Goal: Task Accomplishment & Management: Complete application form

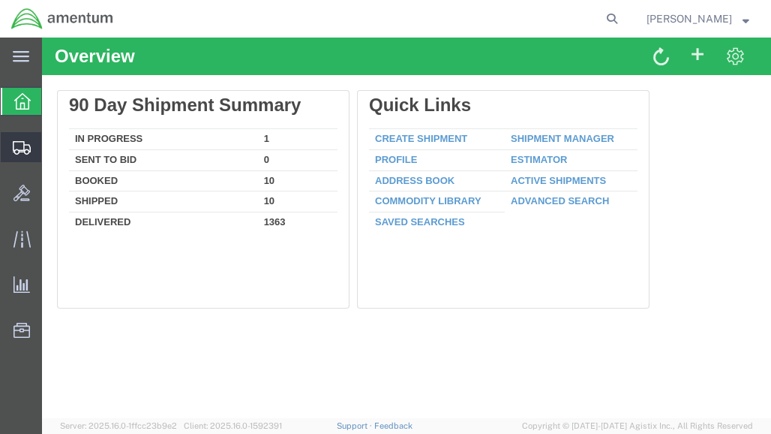
click at [0, 0] on span "Create from Template" at bounding box center [0, 0] width 0 height 0
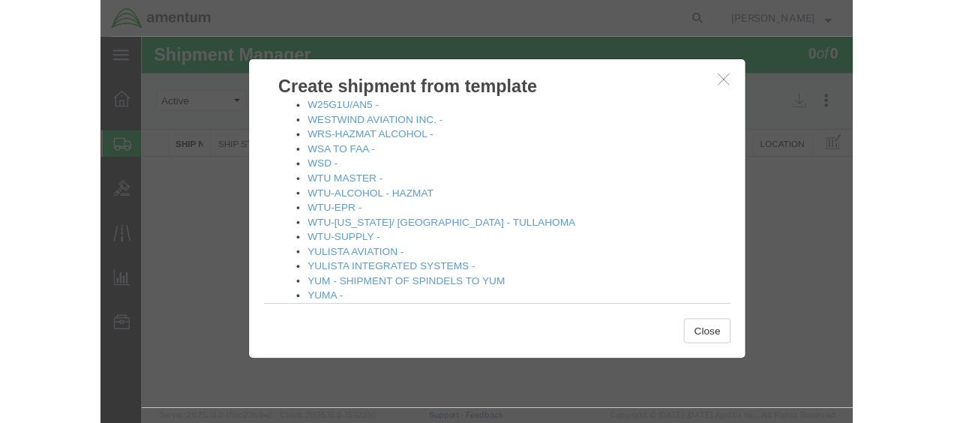
scroll to position [1942, 0]
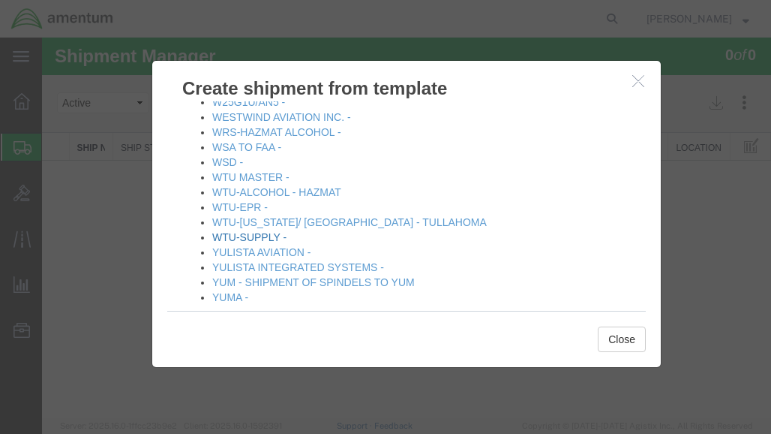
click at [273, 231] on link "WTU-SUPPLY -" at bounding box center [249, 237] width 74 height 12
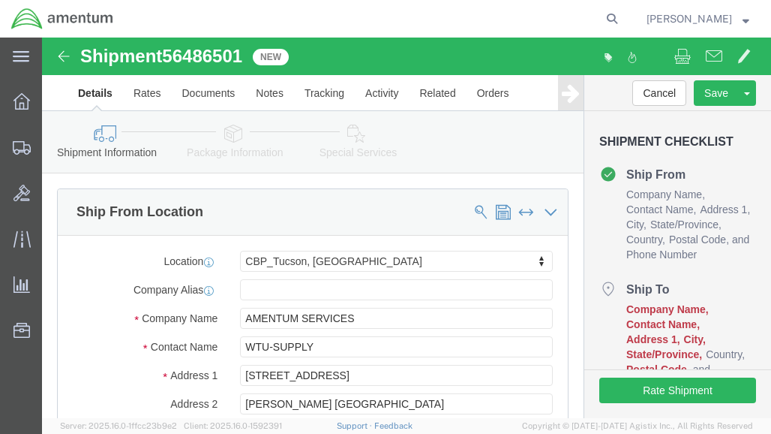
select select "49949"
select select
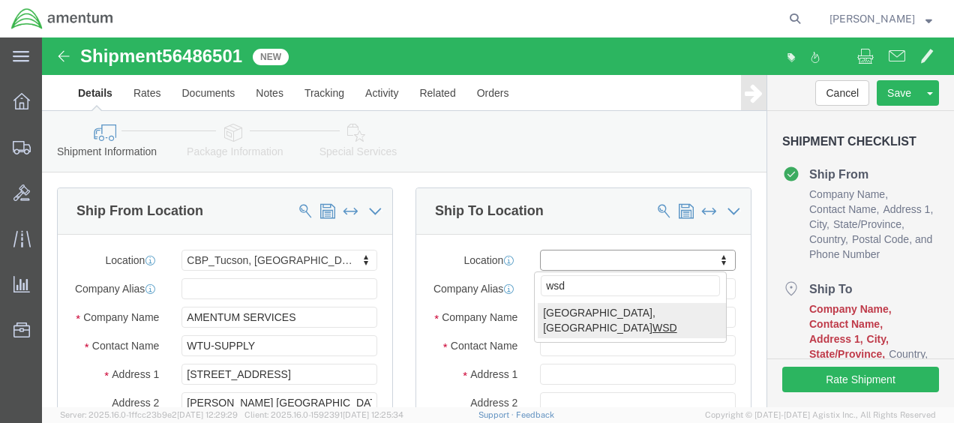
type input "wsd"
select select "49946"
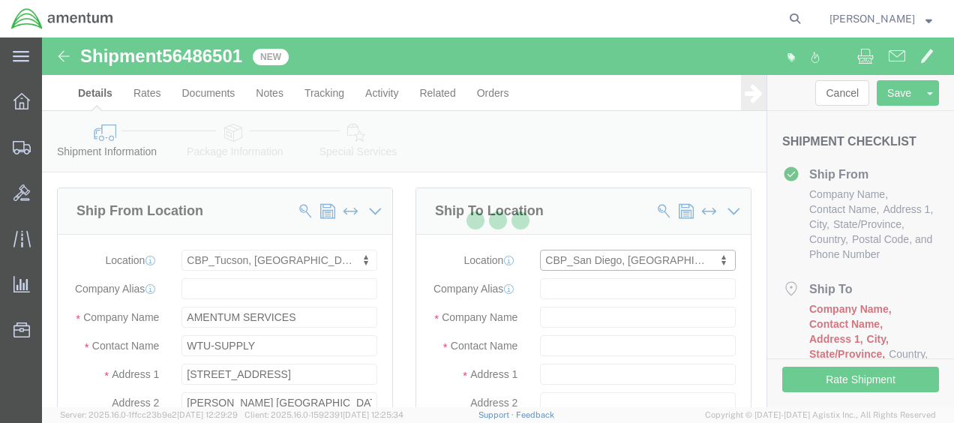
type input "Amentum Services, Inc"
type input "[PERSON_NAME]"
type input "Bldg 1480 [GEOGRAPHIC_DATA] [GEOGRAPHIC_DATA]"
type input "[GEOGRAPHIC_DATA]"
type input "92135-7013"
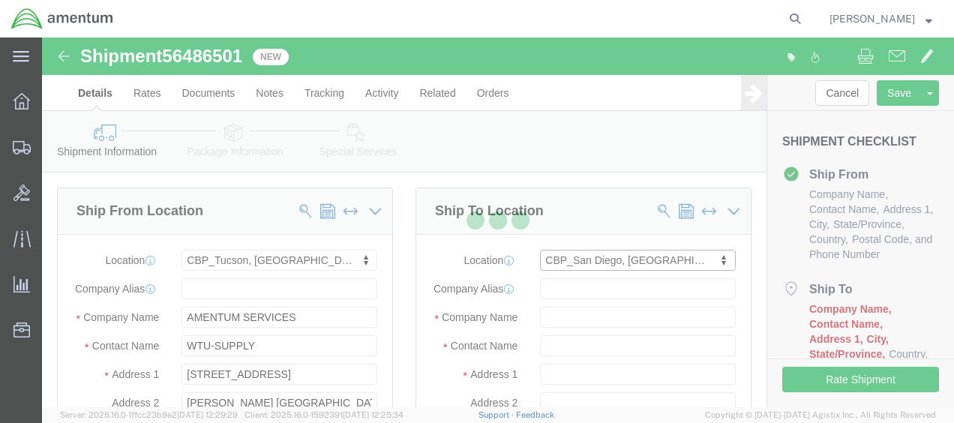
type input "[PHONE_NUMBER]"
type input "3017"
type input "[PERSON_NAME][EMAIL_ADDRESS][PERSON_NAME][DOMAIN_NAME]"
checkbox input "true"
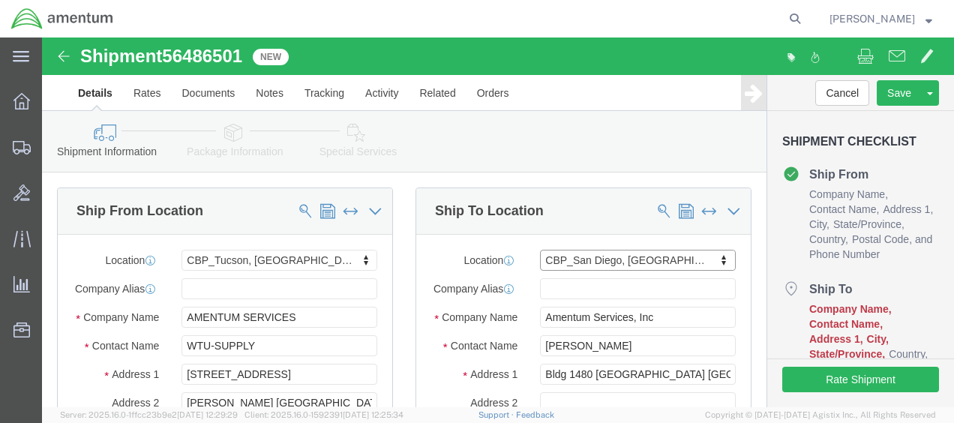
select select "CA"
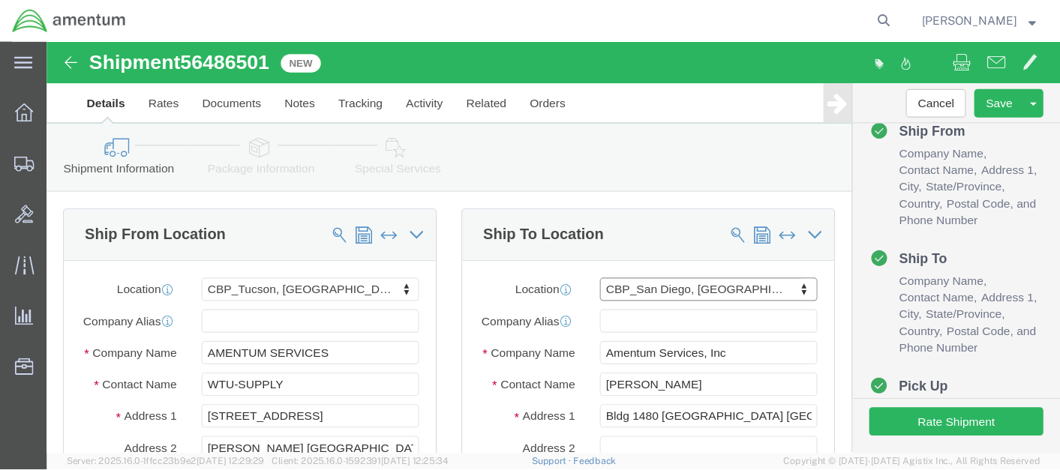
scroll to position [107, 0]
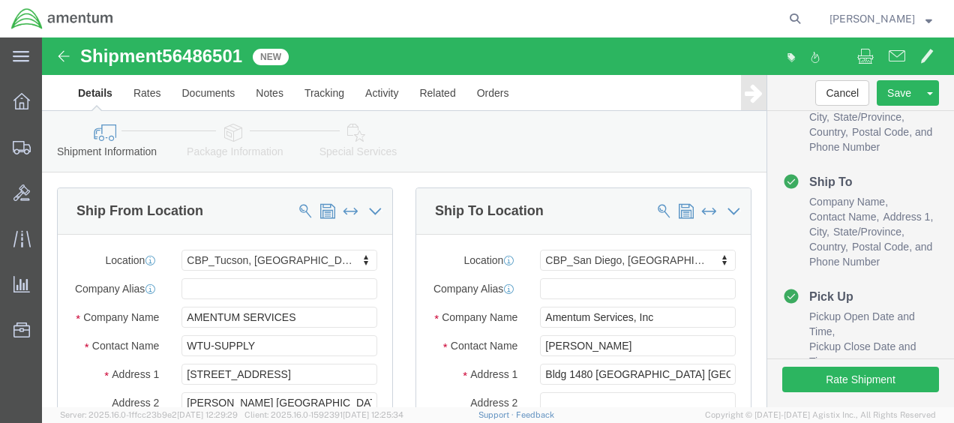
drag, startPoint x: 440, startPoint y: 285, endPoint x: 437, endPoint y: 264, distance: 21.2
click input "Amentum Services, Inc"
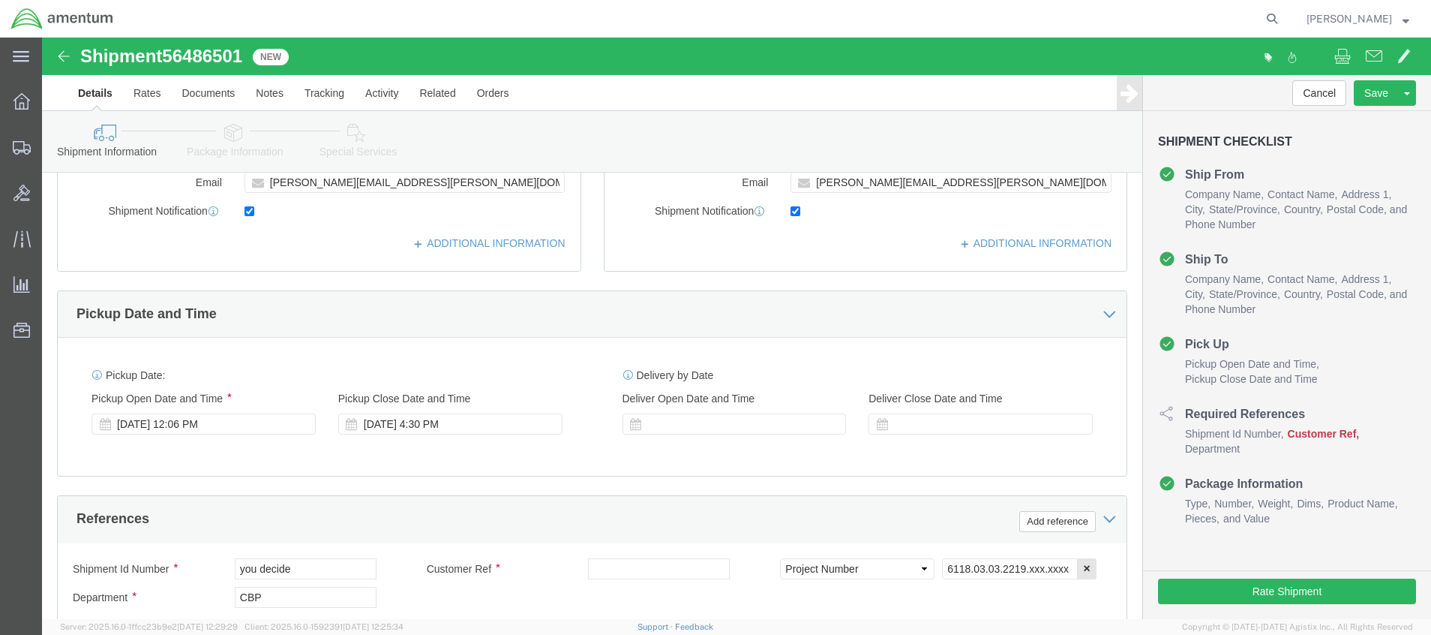
scroll to position [422, 0]
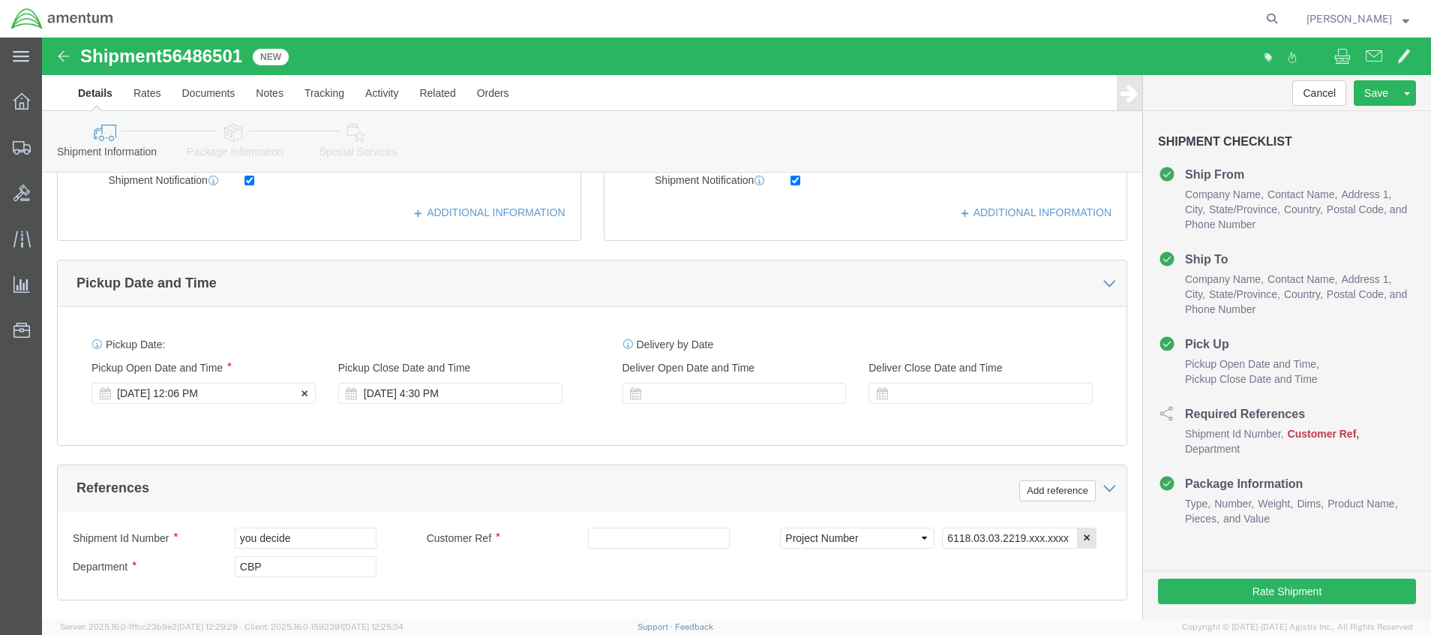
type input "Amentum Servic-es, Inc"
click div "[DATE] 12:06 PM"
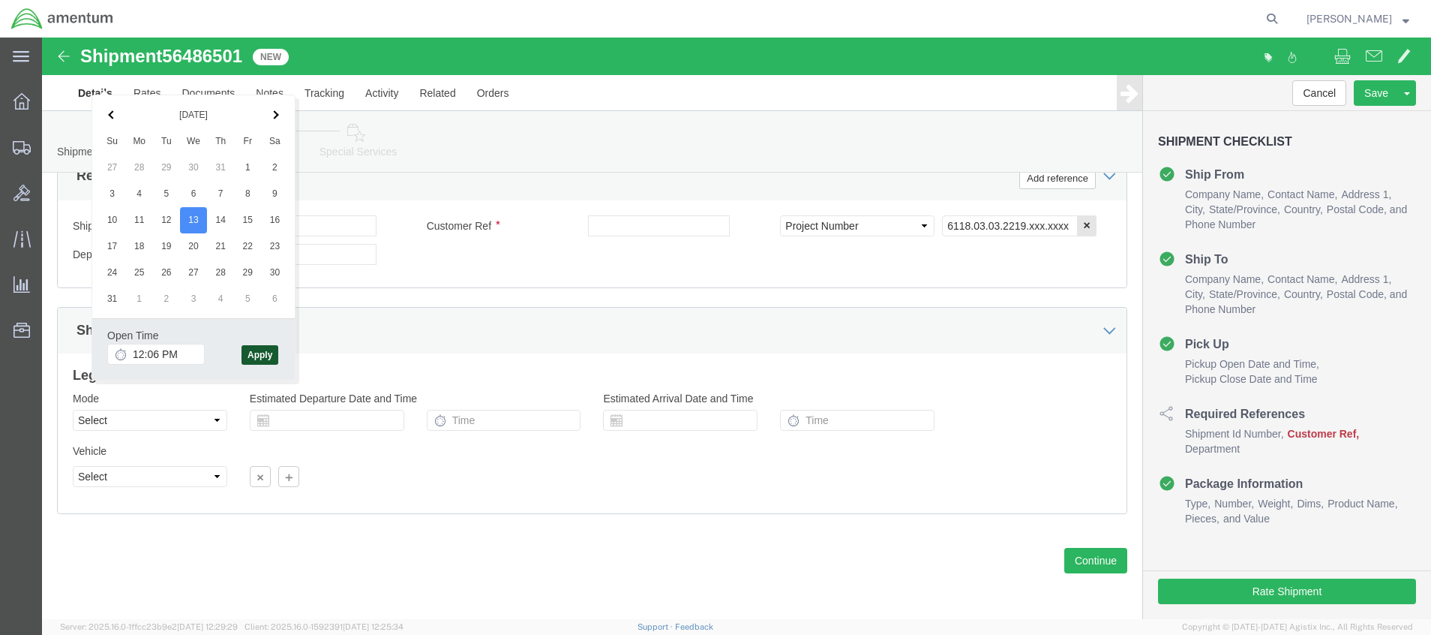
click button "Apply"
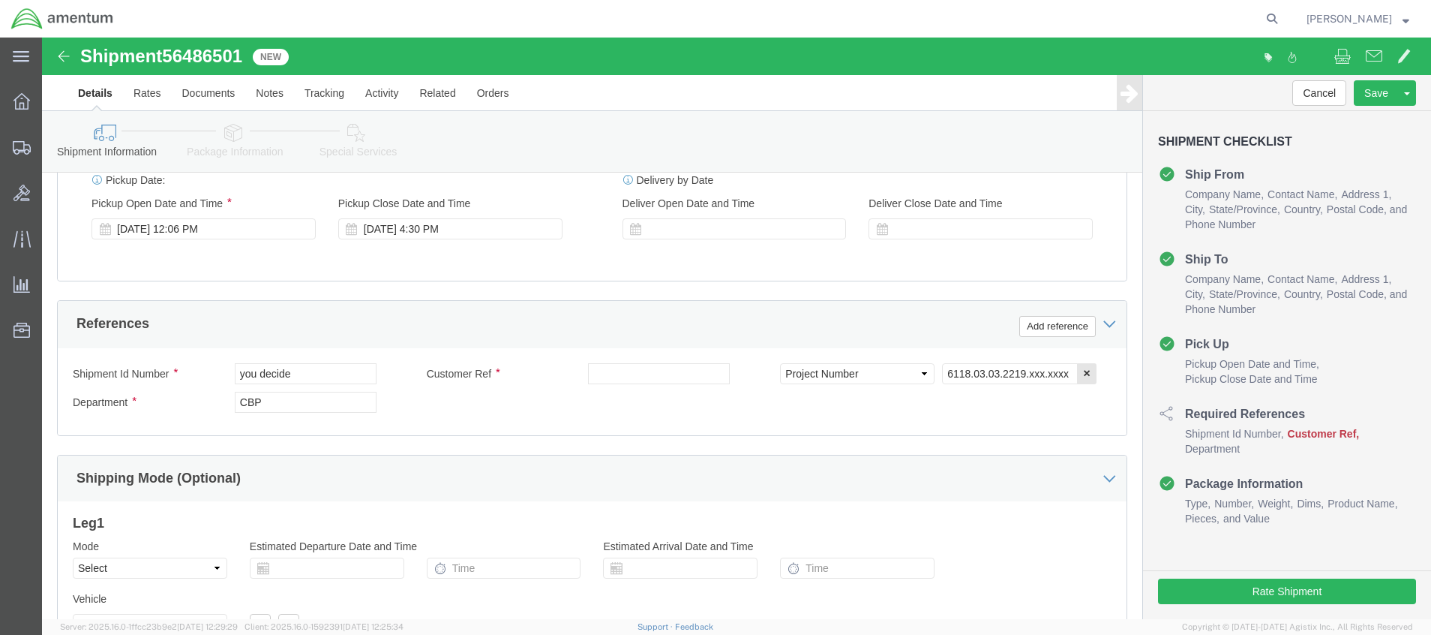
scroll to position [580, 0]
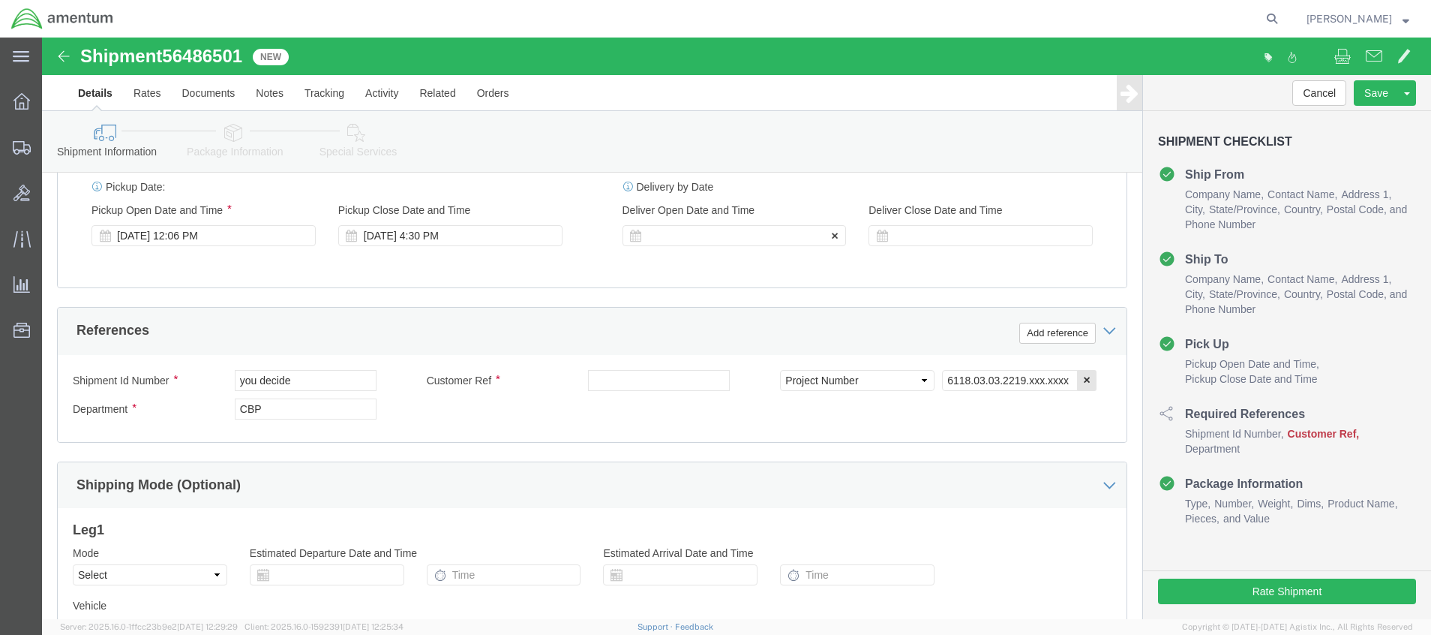
click div
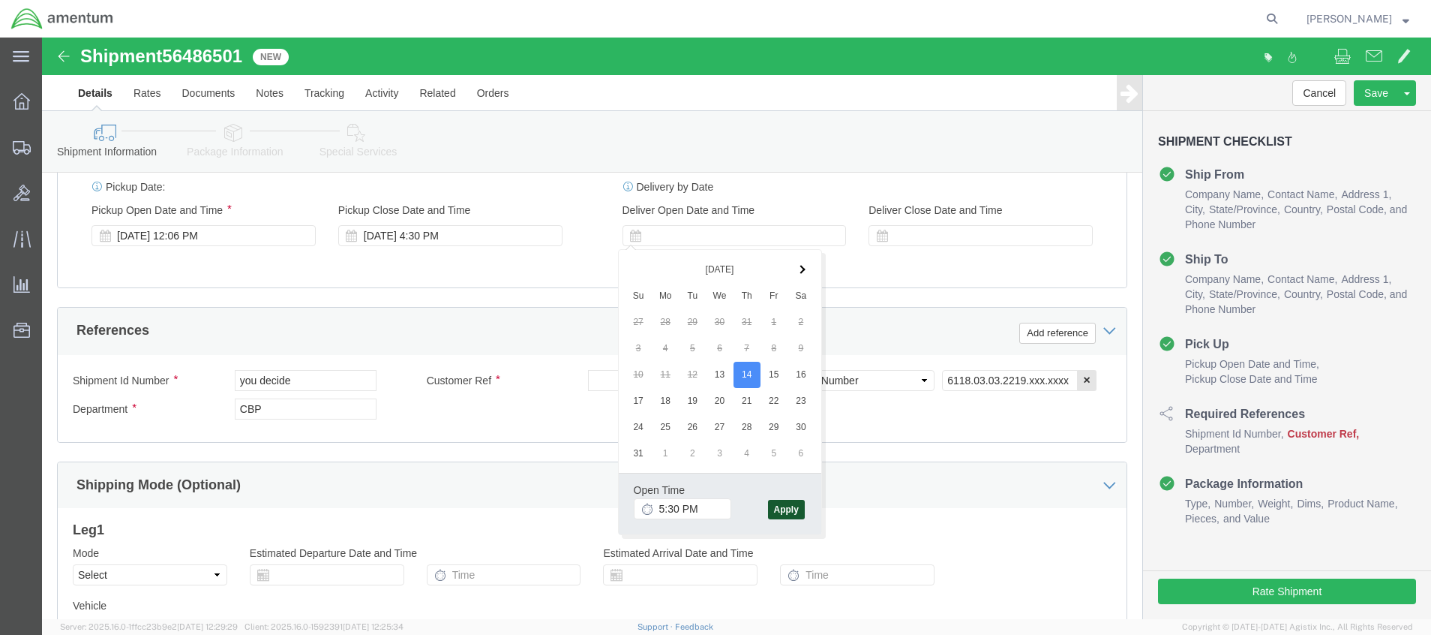
click button "Apply"
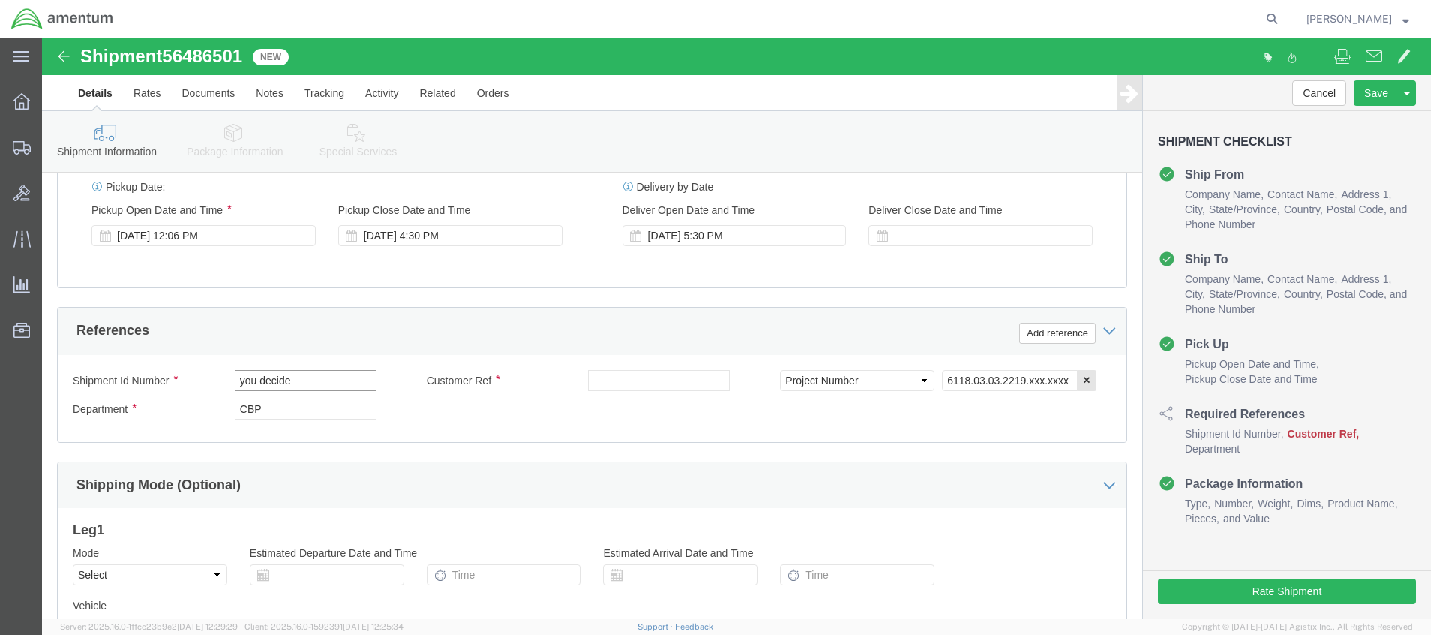
drag, startPoint x: 264, startPoint y: 340, endPoint x: 113, endPoint y: 343, distance: 151.6
click div "Shipment Id Number you decide"
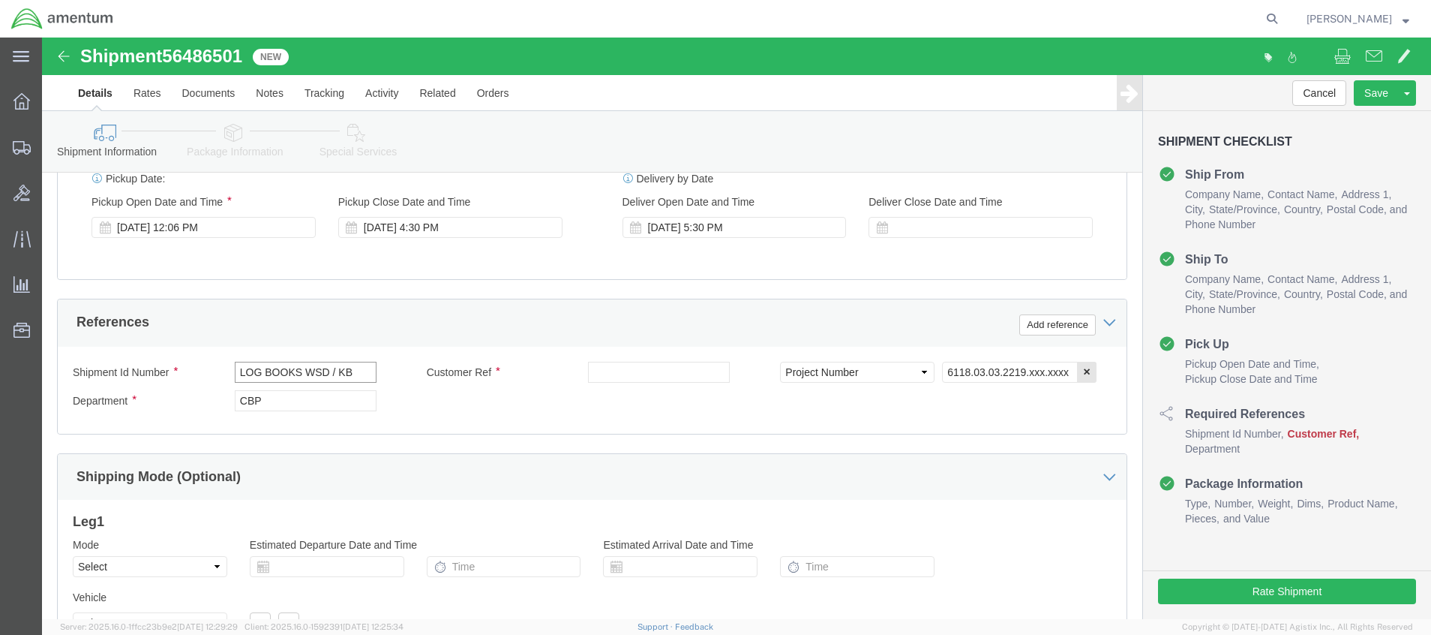
click input "LOG BOOKS WSD / KB"
click input "LOG BOOKS WSD / 819 KB"
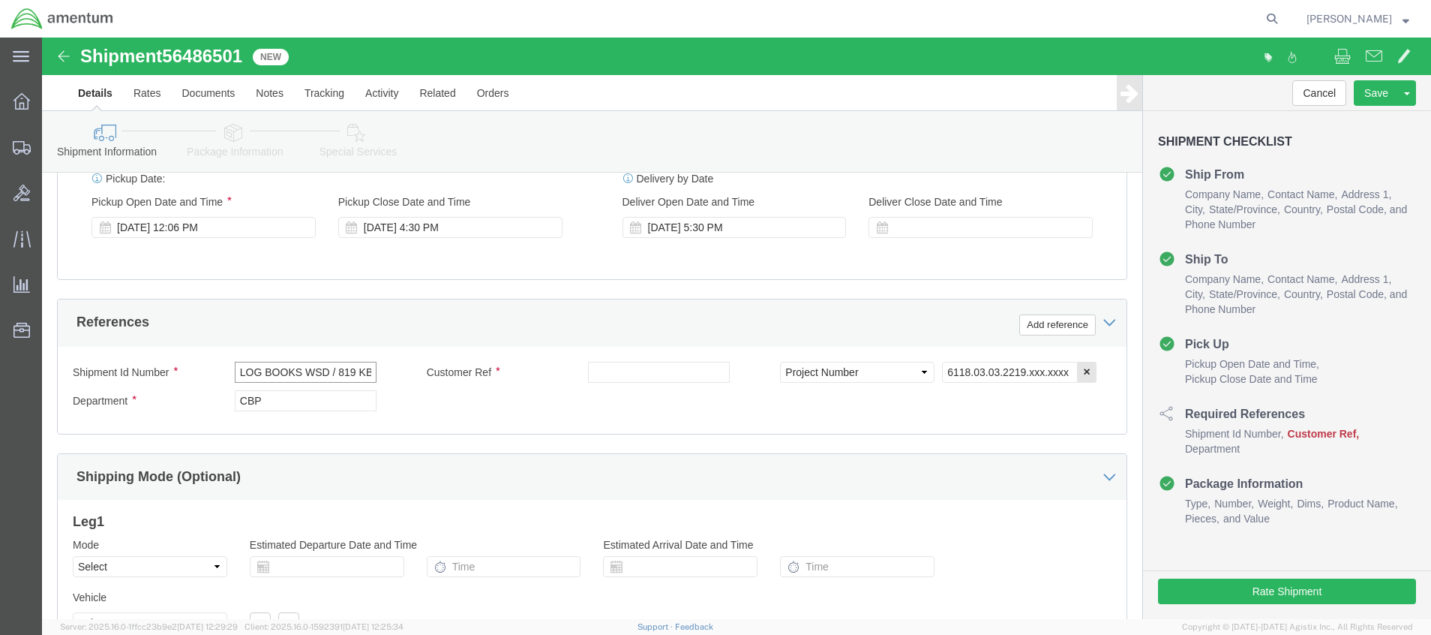
click input "LOG BOOKS WSD / 819 KB"
drag, startPoint x: 197, startPoint y: 333, endPoint x: 359, endPoint y: 338, distance: 162.1
click div "LOG BOOKS WSD / 819 KB"
type input "LOG BOOKS WSD / 819 KB"
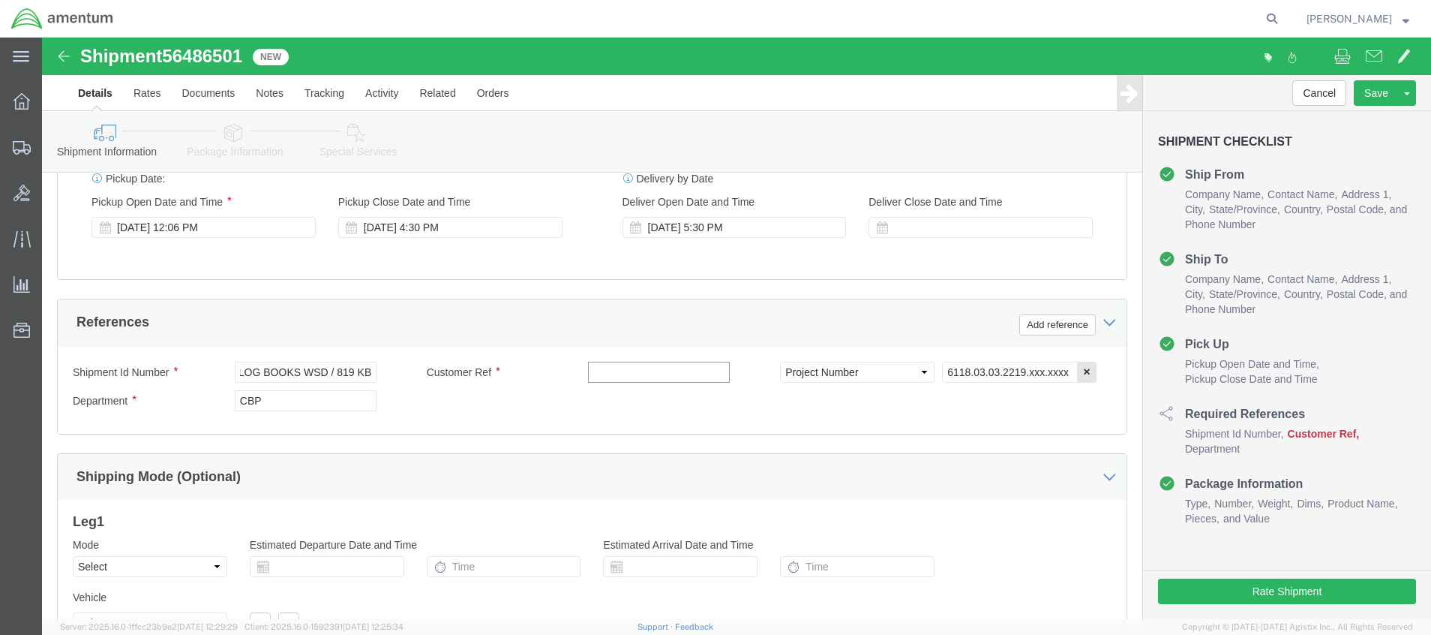
scroll to position [0, 0]
click input "text"
paste input "LOG BOOKS WSD / 819 KB"
type input "LOG BOOKS WSD / 819 KB"
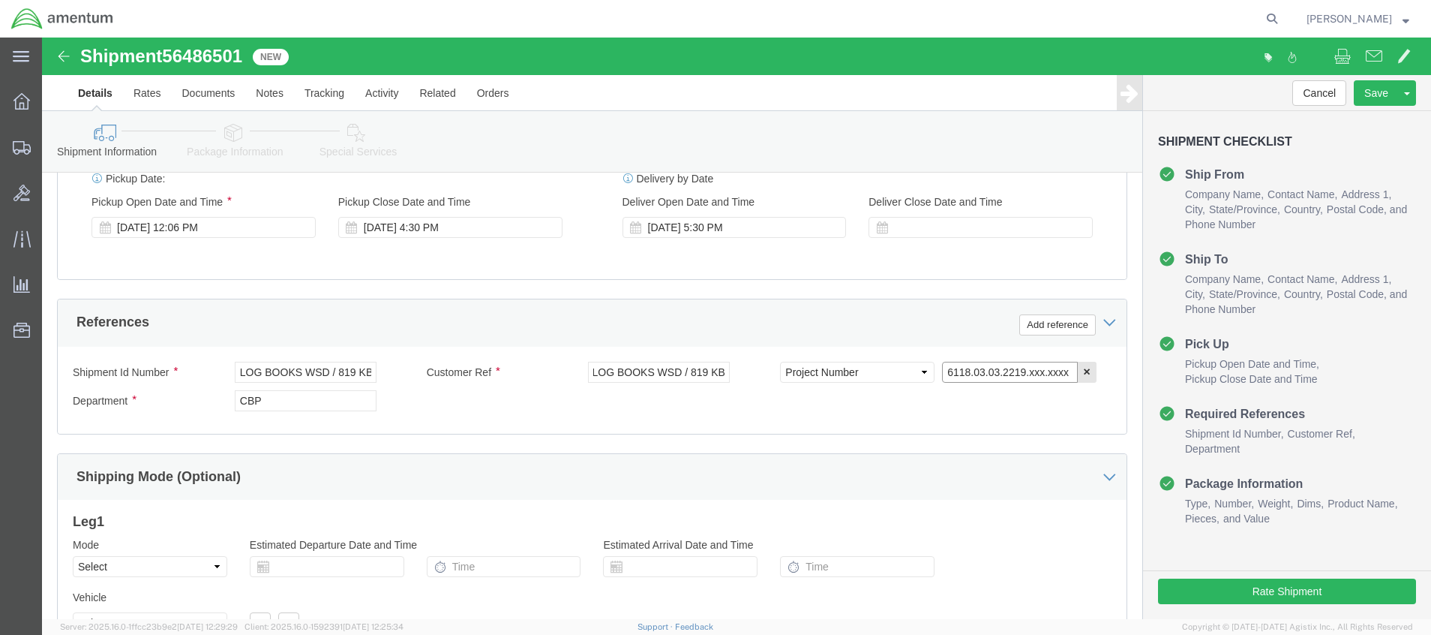
scroll to position [0, 0]
click input "6118.03.03.2219.xxx.xxxx"
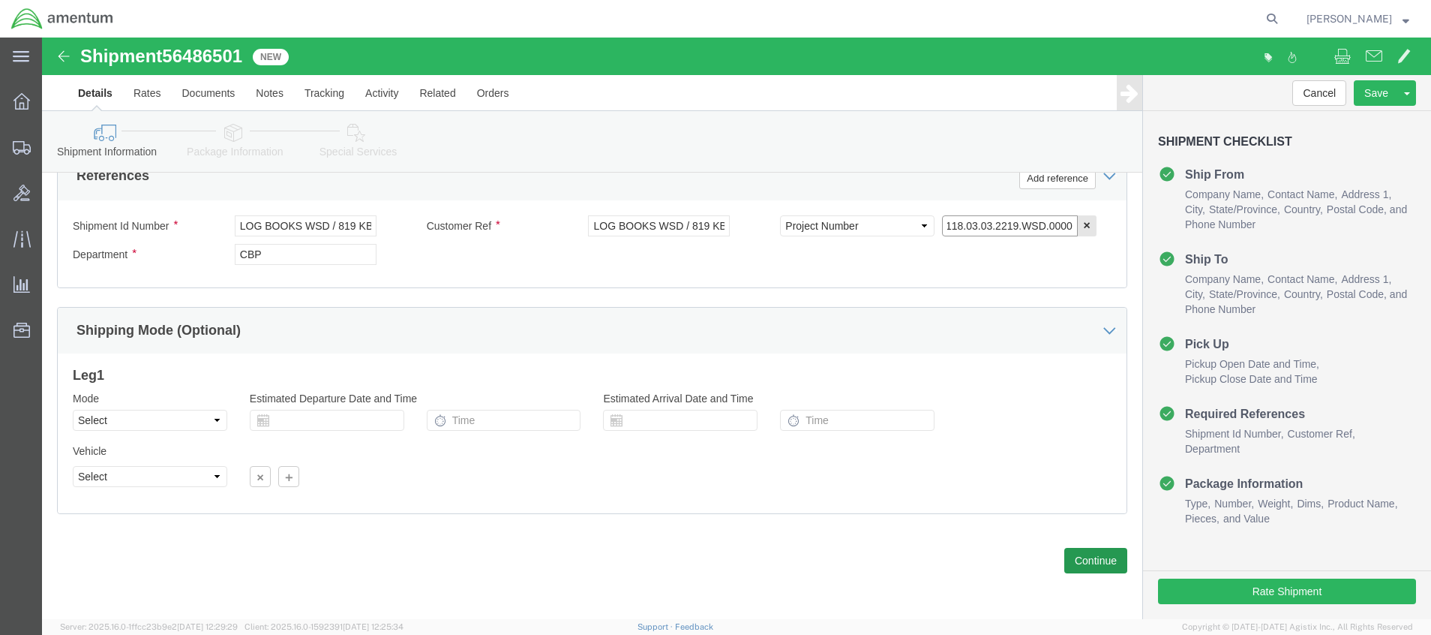
type input "6118.03.03.2219.WSD.0000"
click button "Continue"
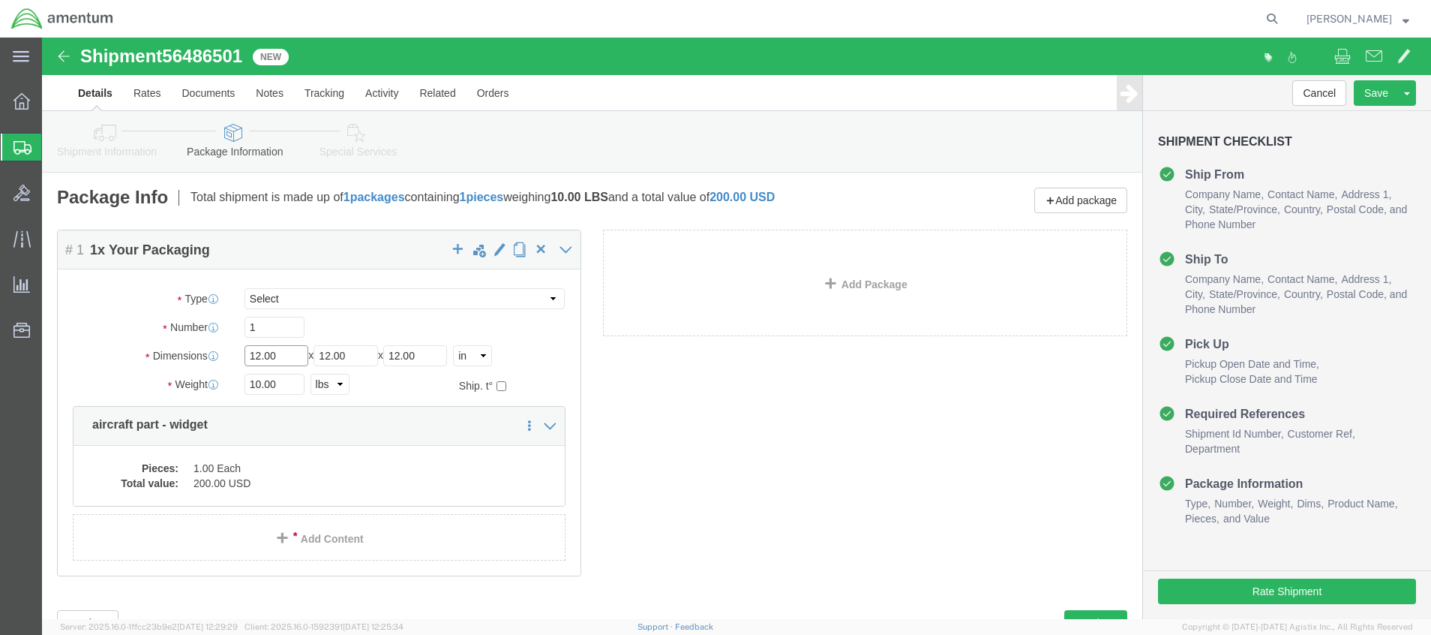
drag, startPoint x: 263, startPoint y: 320, endPoint x: 80, endPoint y: 336, distance: 183.0
click div "Dimensions Length 12.00 x Width 12.00 x Height 12.00 Select cm ft in"
type input "12"
type input "13"
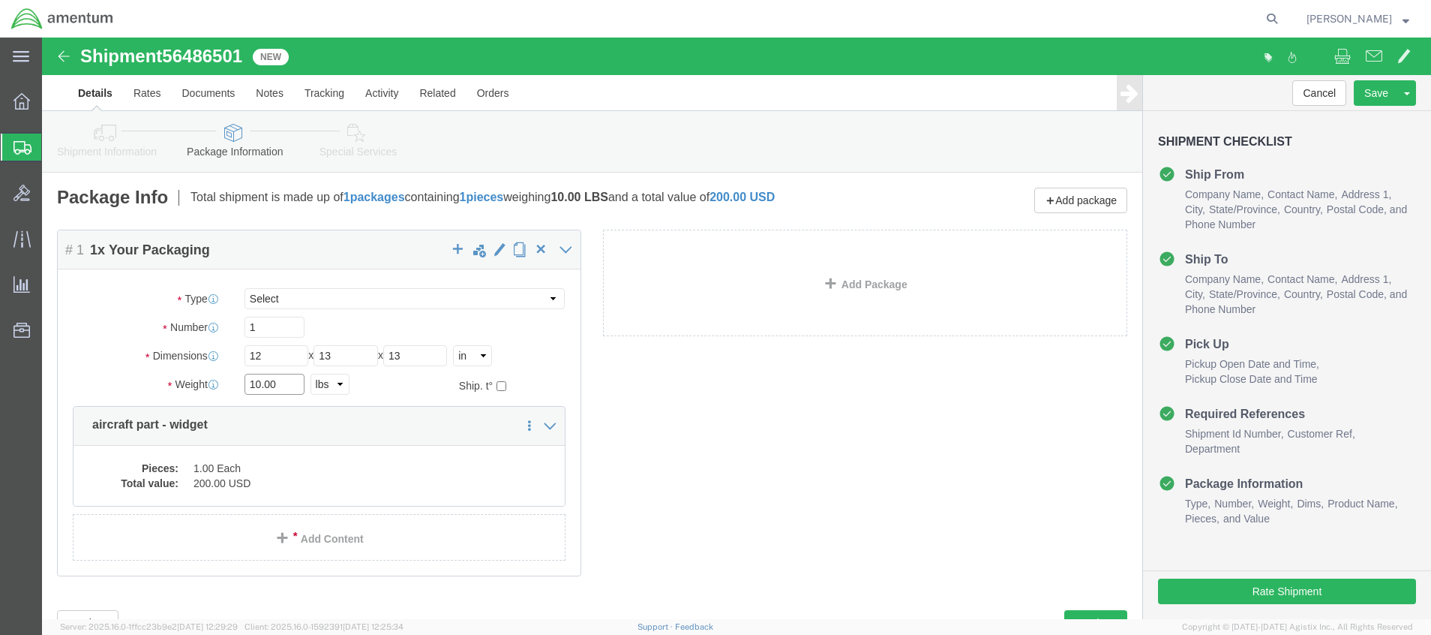
click input "10.00"
type input "1"
type input "12.00"
click dd "1.00 Each"
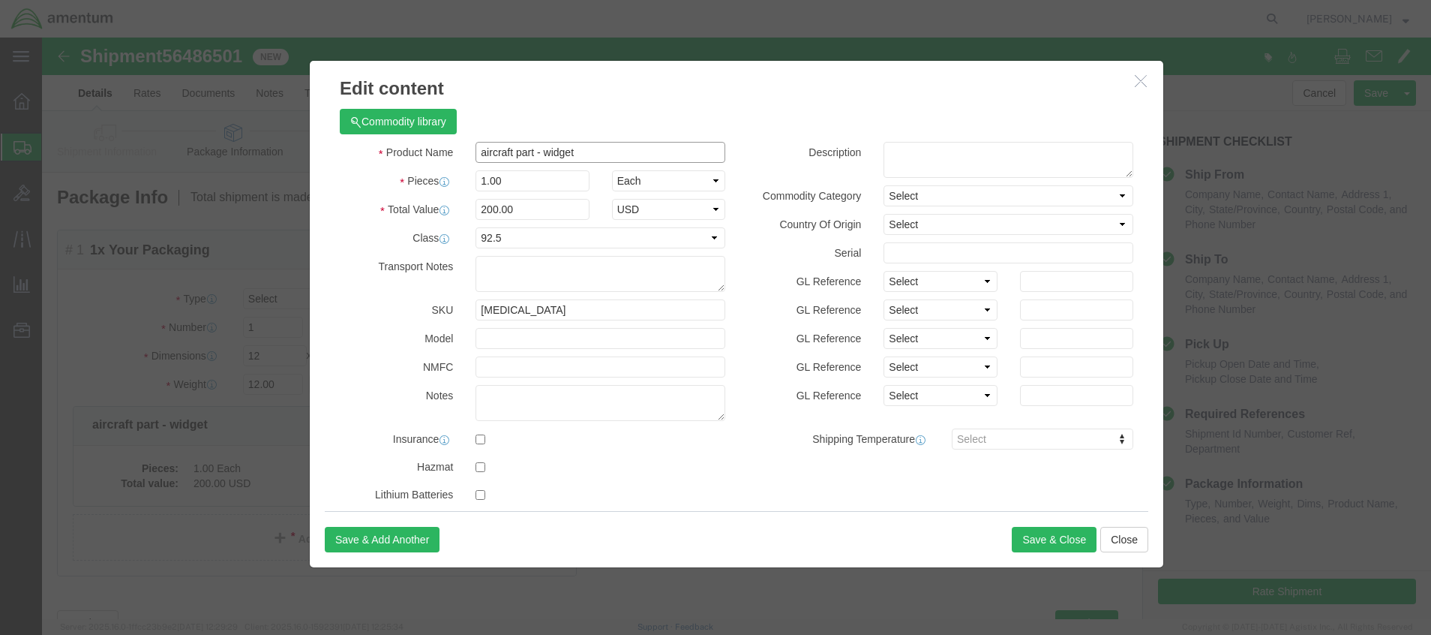
drag, startPoint x: 513, startPoint y: 126, endPoint x: 292, endPoint y: 150, distance: 222.6
click div "Product Name aircraft part - widget Pieces 1.00 Select Bag Barrels 100Board Fee…"
paste input "LOG BOOKS WSD / 819 KB"
type input "LOG BOOKS WSD / 819 KB"
drag, startPoint x: 468, startPoint y: 136, endPoint x: 409, endPoint y: 140, distance: 59.4
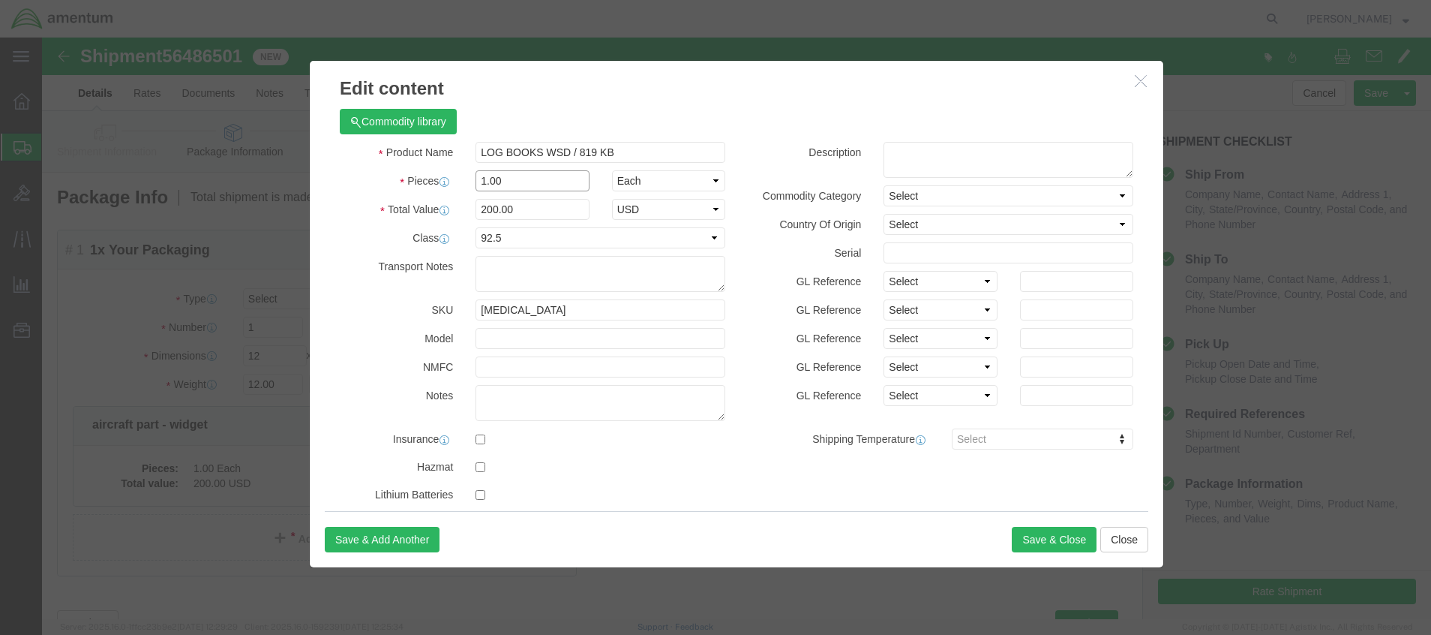
click div "Pieces 1.00 Select Bag Barrels 100Board Feet Bottle Box Blister Pack Carats Can…"
type input "3.00"
drag, startPoint x: 490, startPoint y: 175, endPoint x: 384, endPoint y: 173, distance: 105.8
click div "Total Value 600 Select ADP AED AFN ALL AMD AOA ARS ATS AUD AWG AZN BAM BBD BDT …"
type input "200.00"
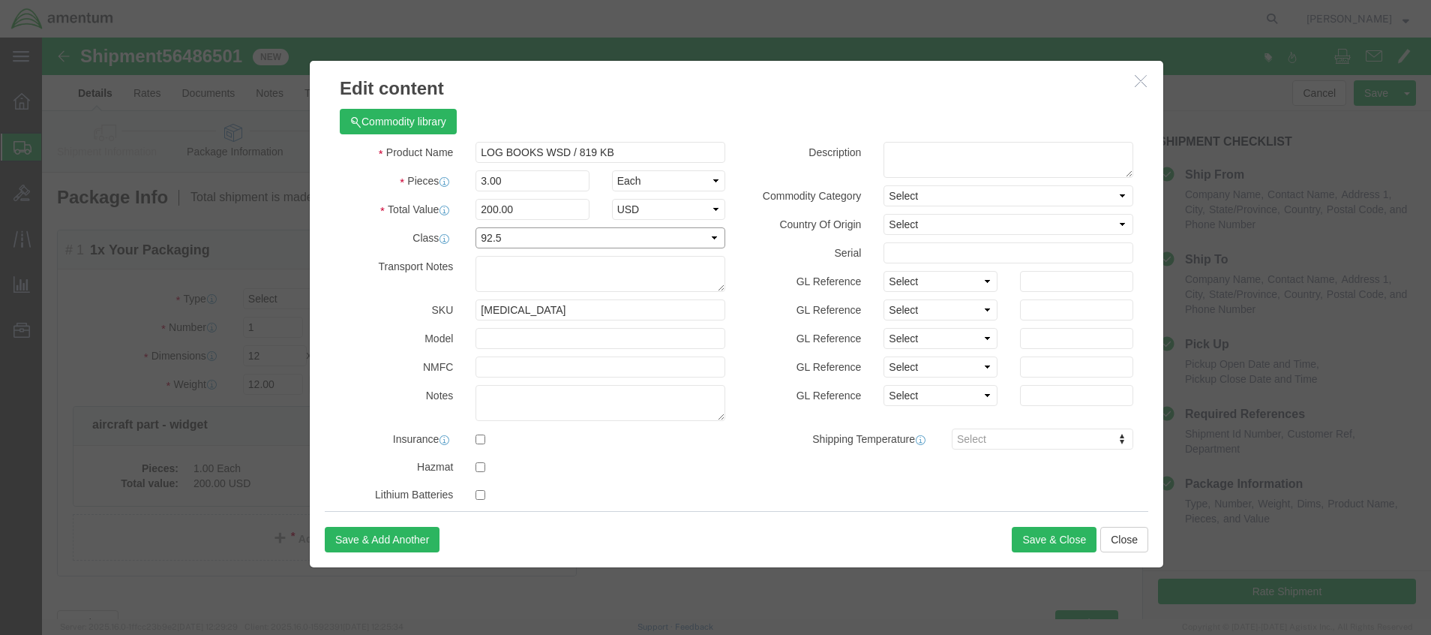
click select "Select 50 55 60 65 70 85 92.5 100 125 175 250 300 400"
select select "100"
click select "Select 50 55 60 65 70 85 92.5 100 125 175 250 300 400"
click button "Save & Close"
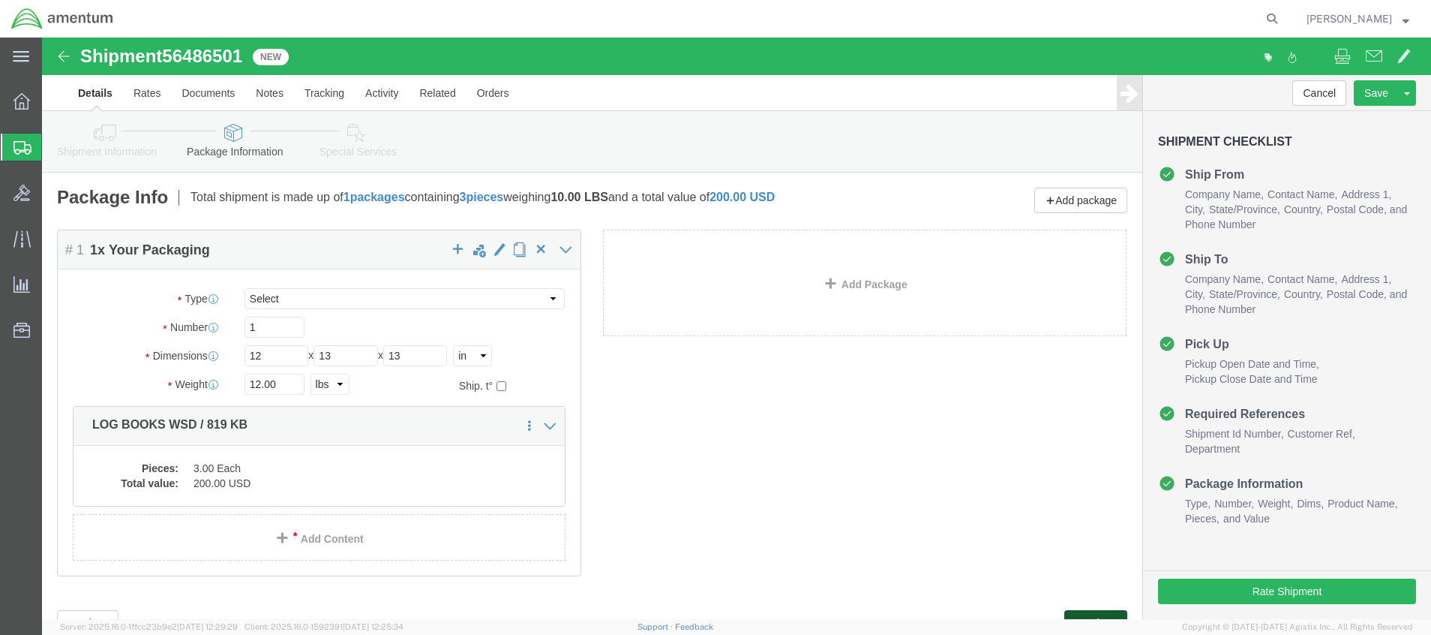
click button "Continue"
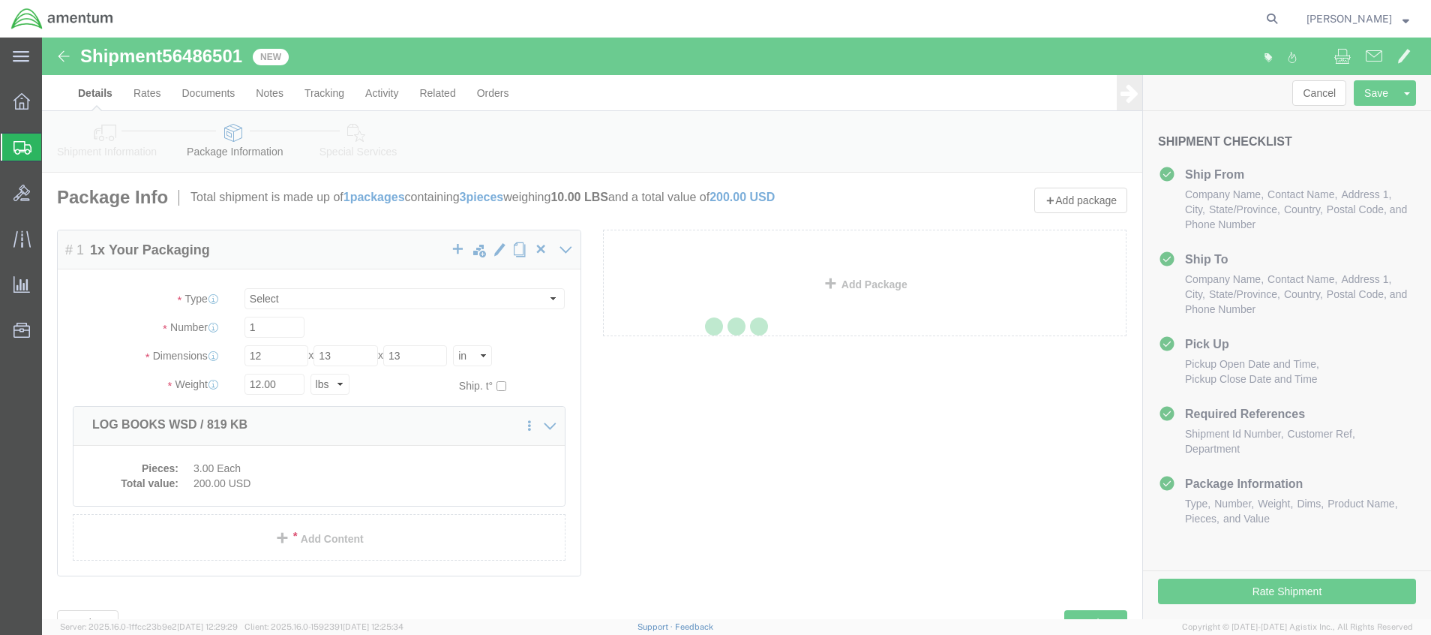
select select
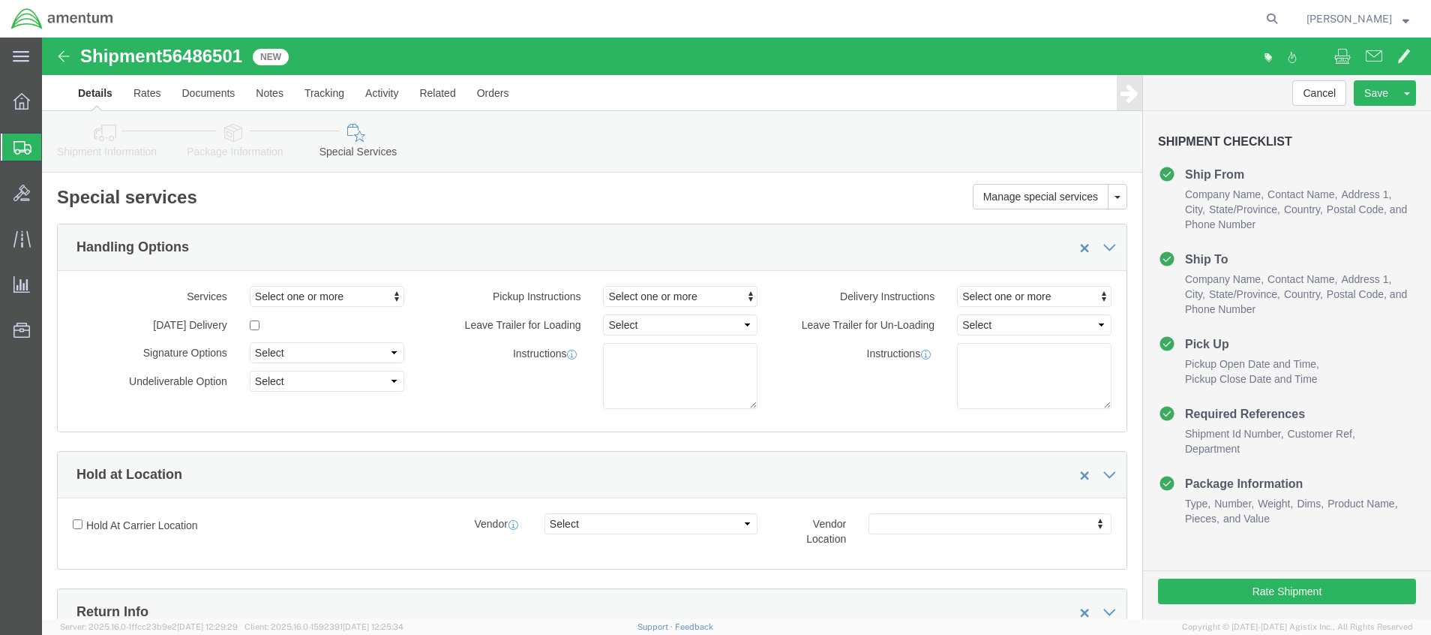
select select "DEPARTMENT"
click button "Rate Shipment"
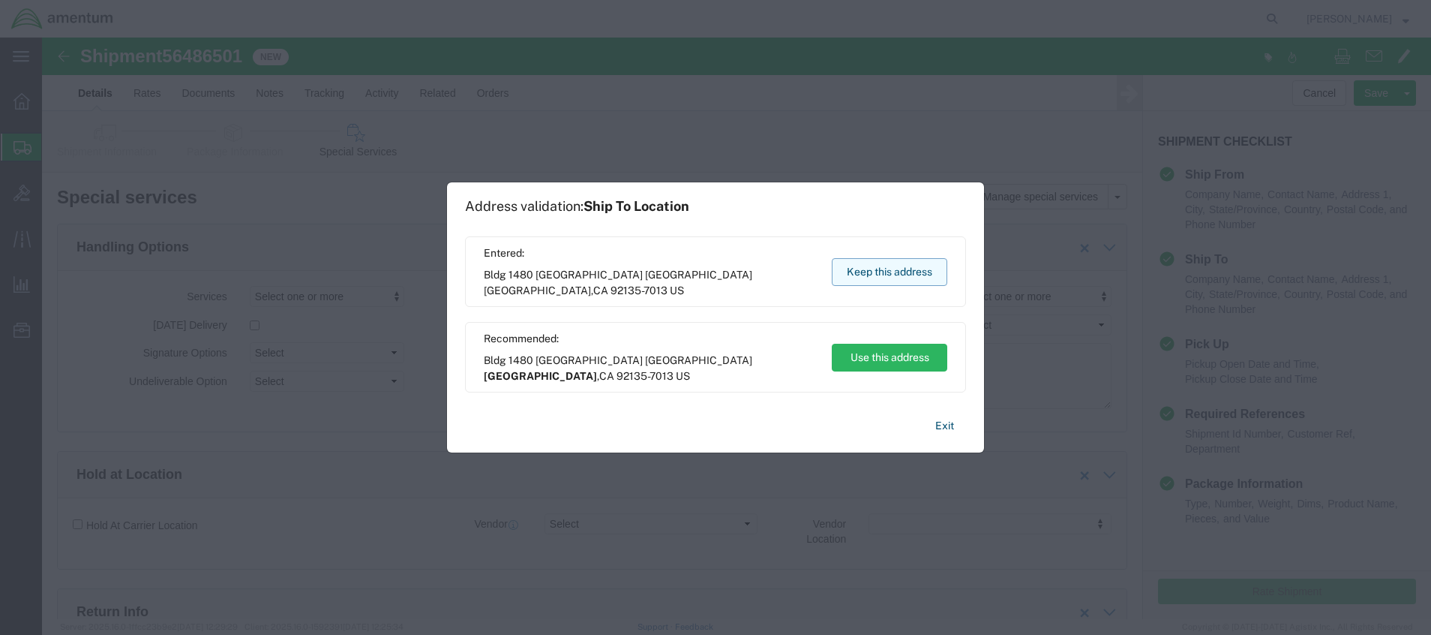
click at [770, 272] on button "Keep this address" at bounding box center [890, 272] width 116 height 28
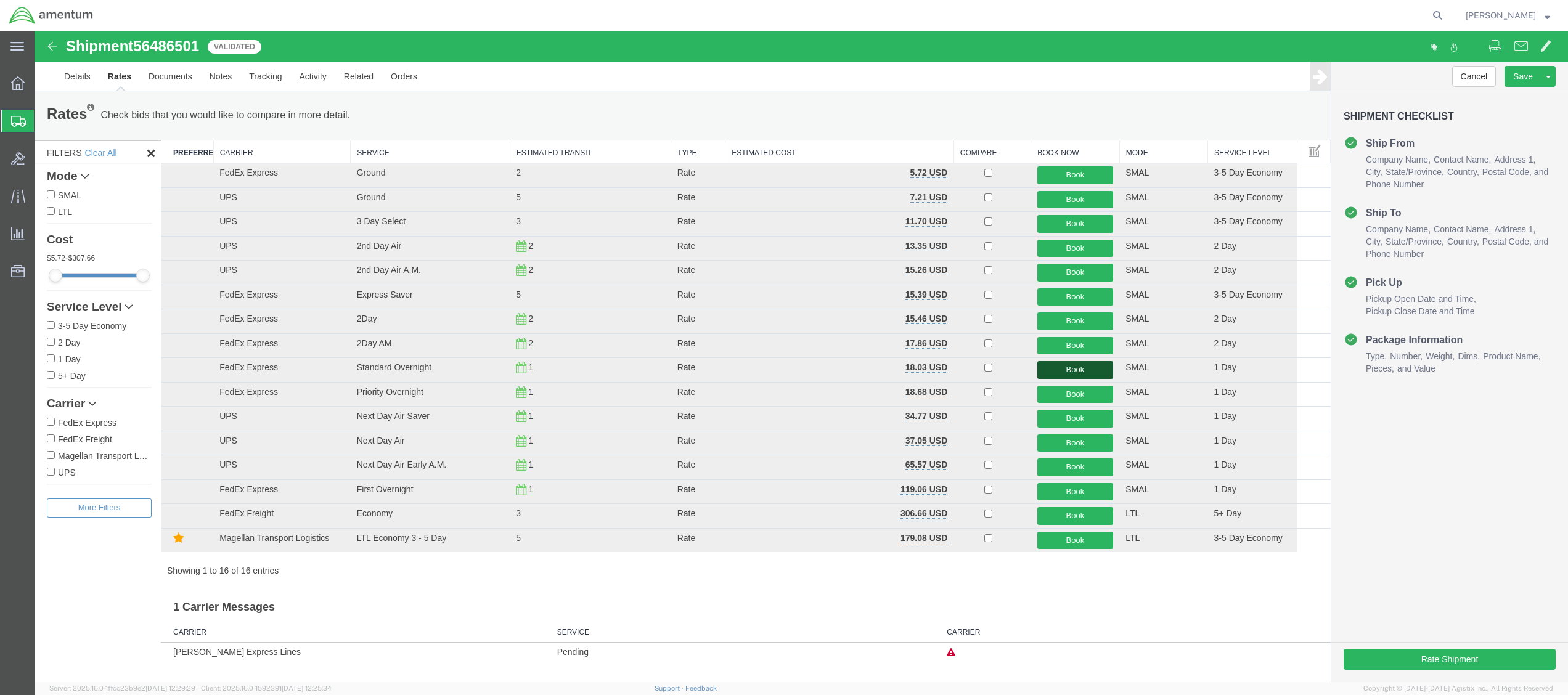
click at [633, 356] on button "Book" at bounding box center [1075, 371] width 76 height 18
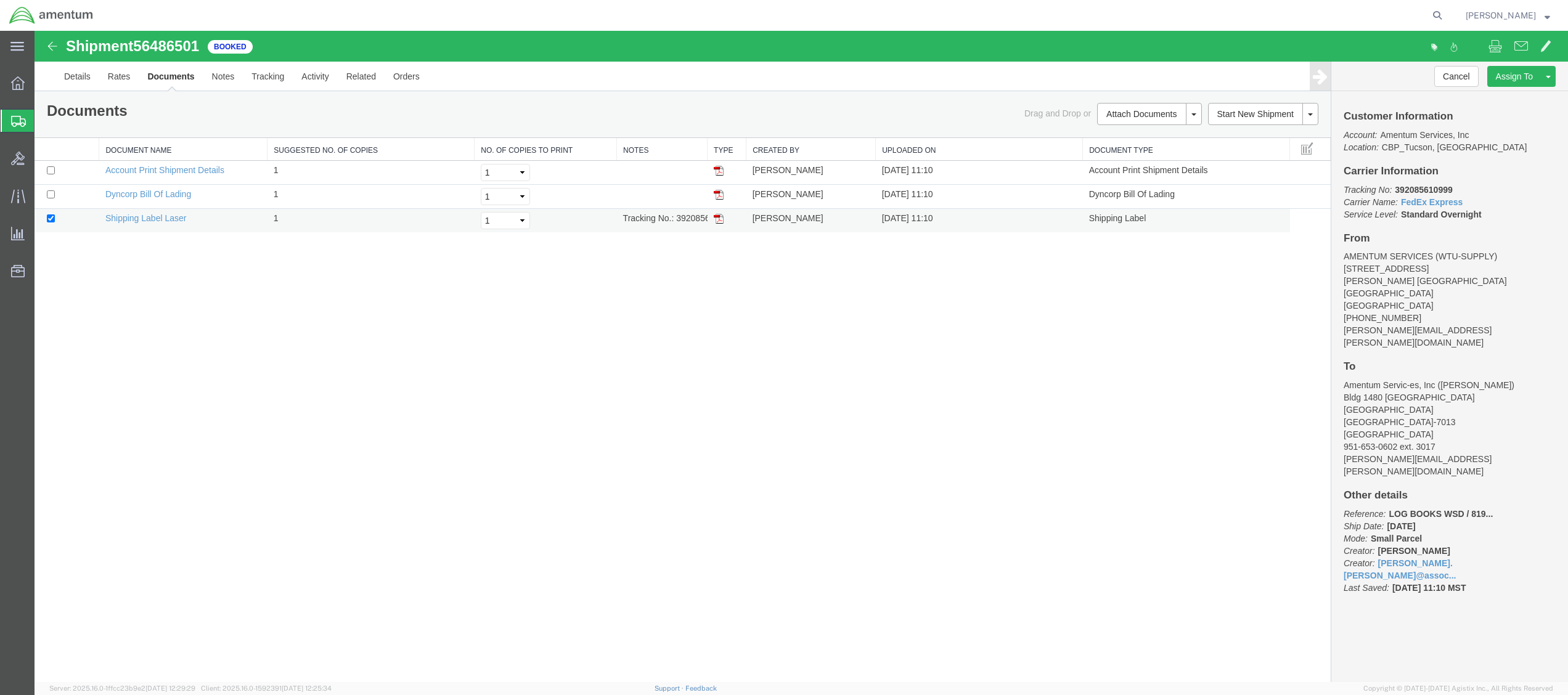
click at [633, 219] on img at bounding box center [719, 219] width 10 height 10
click at [0, 0] on span "Create from Template" at bounding box center [0, 0] width 0 height 0
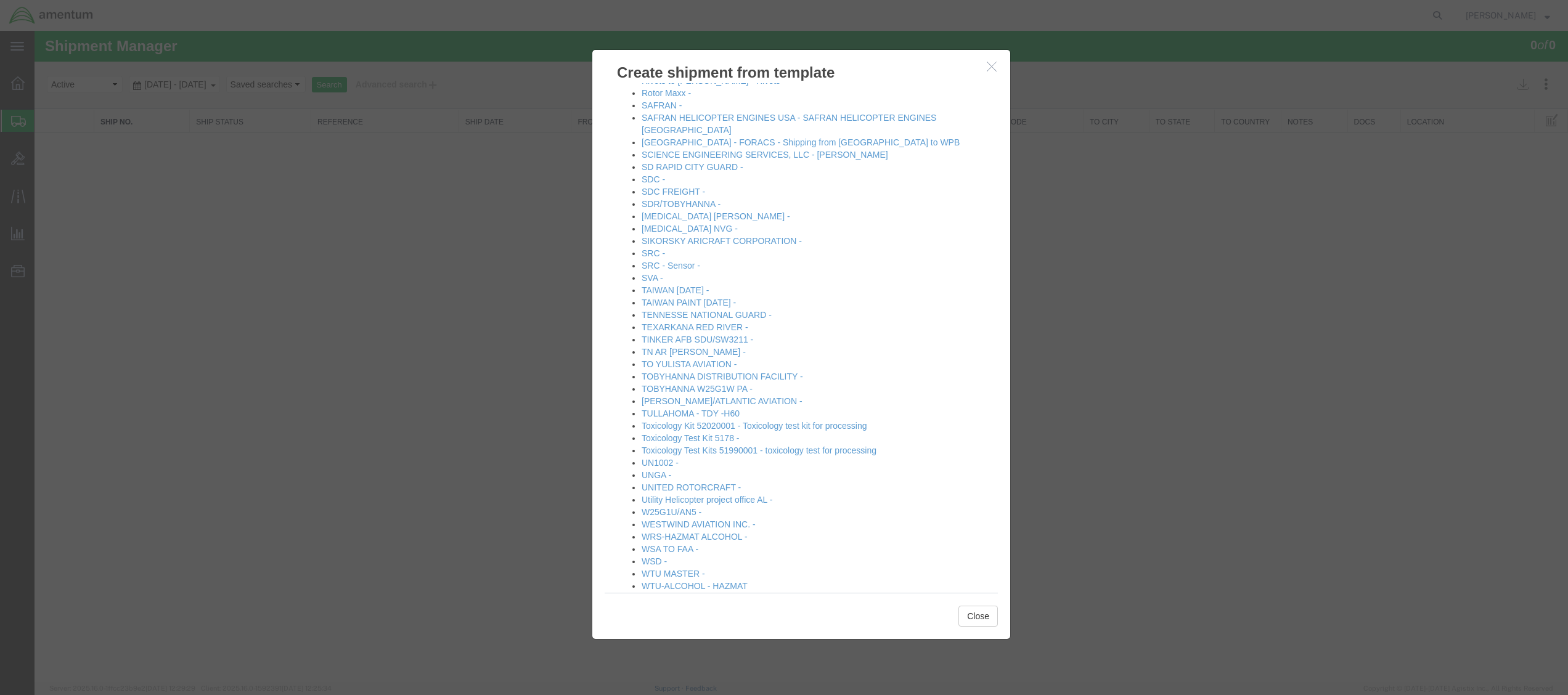
scroll to position [1262, 0]
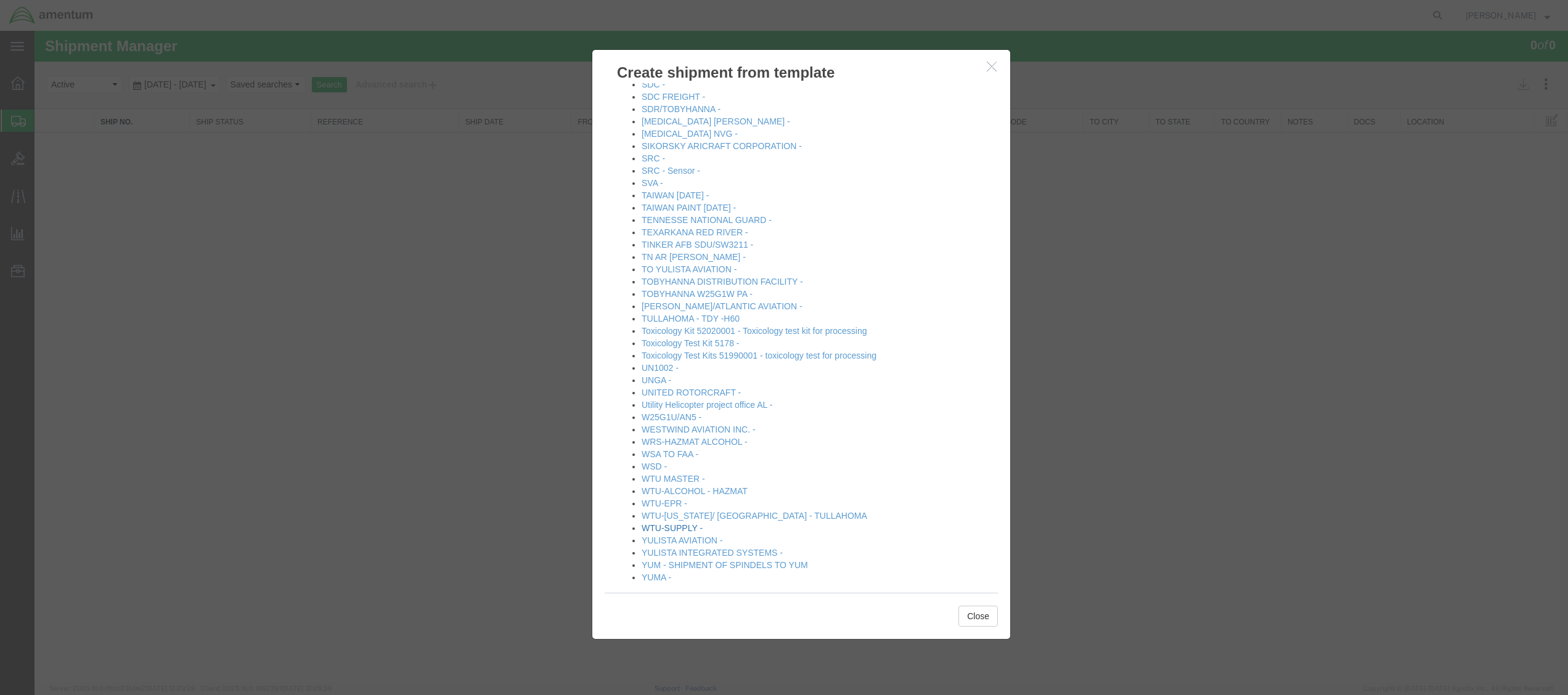
click at [633, 356] on link "WTU-SUPPLY -" at bounding box center [672, 528] width 61 height 10
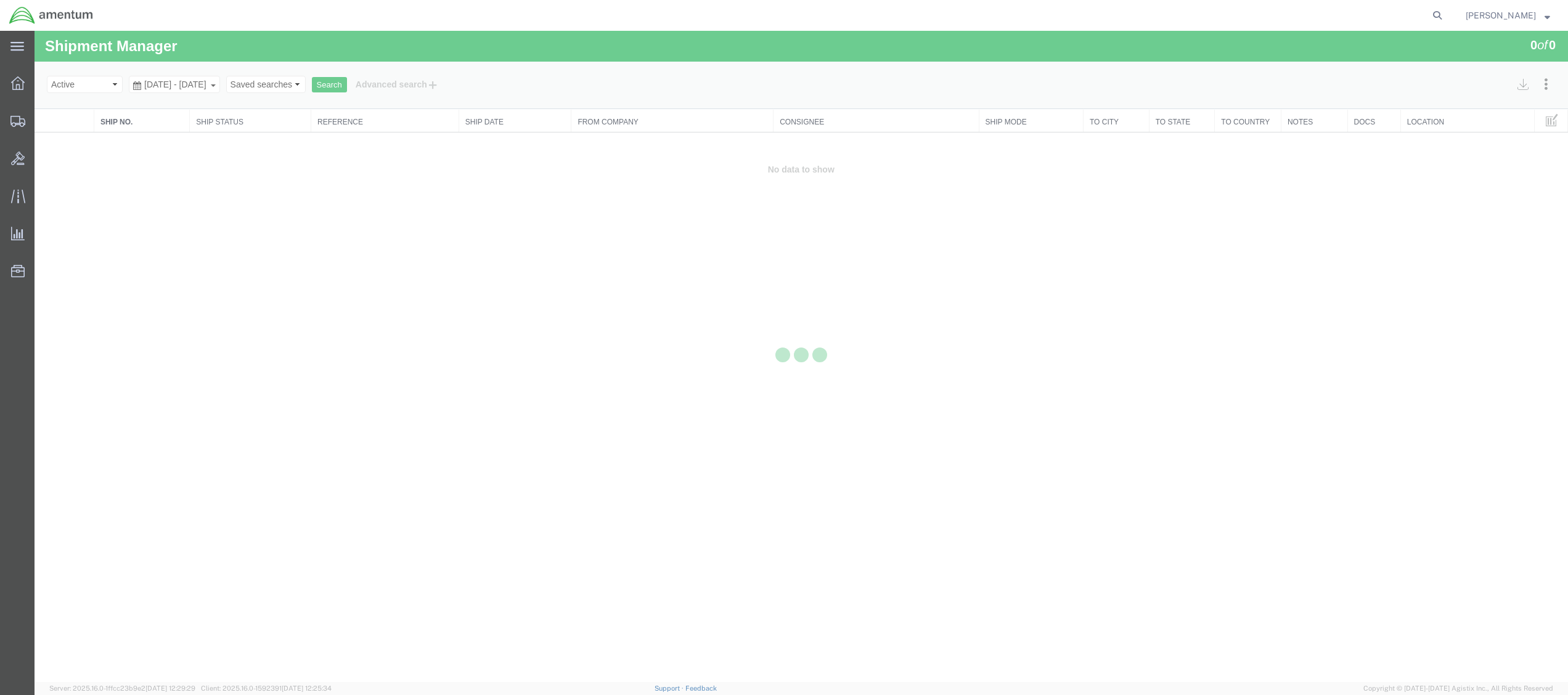
select select "49949"
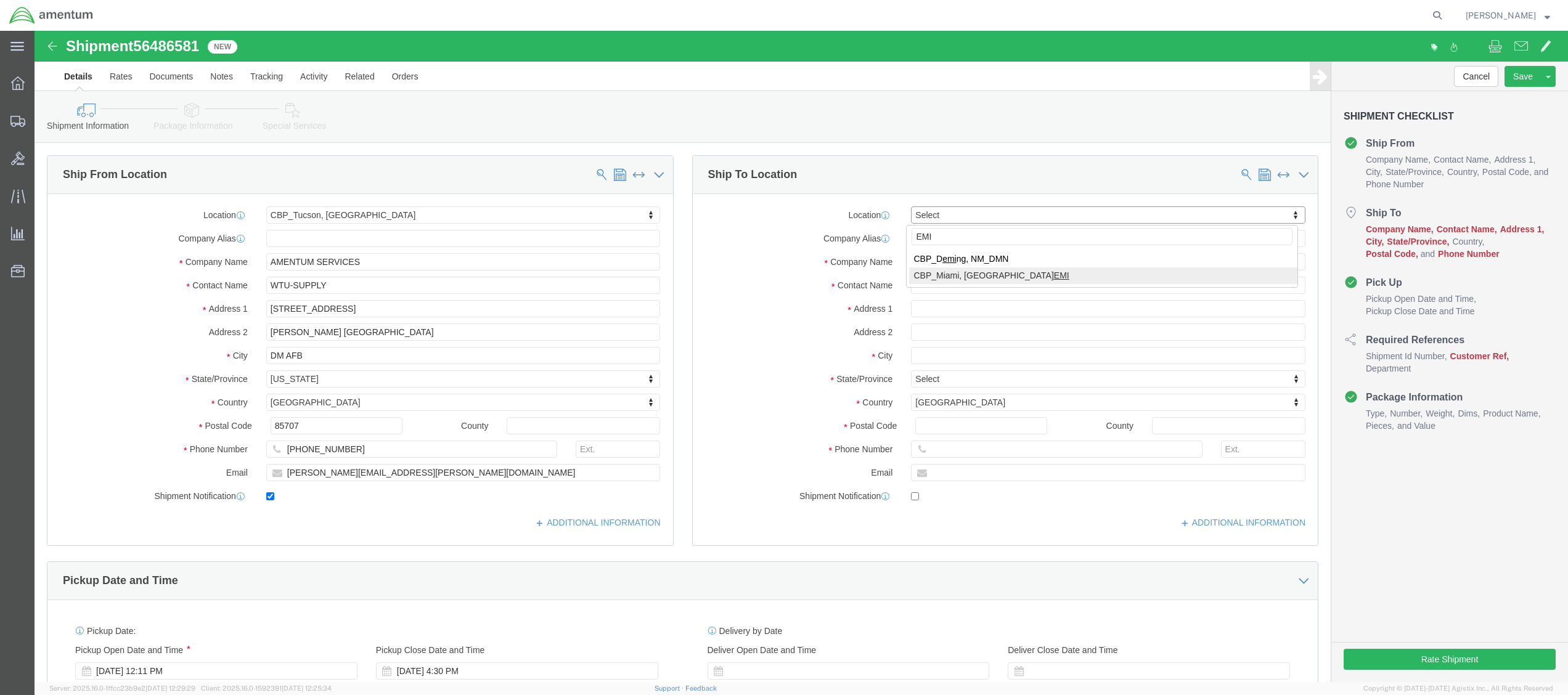
type input "EMI"
select select "49931"
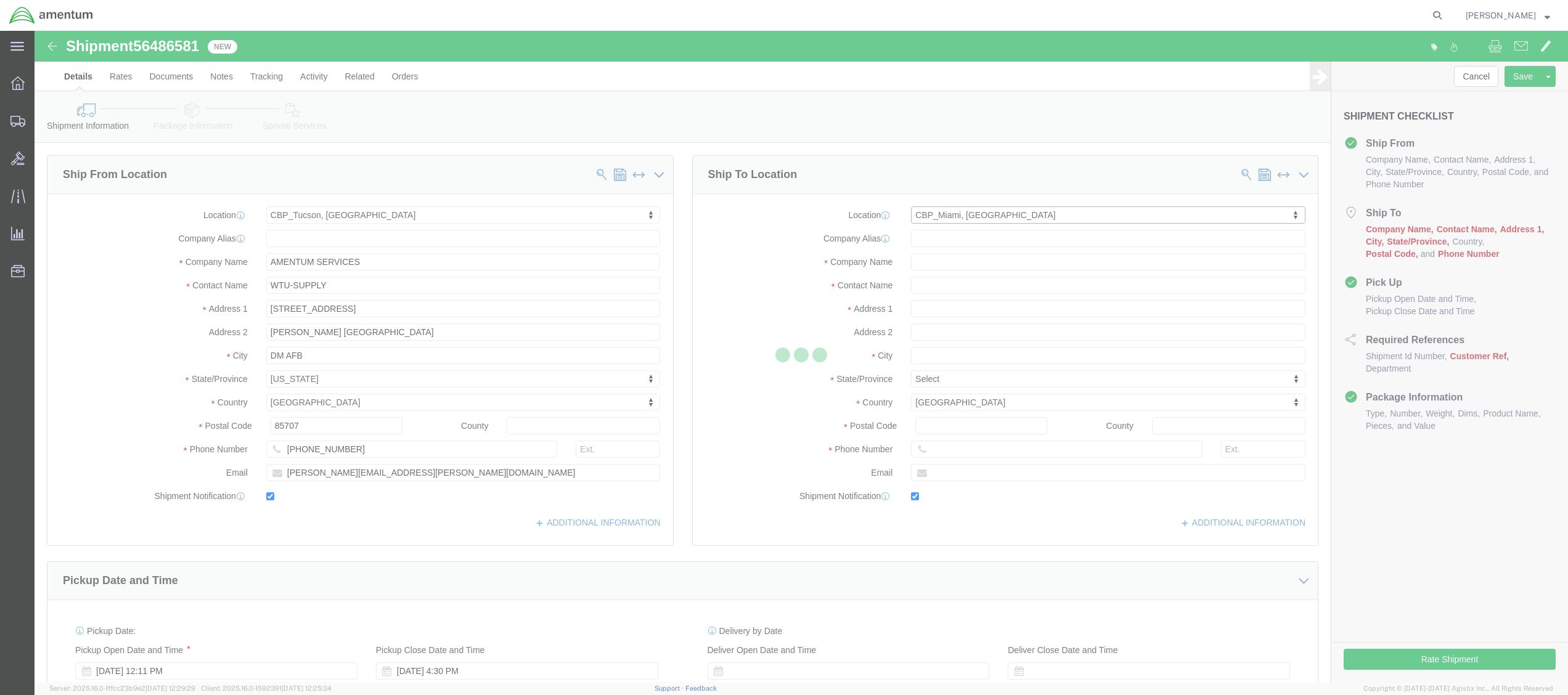
type input "Amentum Services, Inc"
type input "[PERSON_NAME]"
type input "29390 Customs Rd"
type input "Bldg 240, [GEOGRAPHIC_DATA]"
type input "HOMESTEAD"
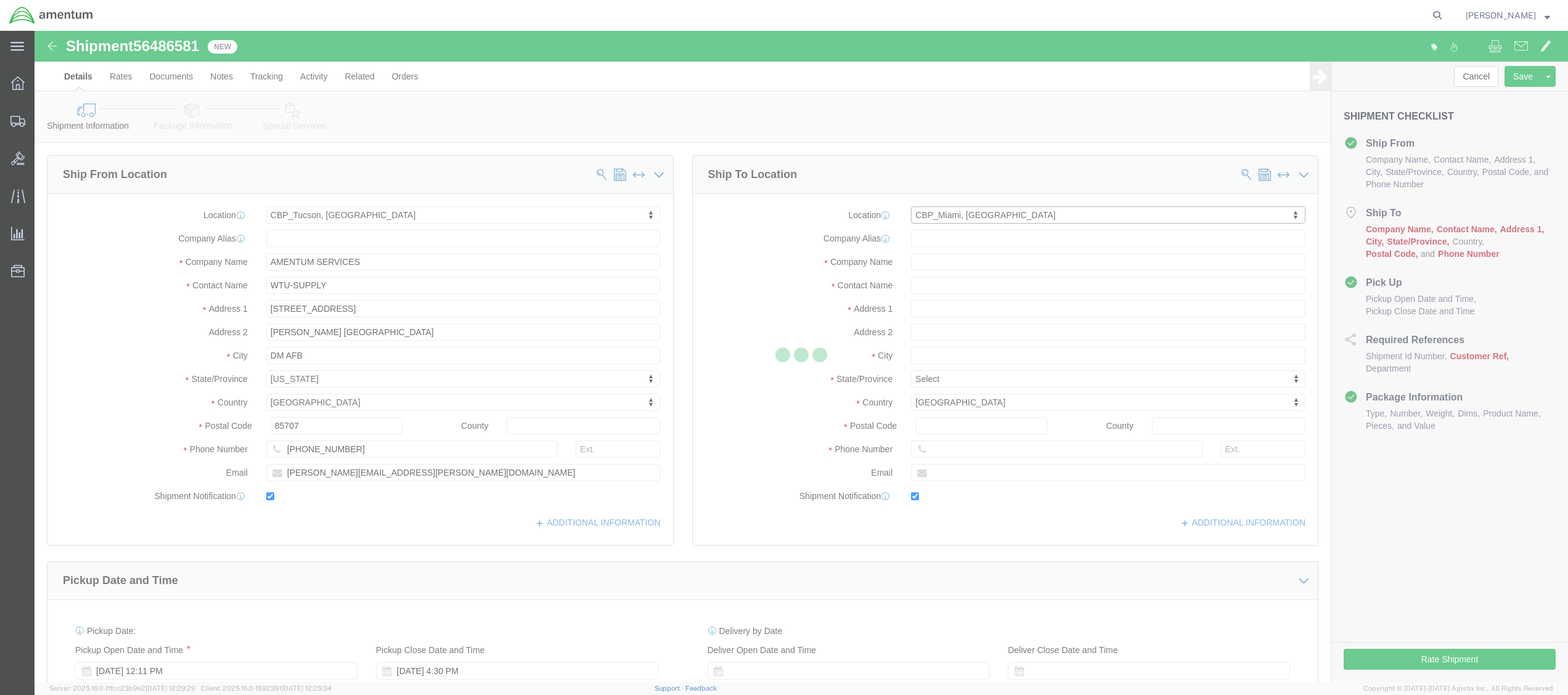
type input "33039"
type input "[PHONE_NUMBER]"
type input "324"
type input "[PERSON_NAME][EMAIL_ADDRESS][PERSON_NAME][DOMAIN_NAME]"
checkbox input "true"
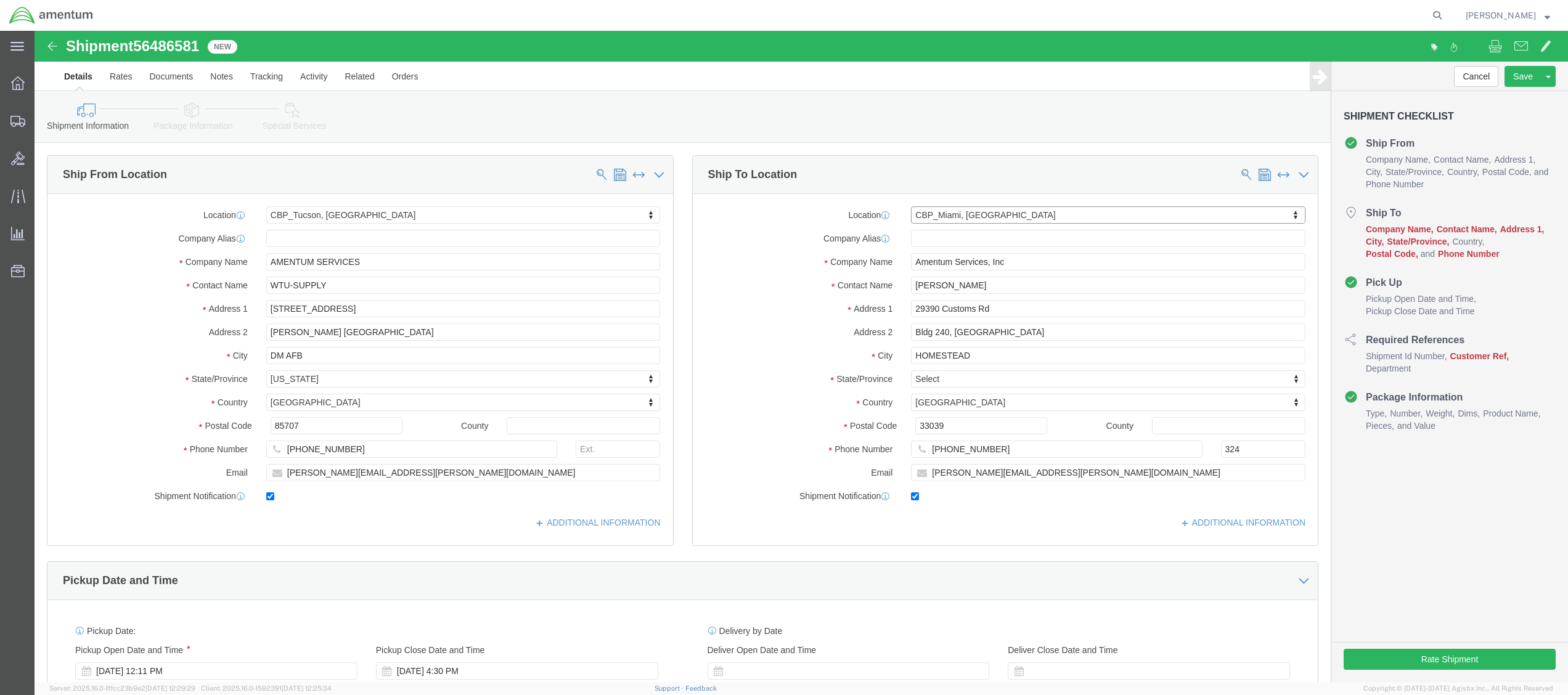
select select "FL"
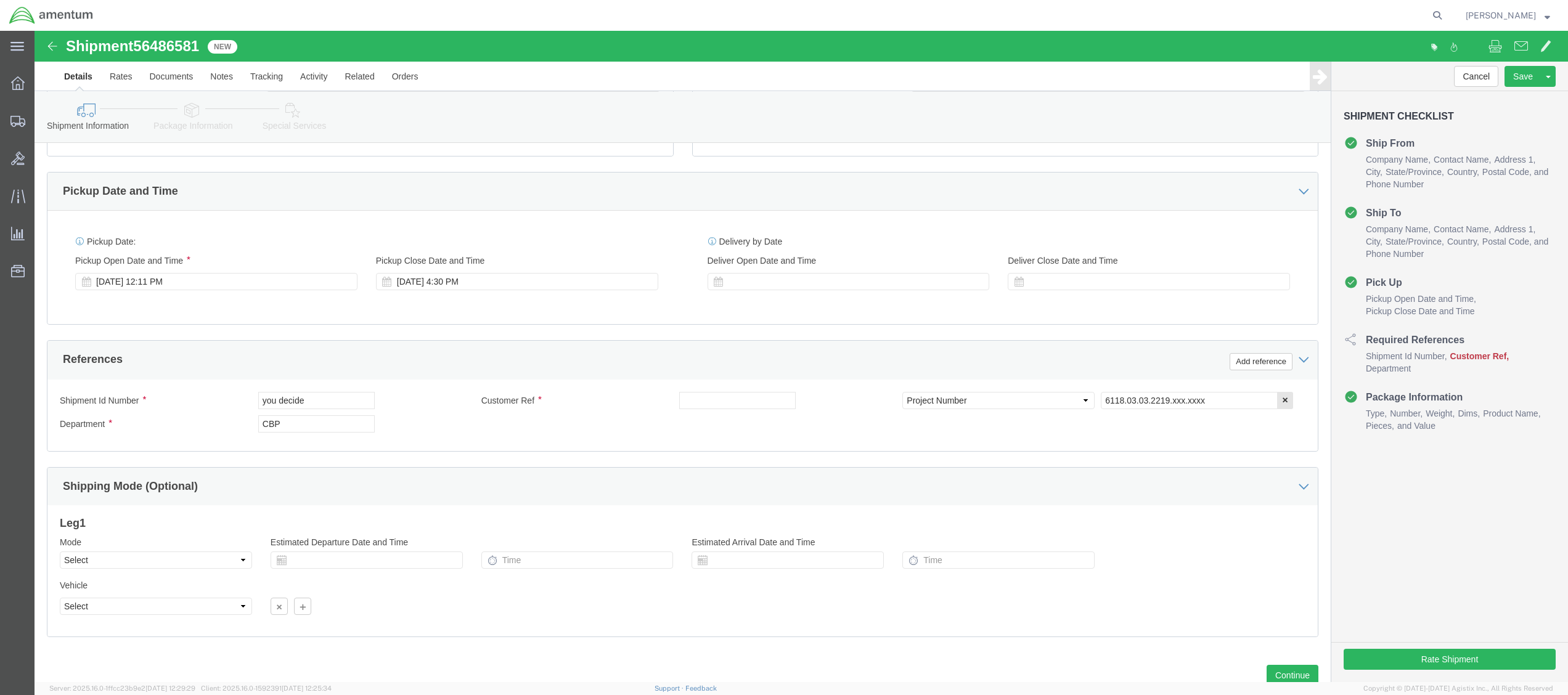
scroll to position [395, 0]
click div "[DATE] 12:11 PM"
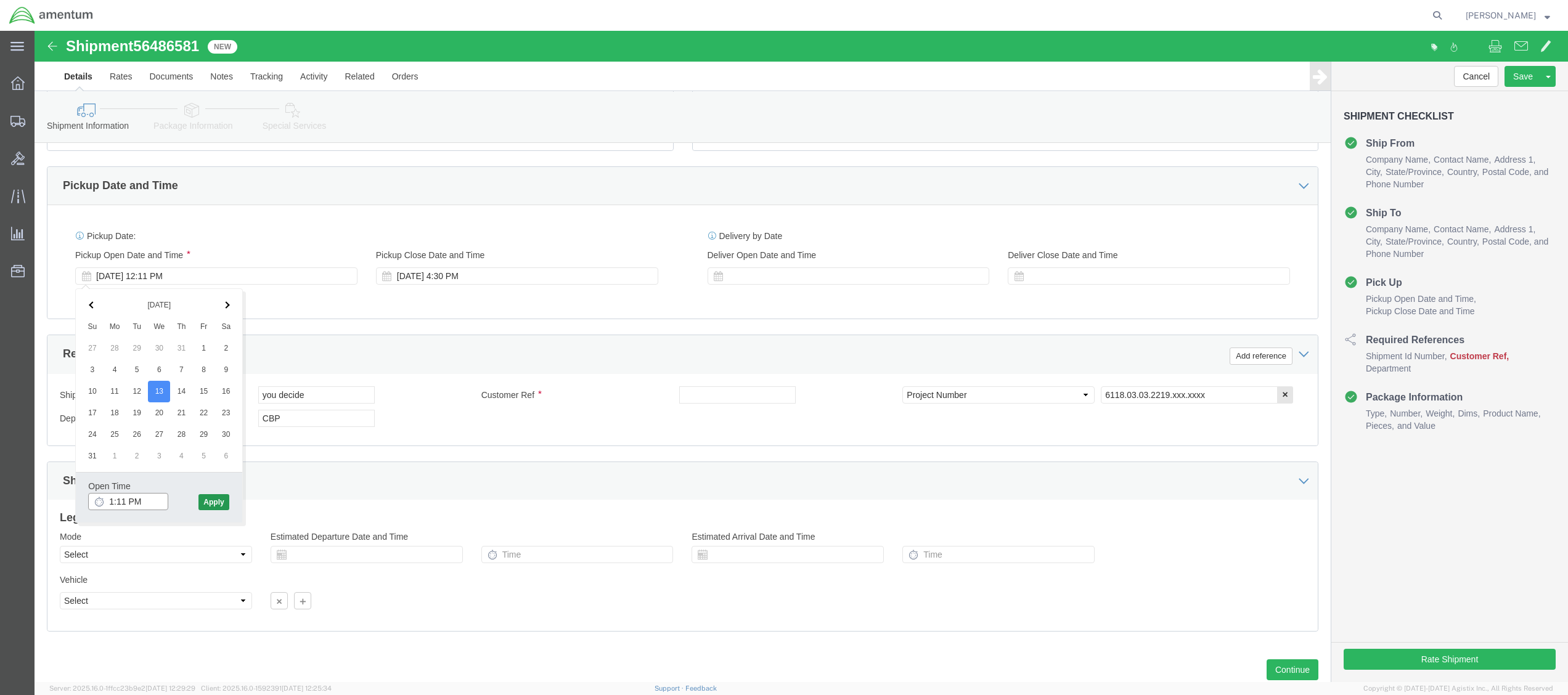
type input "1:11 PM"
click button "Apply"
click div
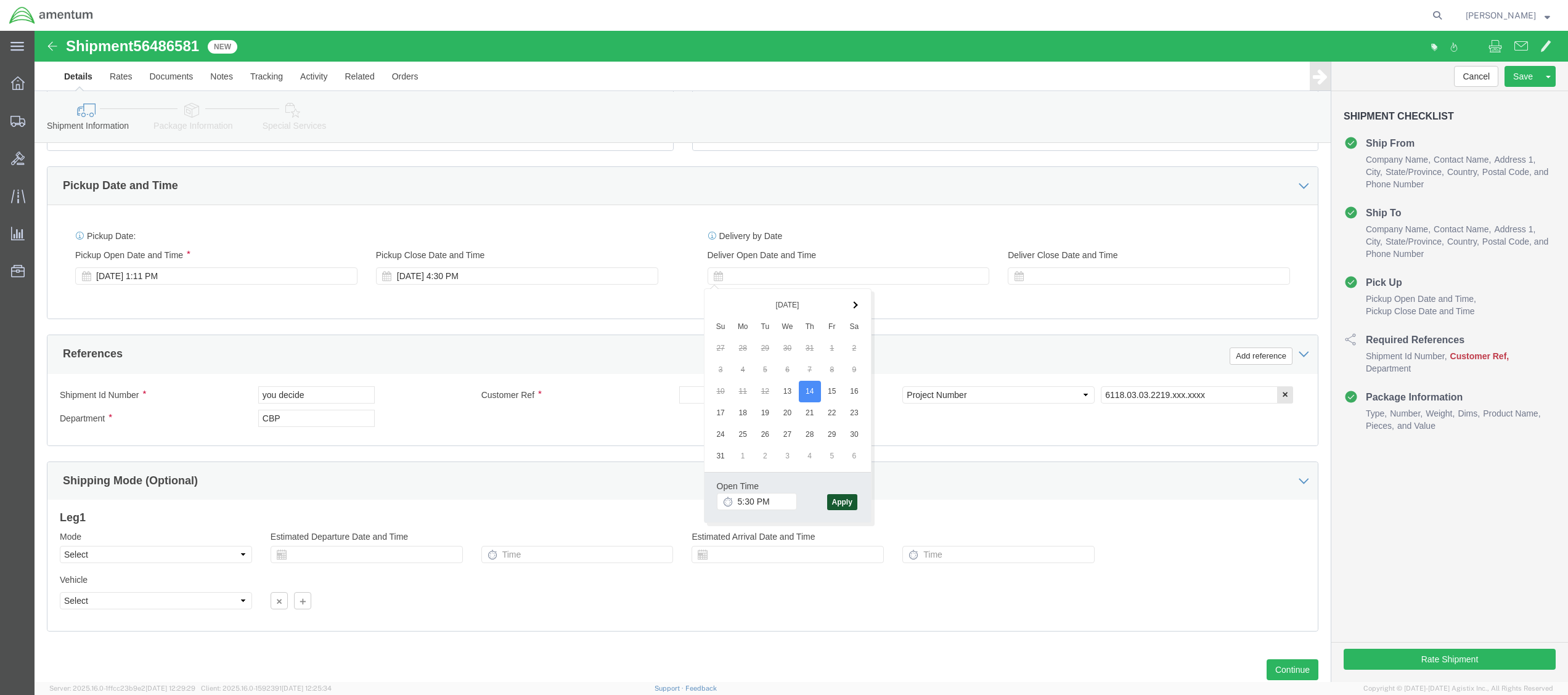
click button "Apply"
drag, startPoint x: 294, startPoint y: 370, endPoint x: 136, endPoint y: 359, distance: 158.4
click div "Shipment Id Number you decide"
type input "H"
type input "AC HOSE/ DOD 522"
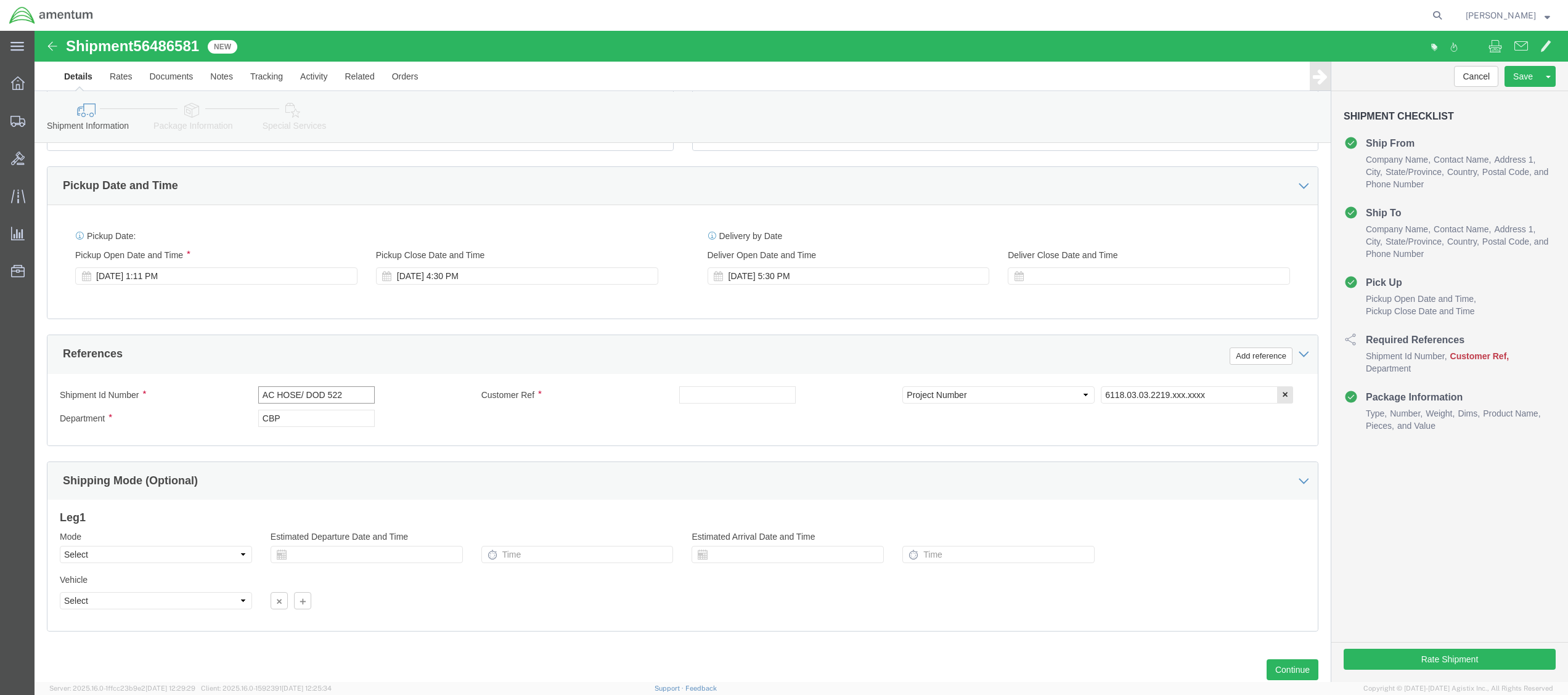
click input "AC HOSE/ DOD 522"
click div "Shipment Id Number AC HOSE/ DOD 522 Customer Ref Select Account Type Activity I…"
click input "6118.03.03.2219.xxx.xxxx"
type input "6118.03.03.2219.EMI.0000"
click input "AC HOSE/ DOD 522"
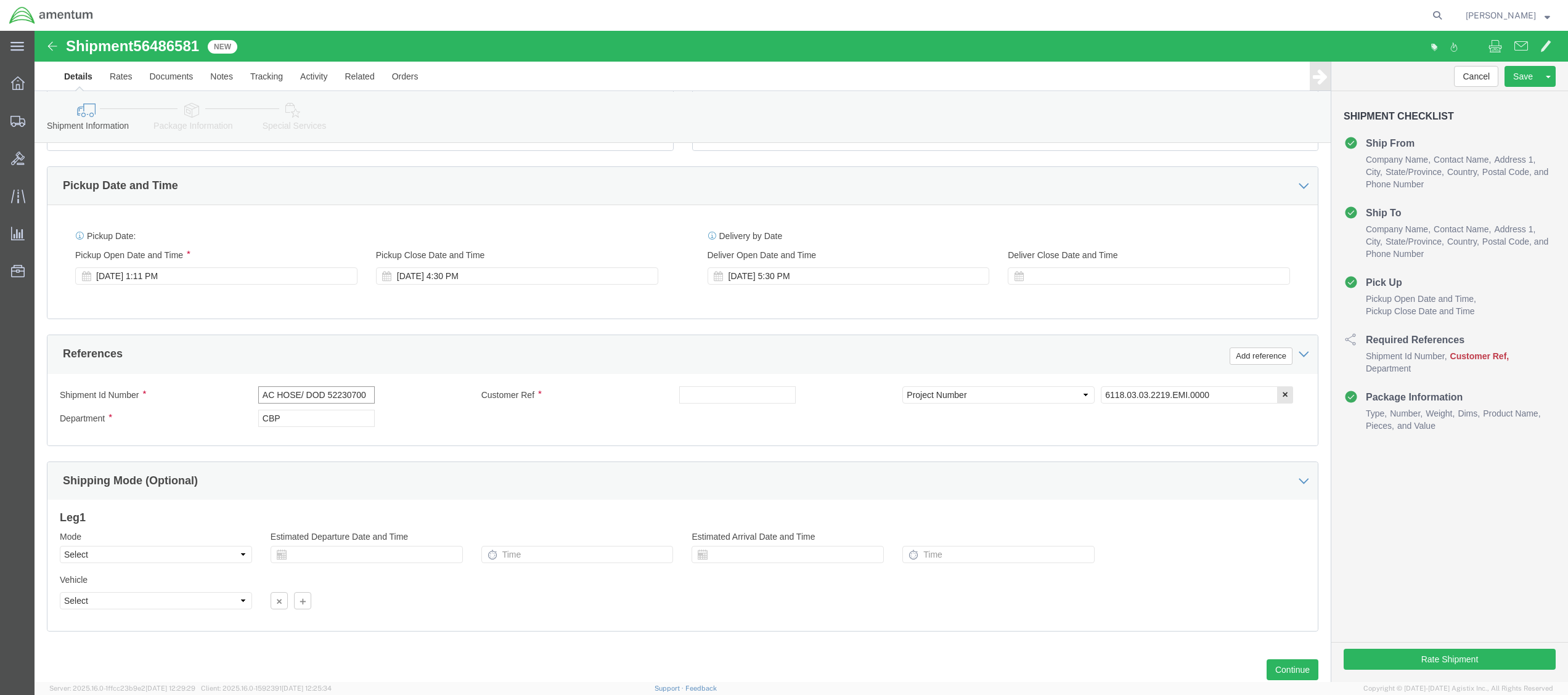
click input "AC HOSE/ DOD 52230700"
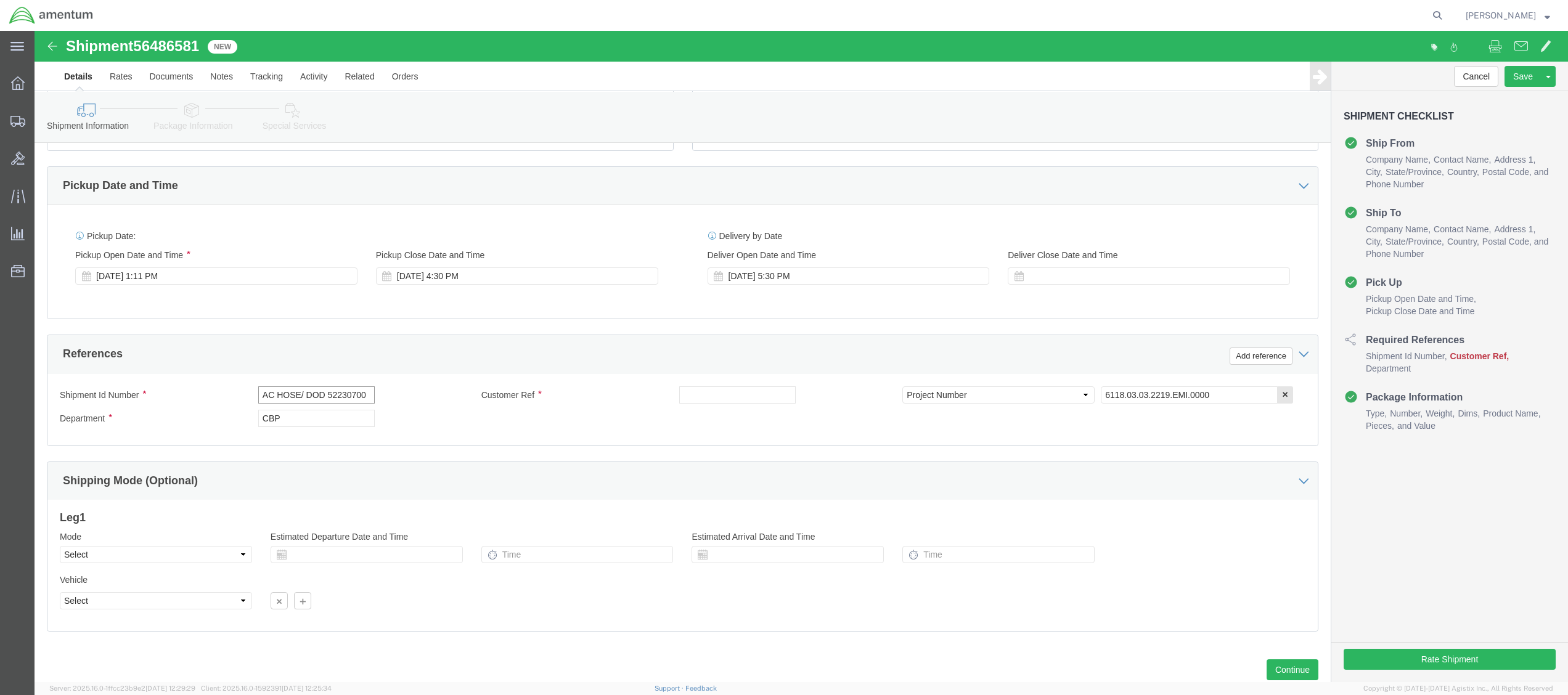
click input "AC HOSE/ DOD 52230700"
type input "AC HOSE/ DOD 52230700"
click input "text"
paste input "AC HOSE/ DOD 52230700"
type input "AC HOSE/ DOD 52230700"
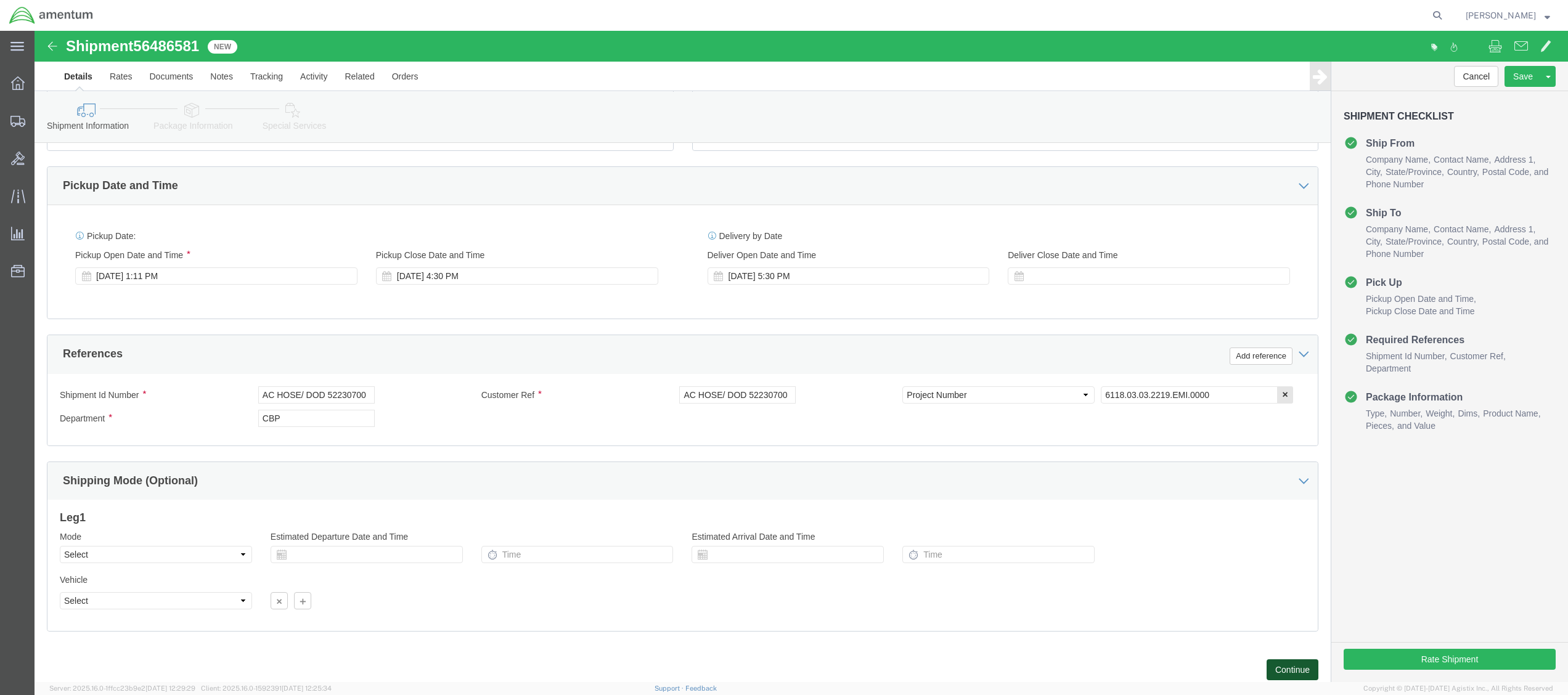
click button "Continue"
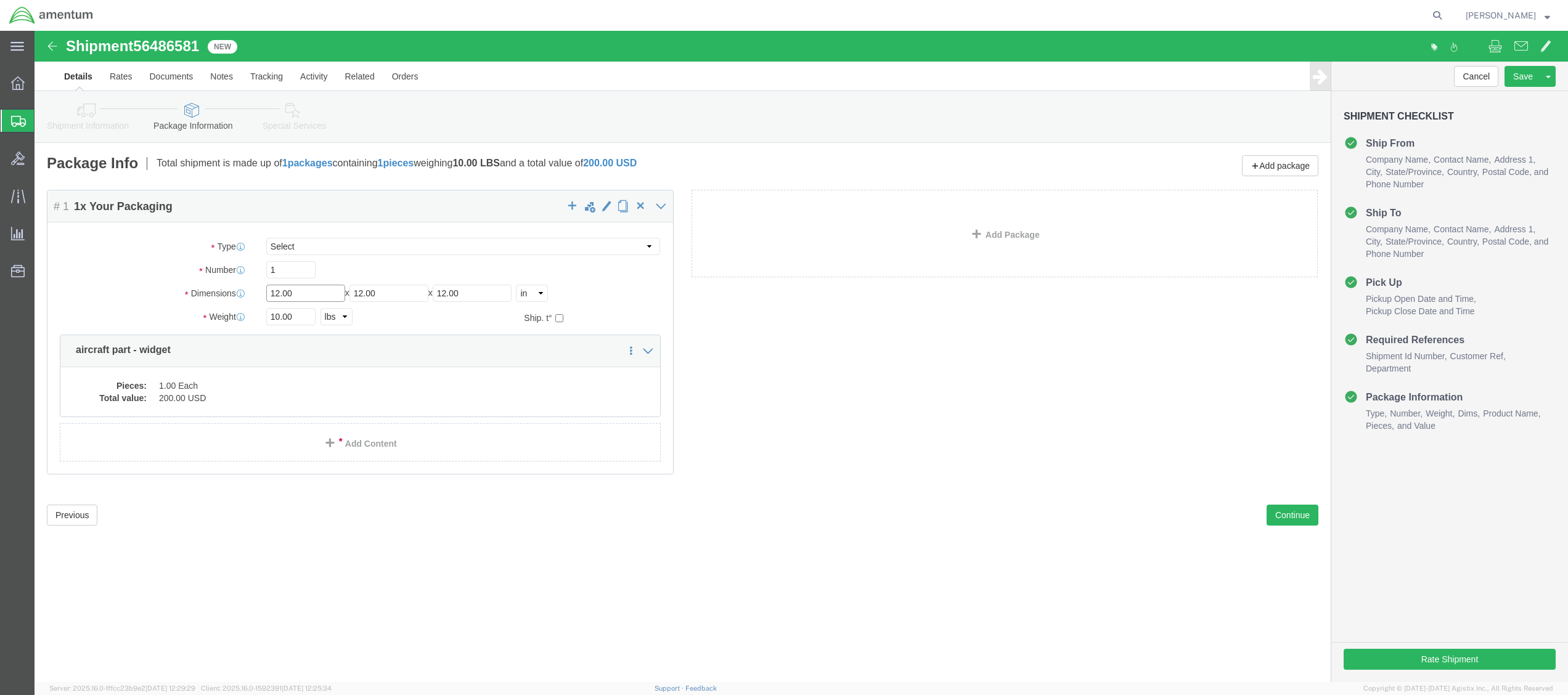
drag, startPoint x: 294, startPoint y: 260, endPoint x: 152, endPoint y: 238, distance: 143.7
click div "Package Type Select BCK Boxes Bale(s) Basket(s) Bolt(s) Bottle(s) Buckets Bulk …"
type input "15"
type input "16"
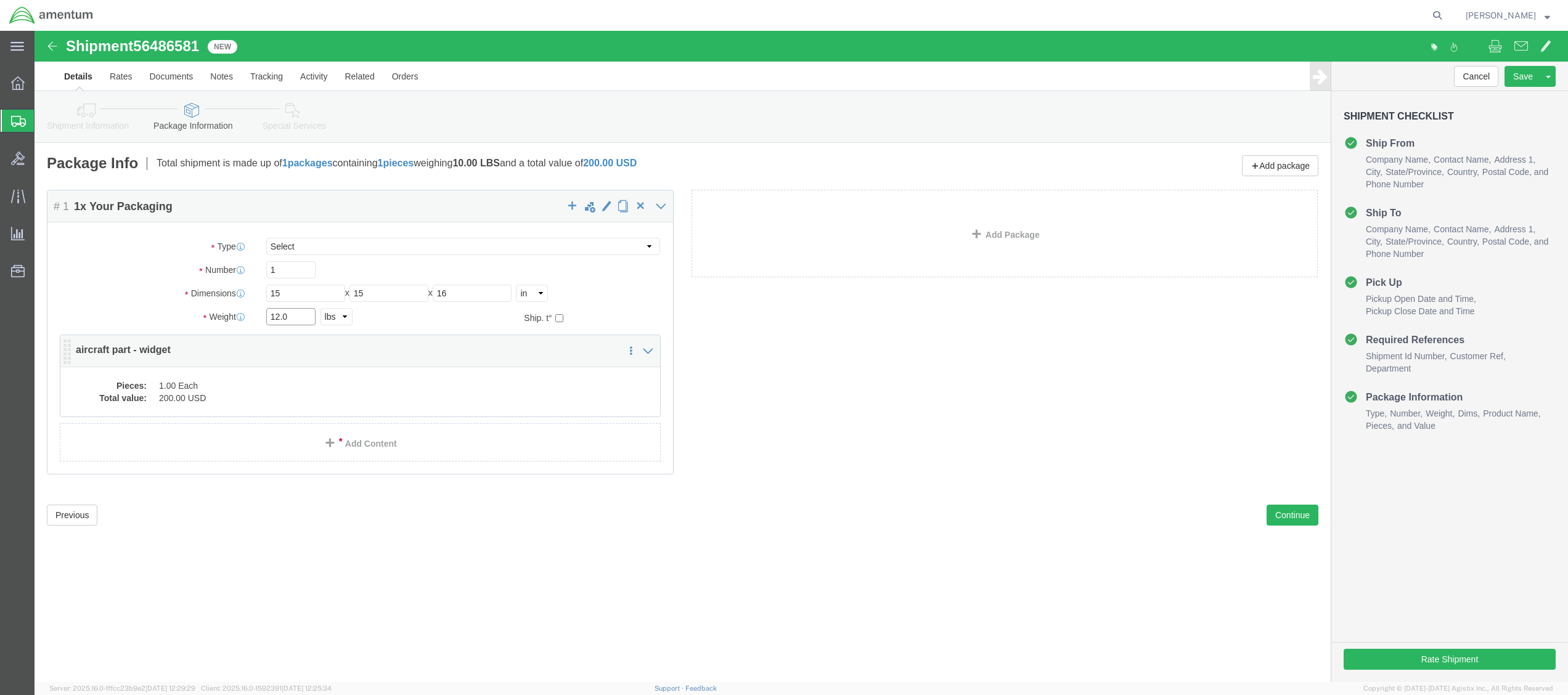
type input "12.0"
click div "Package Content # 1 1 x Your Packaging Package Type Select BCK Boxes Bale(s) Ba…"
click dd "1.00 Each"
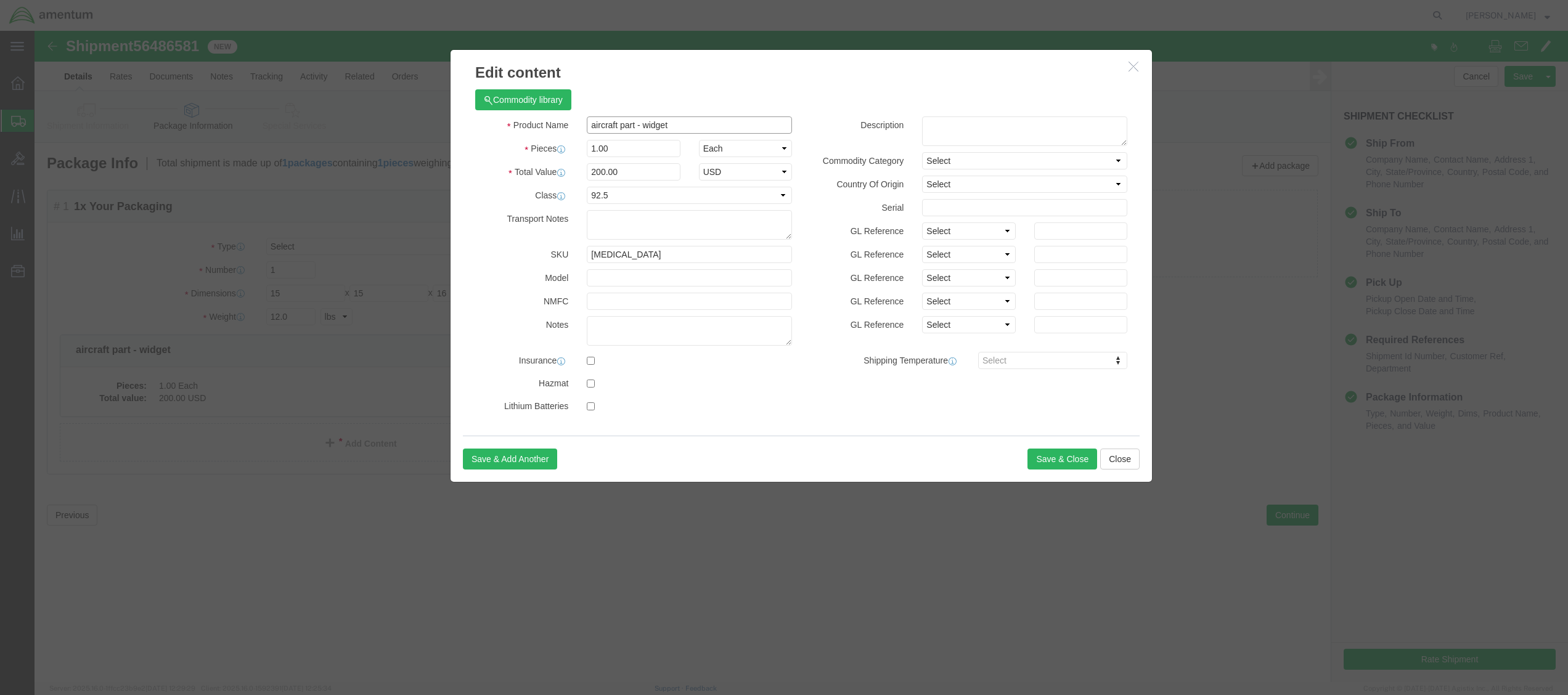
drag, startPoint x: 642, startPoint y: 93, endPoint x: 475, endPoint y: 113, distance: 168.2
click div "Product Name aircraft part - widget Pieces 1.00 Select Bag Barrels 100Board Fee…"
paste input "AC HOSE/ DOD 52230700"
type input "AC HOSE/ DOD 52230700"
drag, startPoint x: 601, startPoint y: 120, endPoint x: 491, endPoint y: 125, distance: 110.1
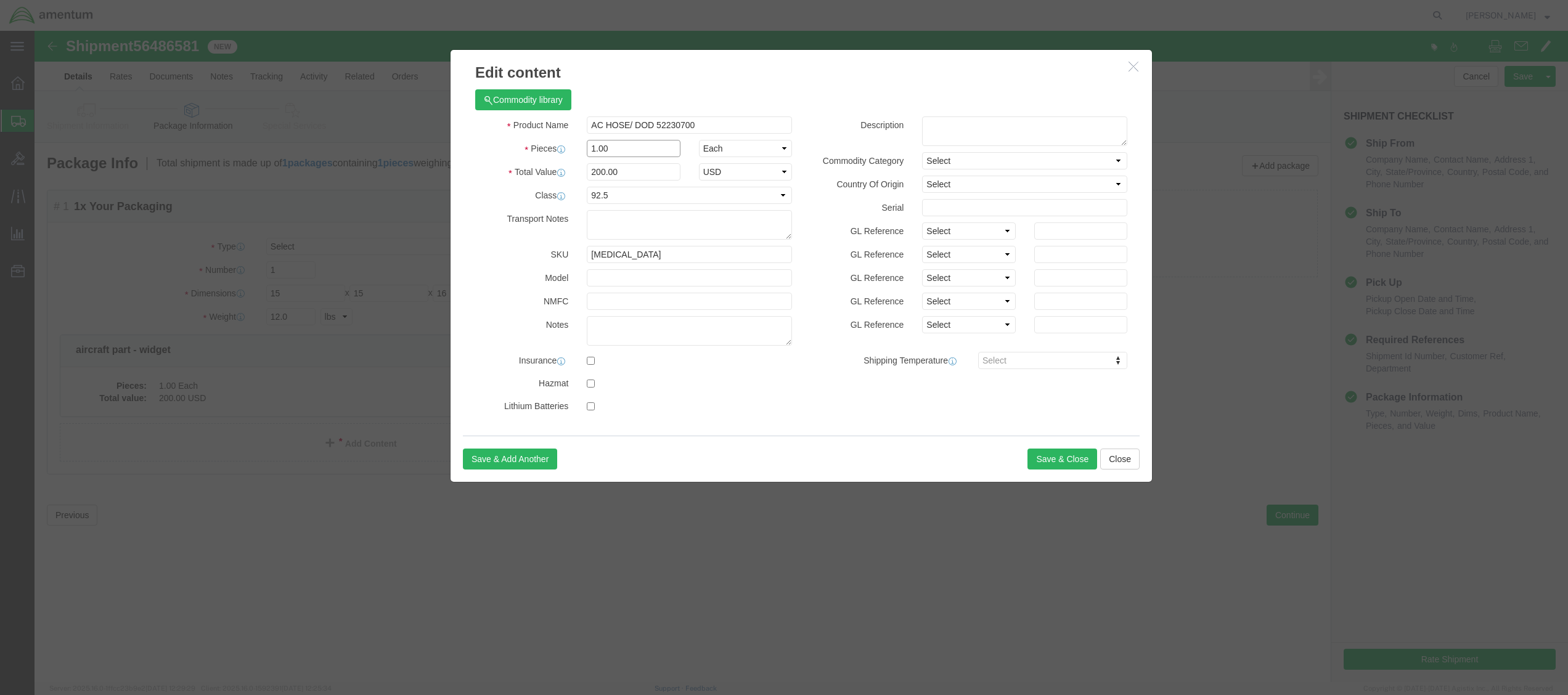
click div "Pieces 1.00 Select Bag Barrels 100Board Feet Bottle Box Blister Pack Carats Can…"
type input "2.0"
click div "Total Value 400 Select ADP AED AFN ALL AMD AOA ARS ATS AUD AWG AZN BAM BBD BDT …"
drag, startPoint x: 567, startPoint y: 138, endPoint x: 488, endPoint y: 140, distance: 79.0
click div "Total Value 400 Select ADP AED AFN ALL AMD AOA ARS ATS AUD AWG AZN BAM BBD BDT …"
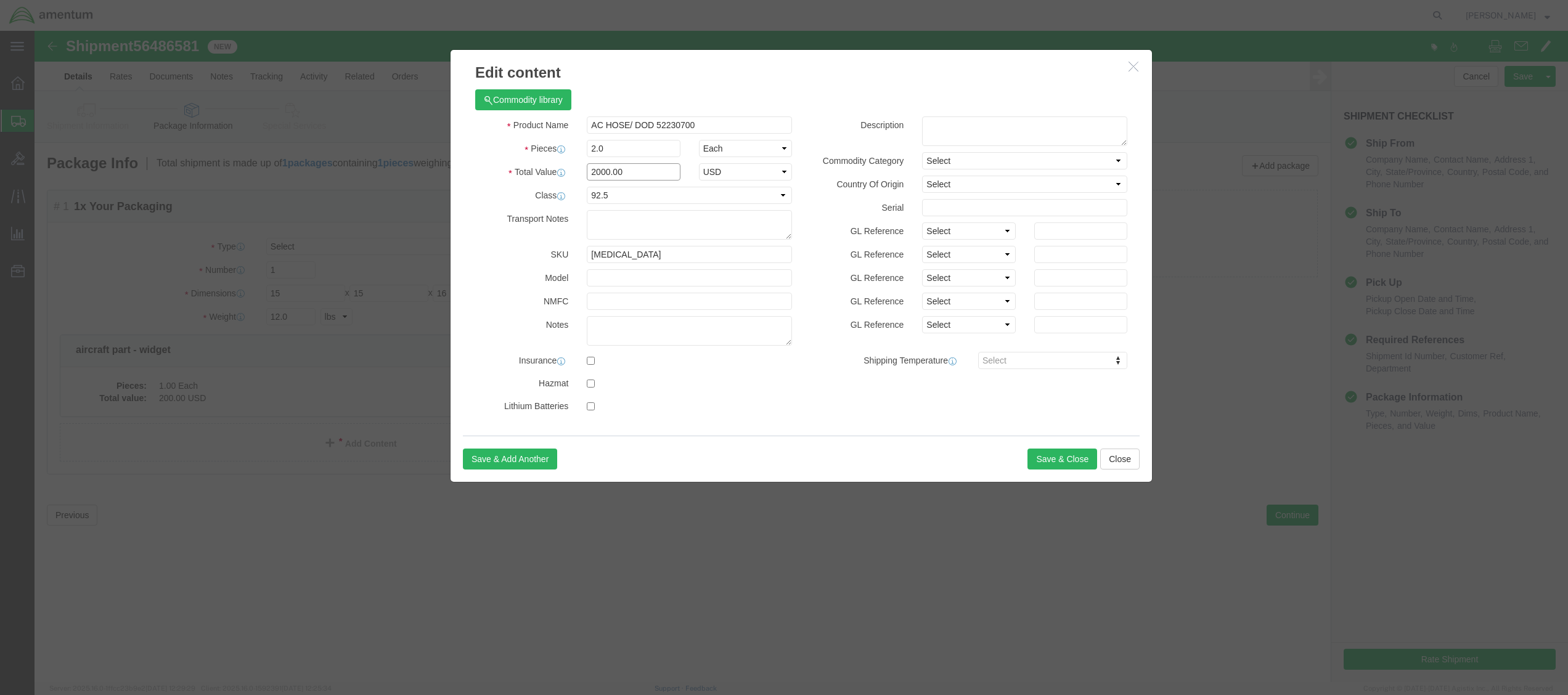
type input "2000.00"
click select "Select 50 55 60 65 70 85 92.5 100 125 175 250 300 400"
select select "175"
click select "Select 50 55 60 65 70 85 92.5 100 125 175 250 300 400"
click button "Save & Close"
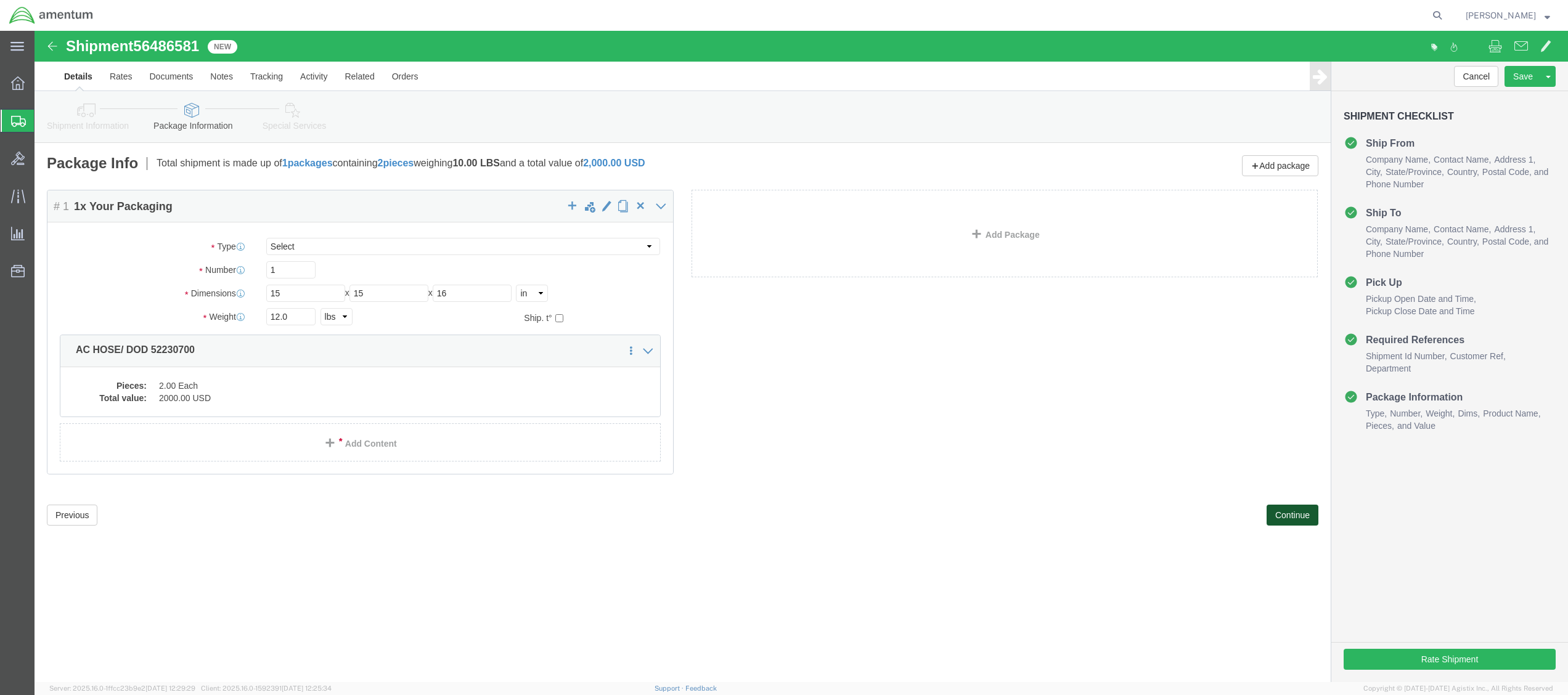
click button "Continue"
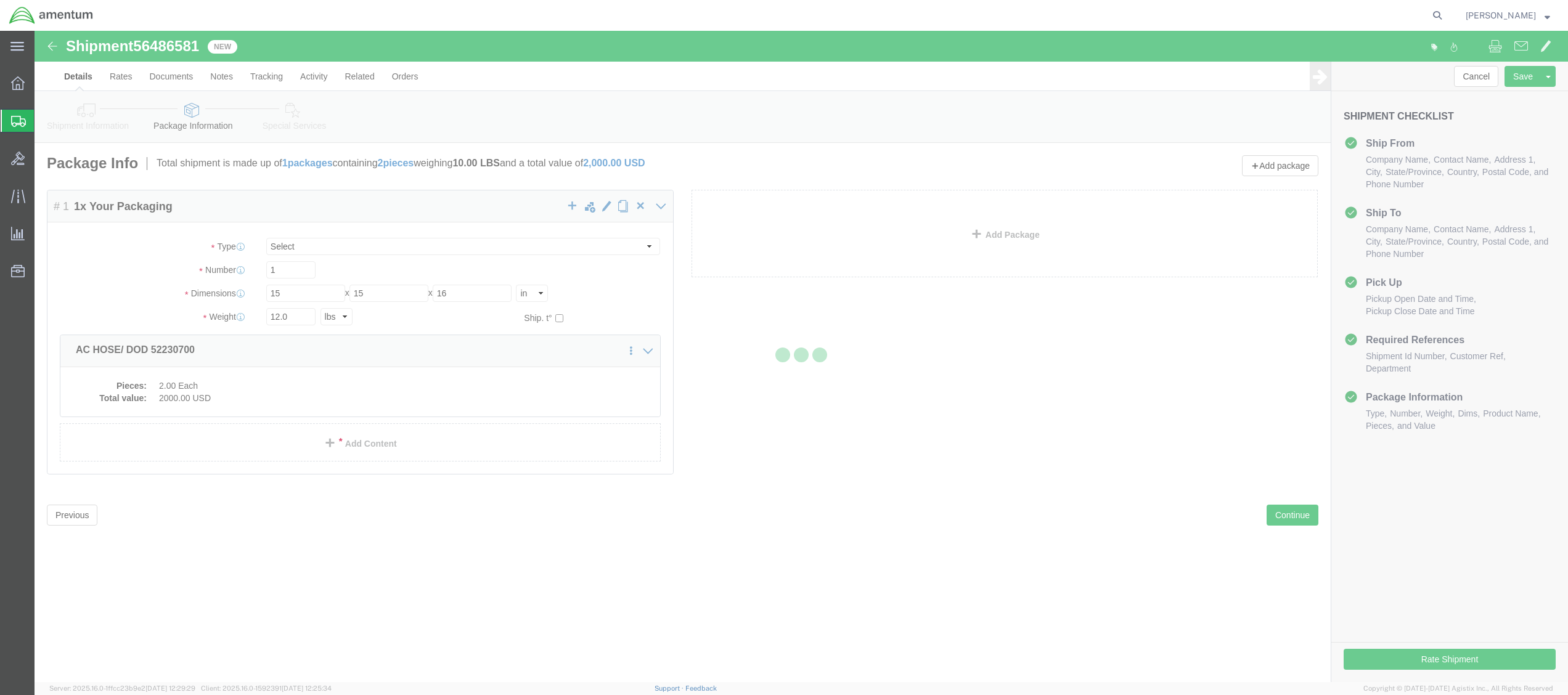
select select
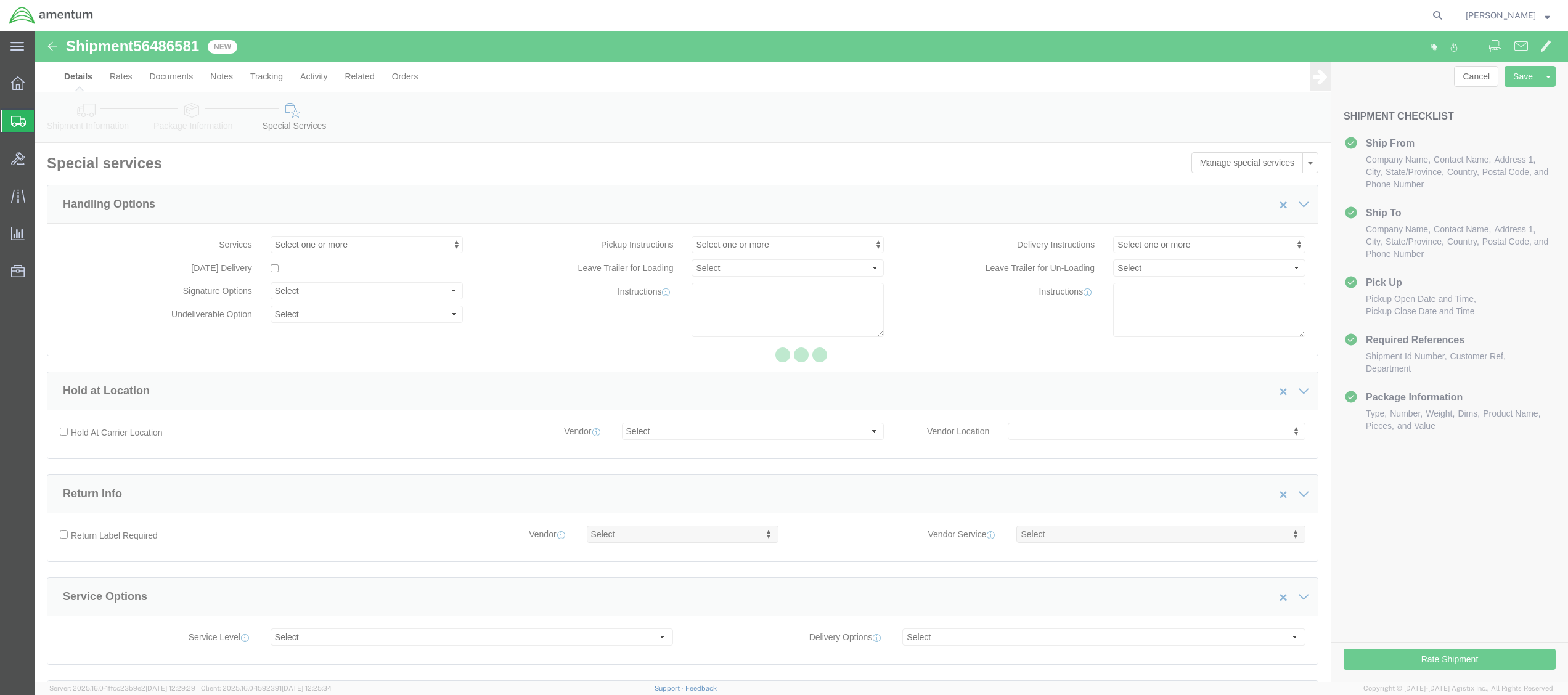
select select "DEPARTMENT"
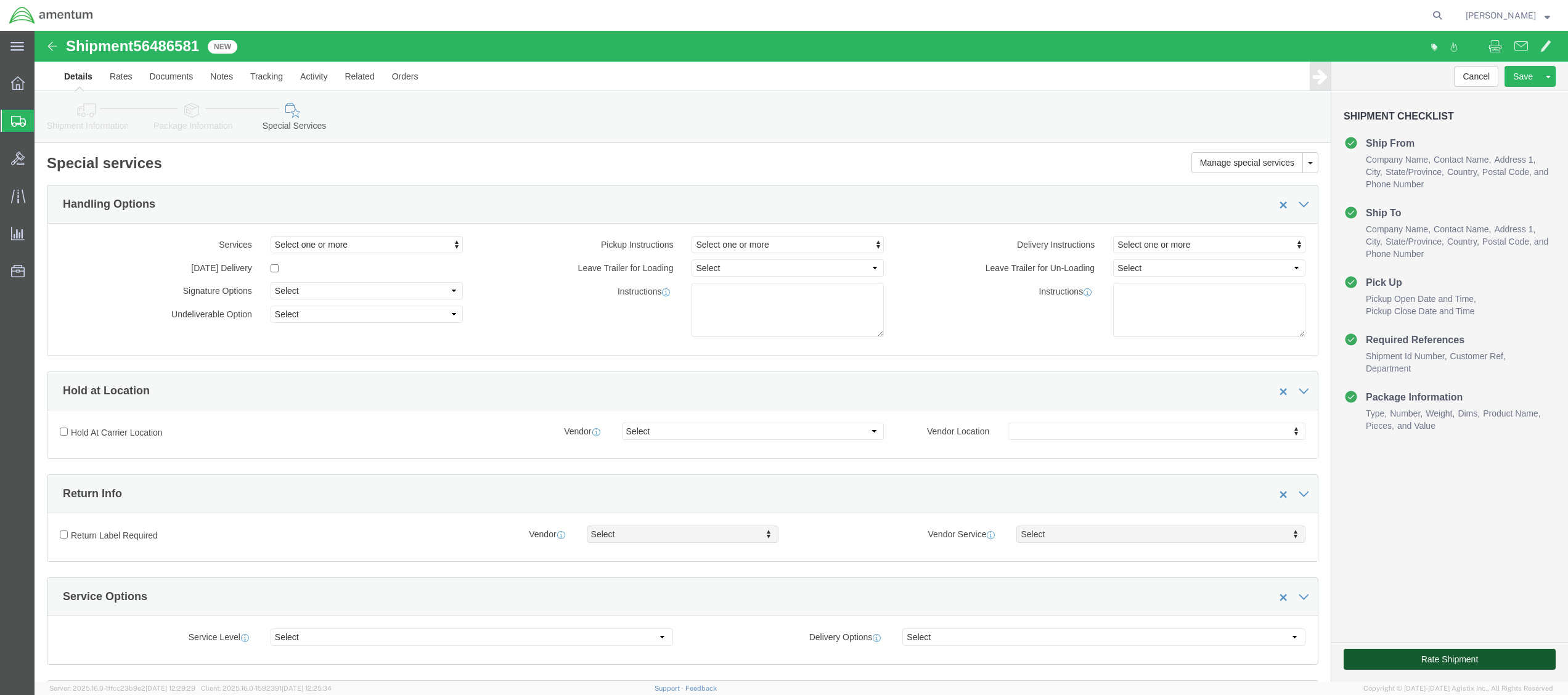
click button "Rate Shipment"
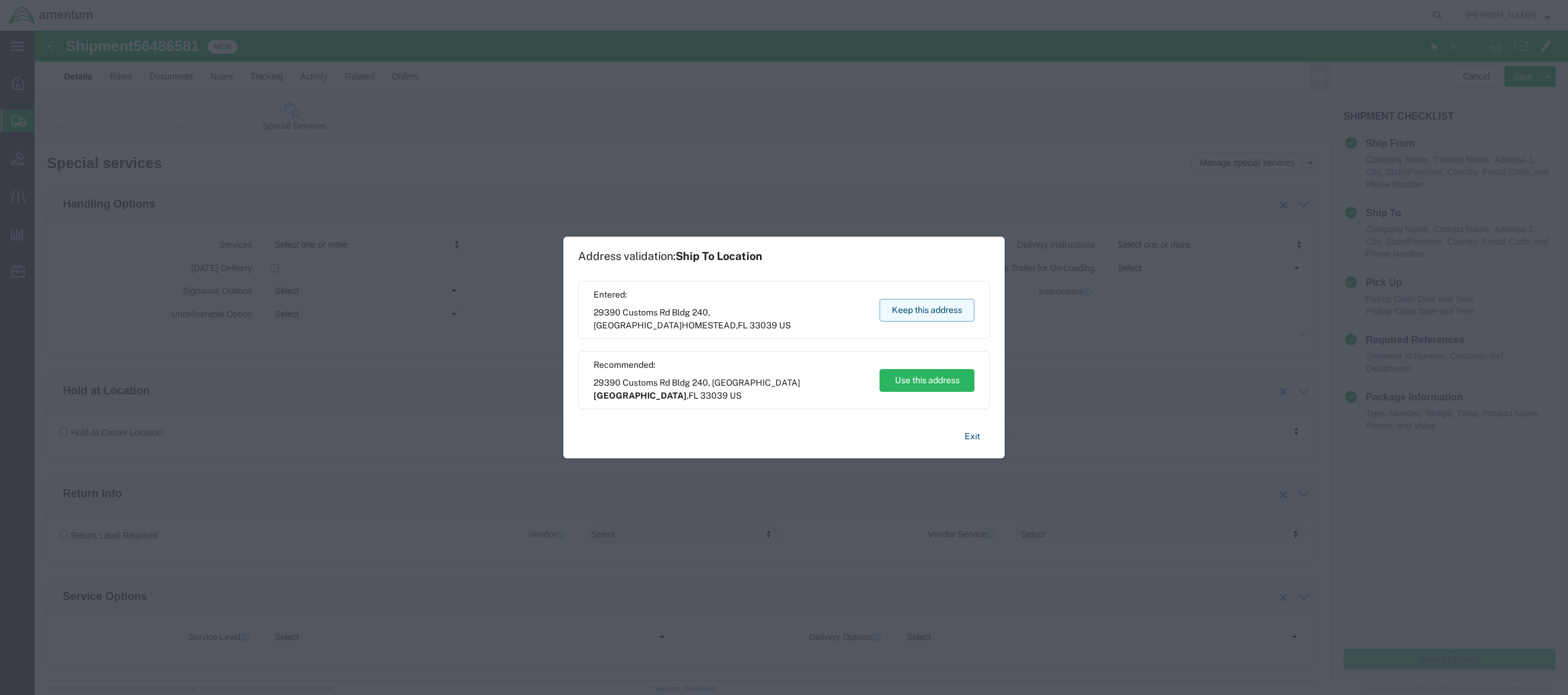
click at [633, 307] on button "Keep this address" at bounding box center [927, 311] width 95 height 23
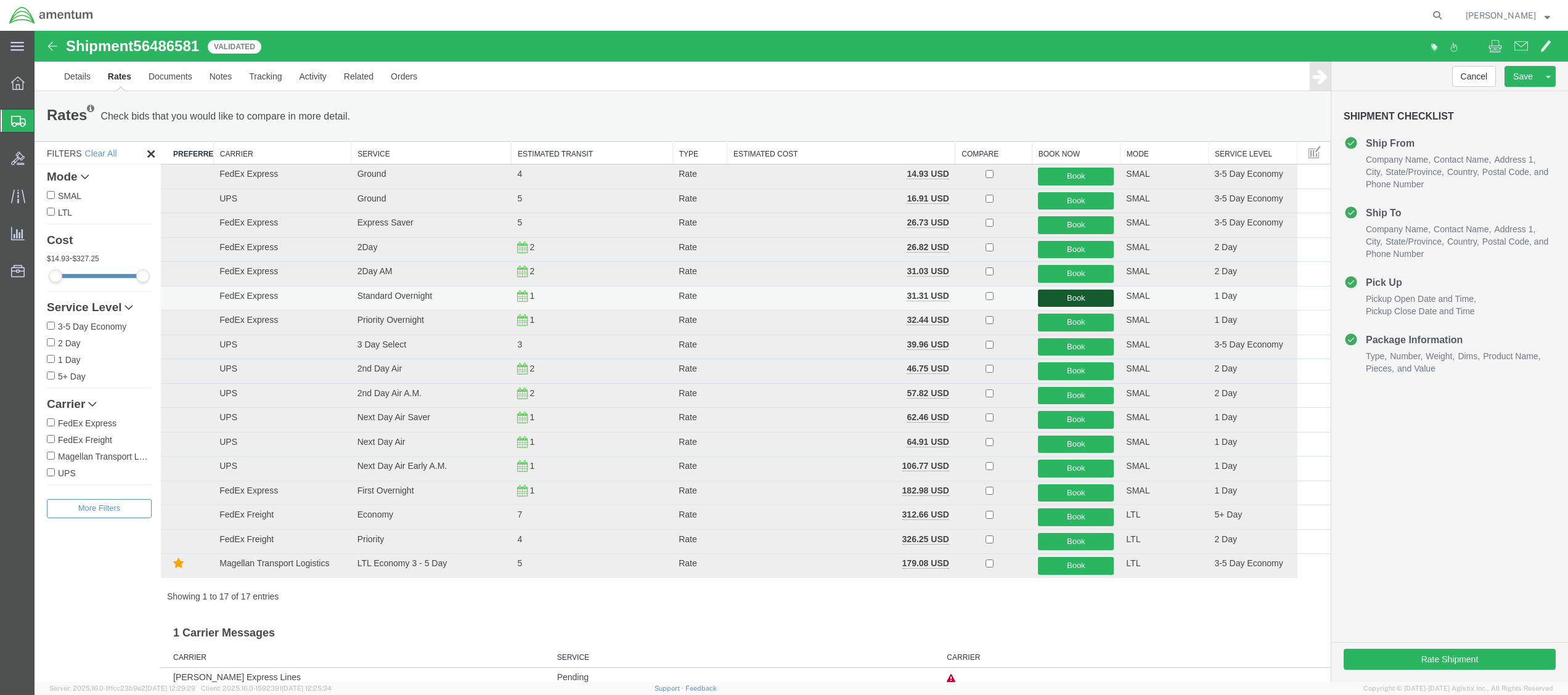
click at [633, 299] on button "Book" at bounding box center [1076, 299] width 76 height 18
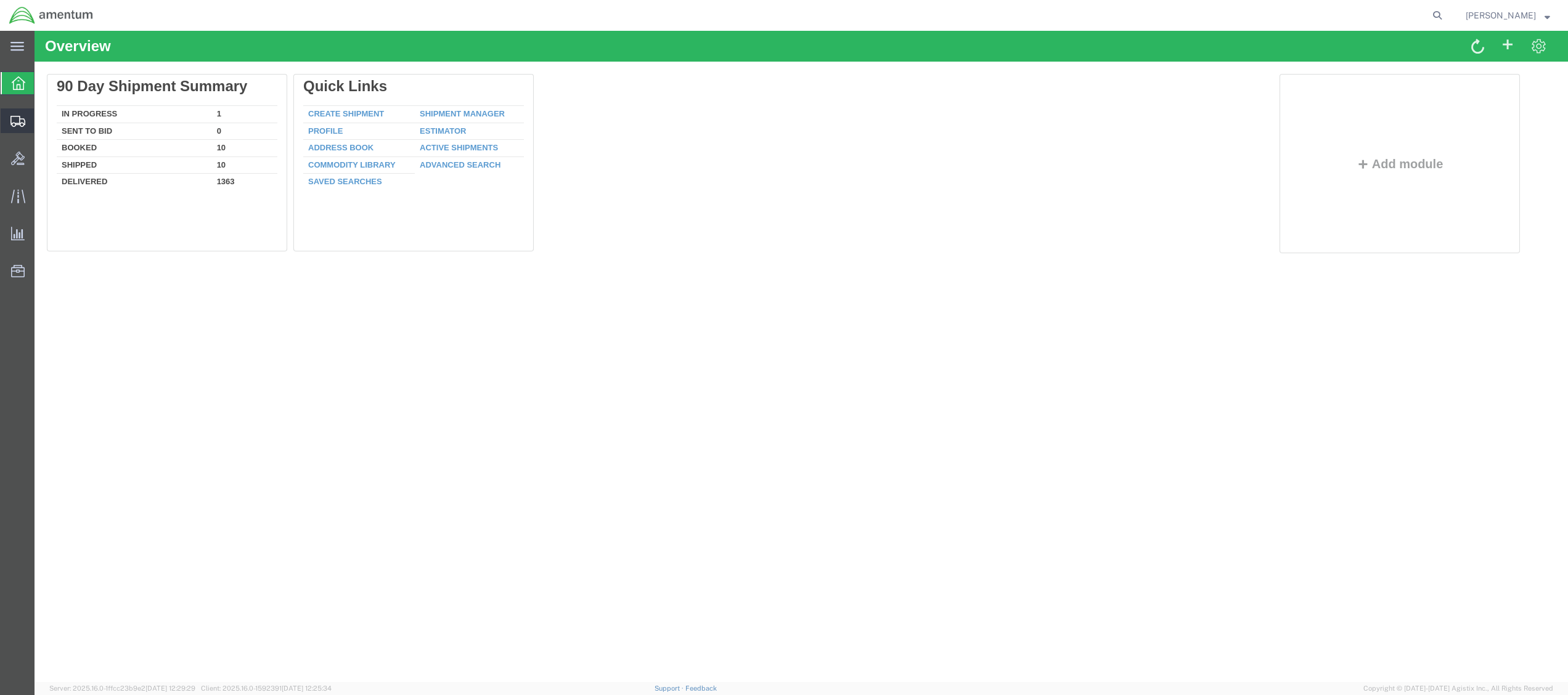
click at [0, 0] on span "Create from Template" at bounding box center [0, 0] width 0 height 0
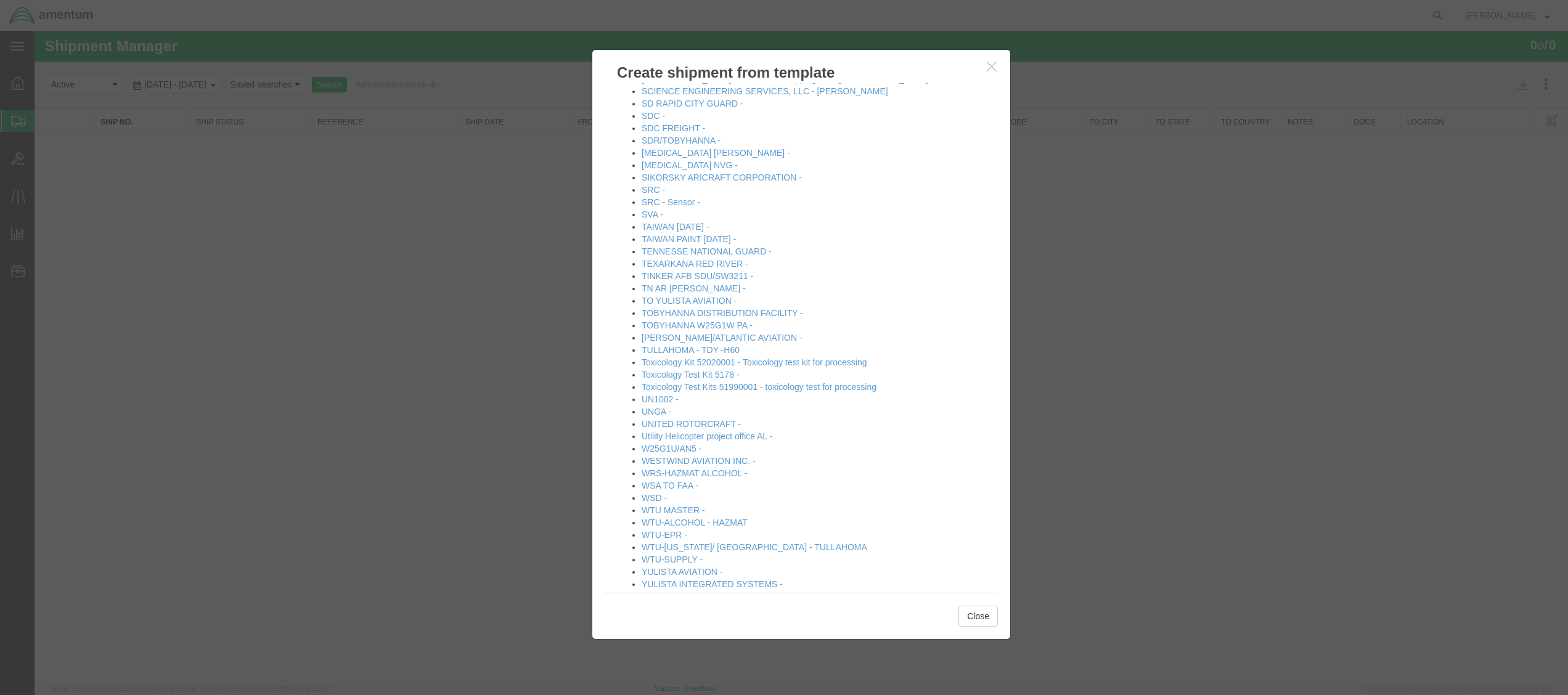
scroll to position [1262, 0]
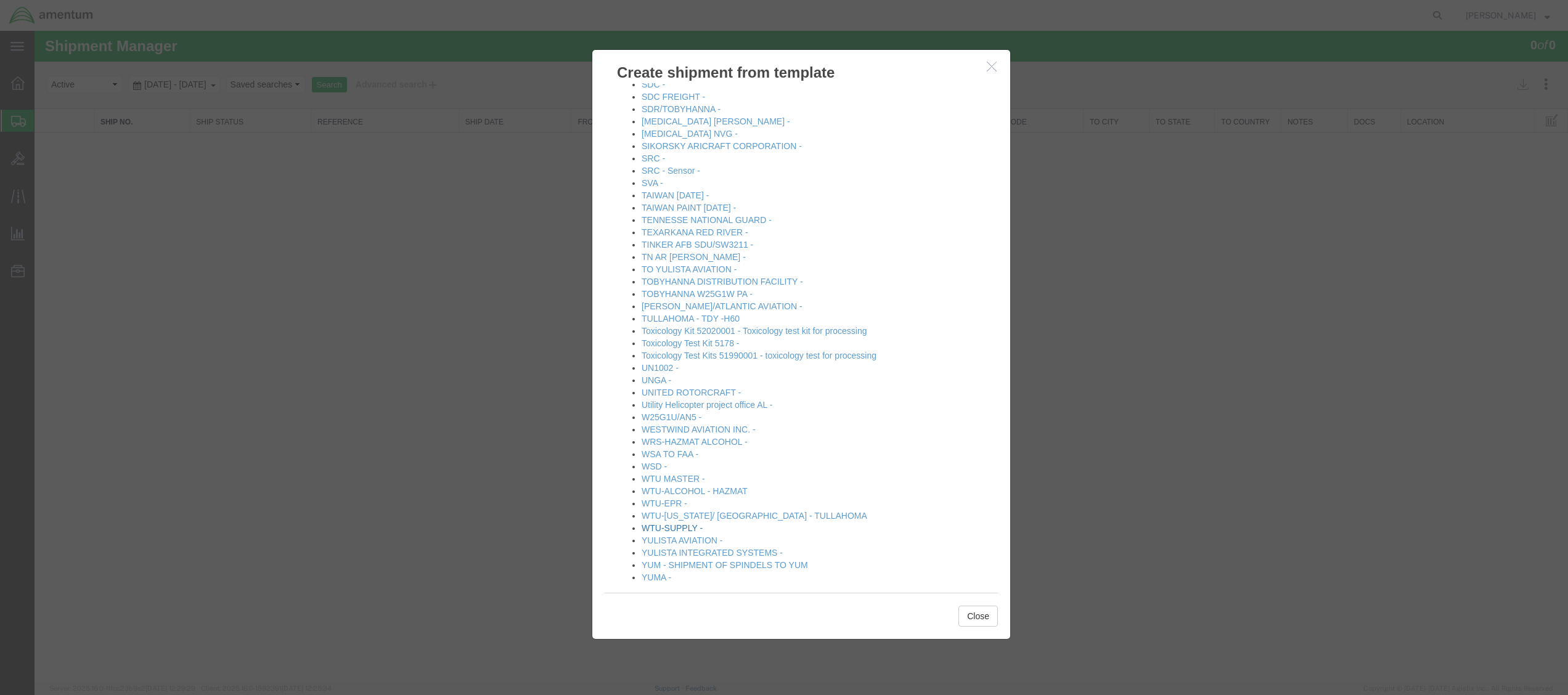
click at [664, 347] on link "WTU-SUPPLY -" at bounding box center [672, 528] width 61 height 10
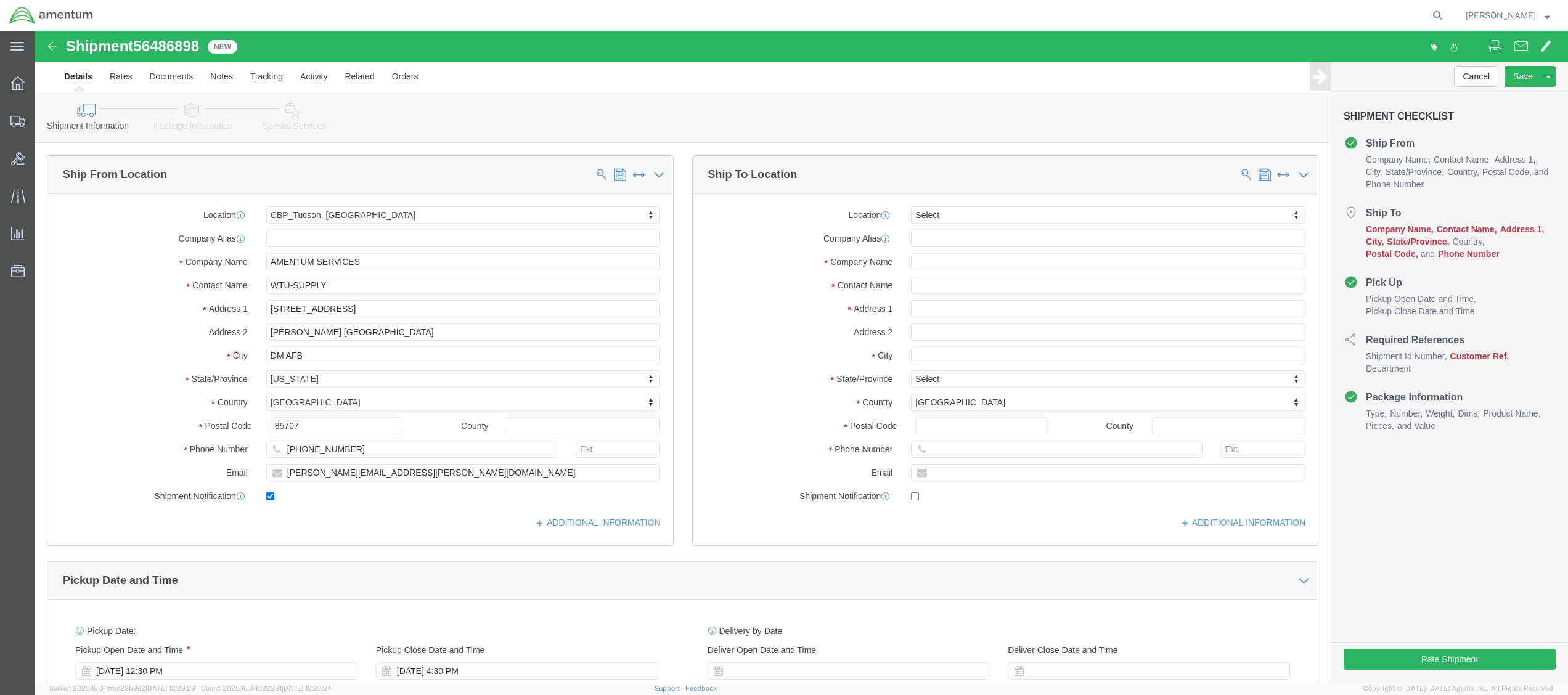
select select "49949"
select select
type input "elp"
select select "49939"
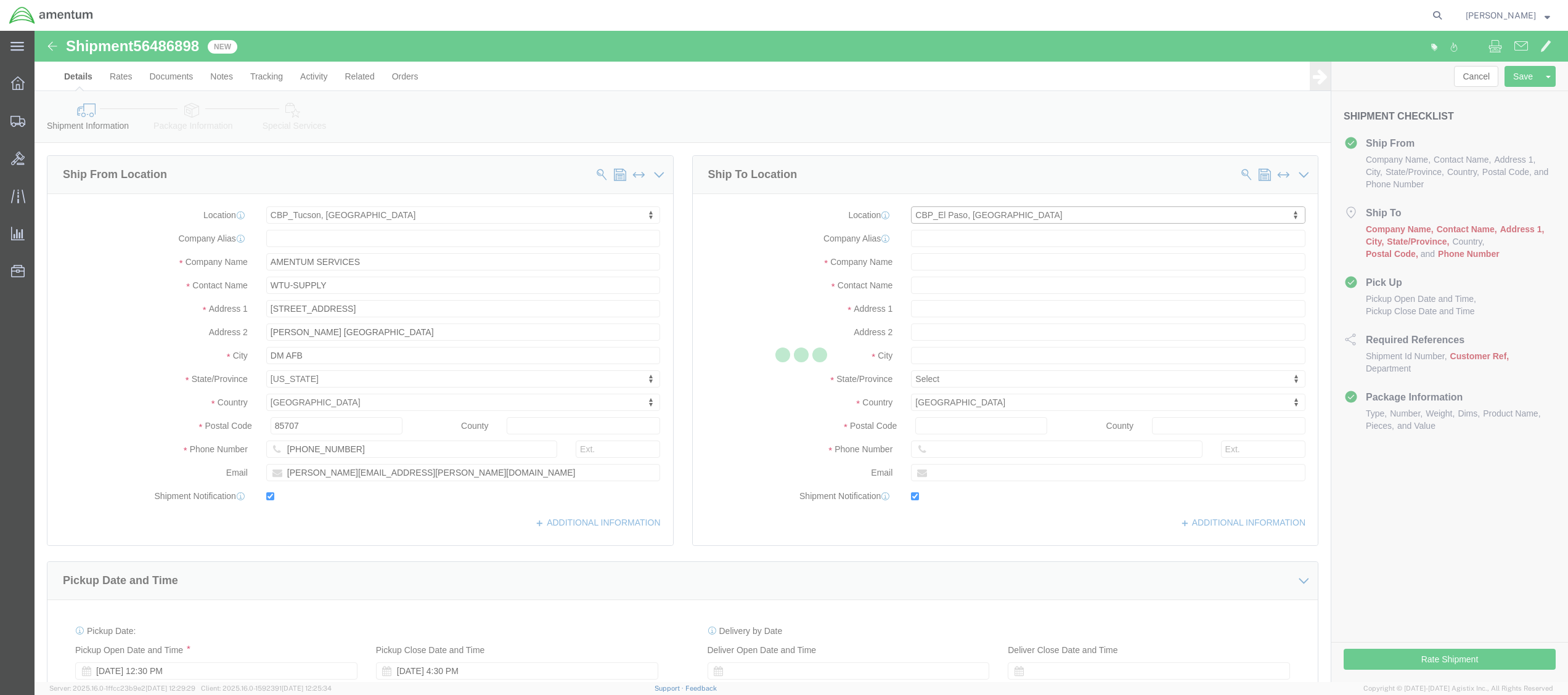
type input "Amentum Services, Inc"
type input "Noel Arrieta"
type input "6812 Northrop Rd"
type input "El Paso"
type input "79925"
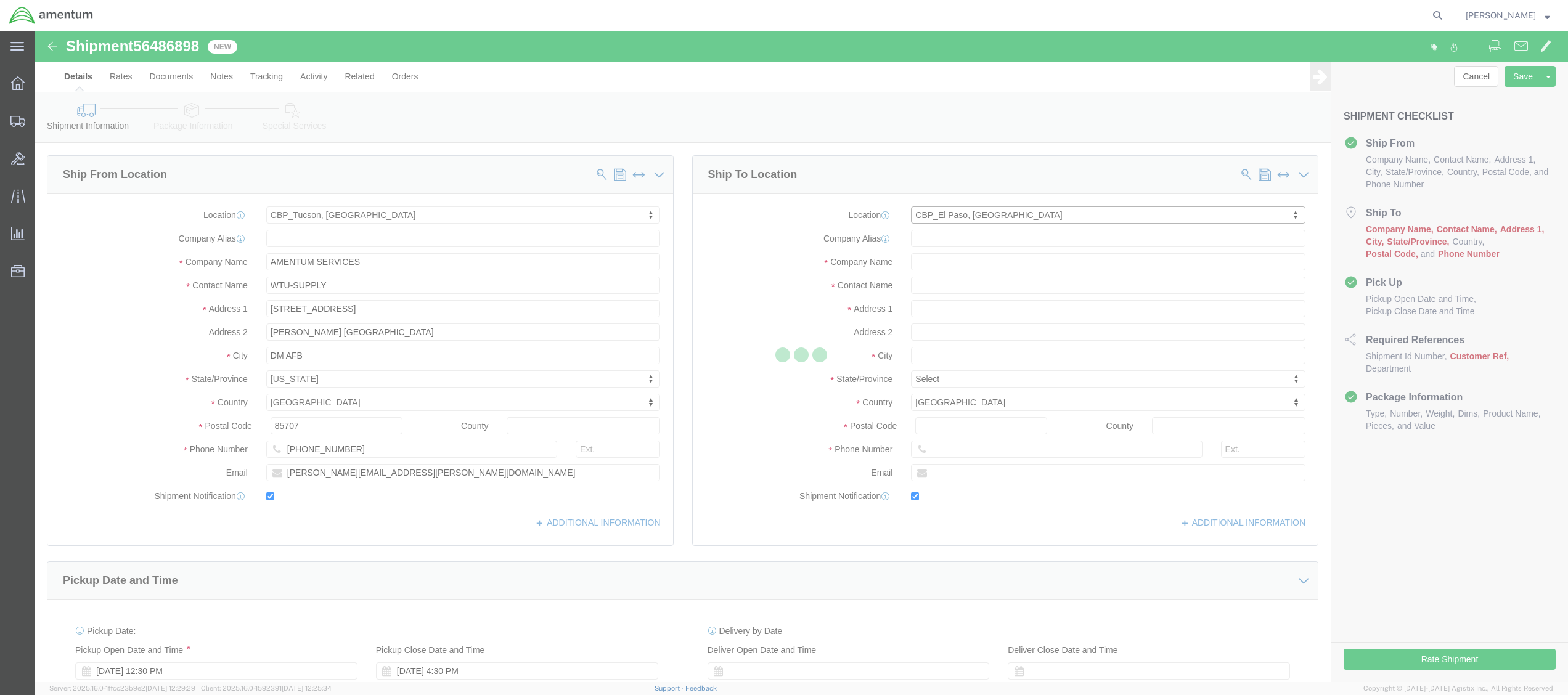
type input "915-782-2218"
type input "noel.j.arrieta@associates.cbp.dhs.gov"
checkbox input "true"
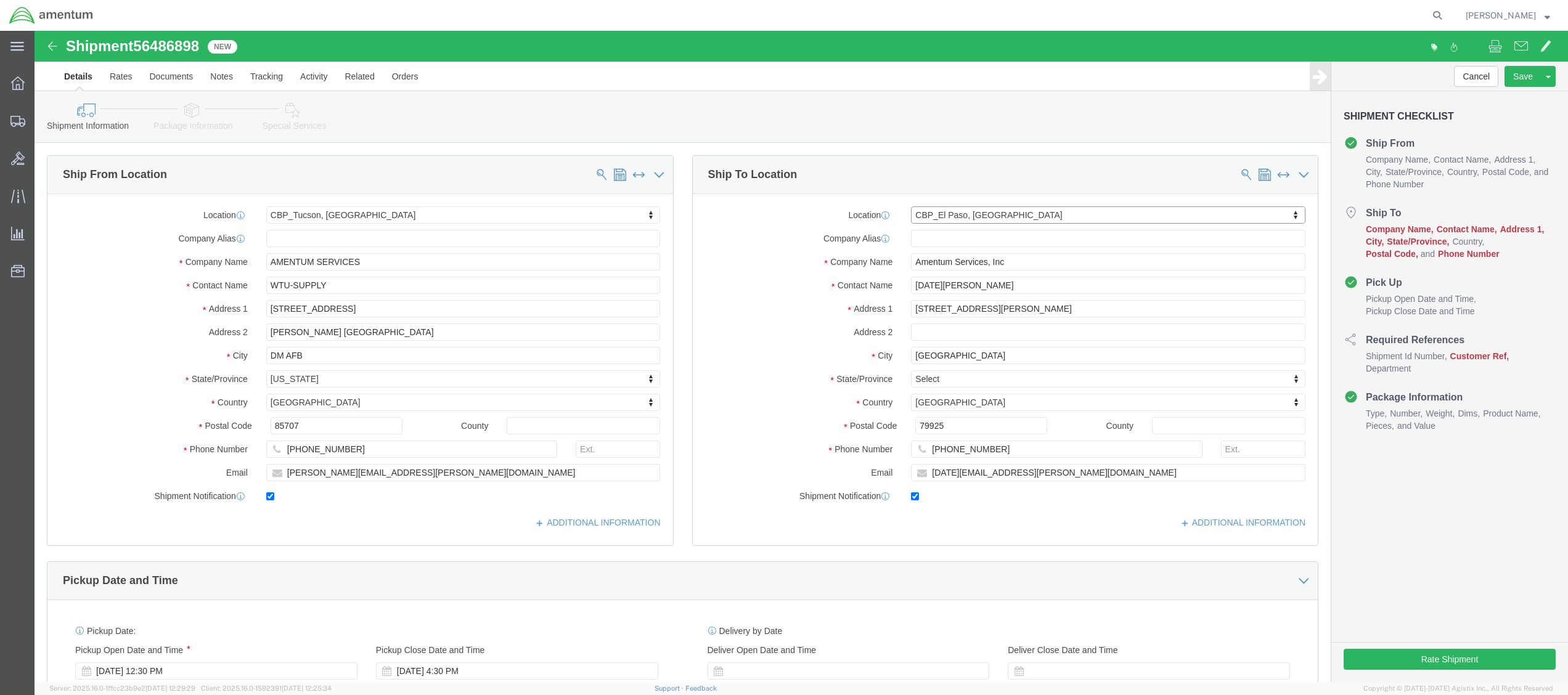
select select "TX"
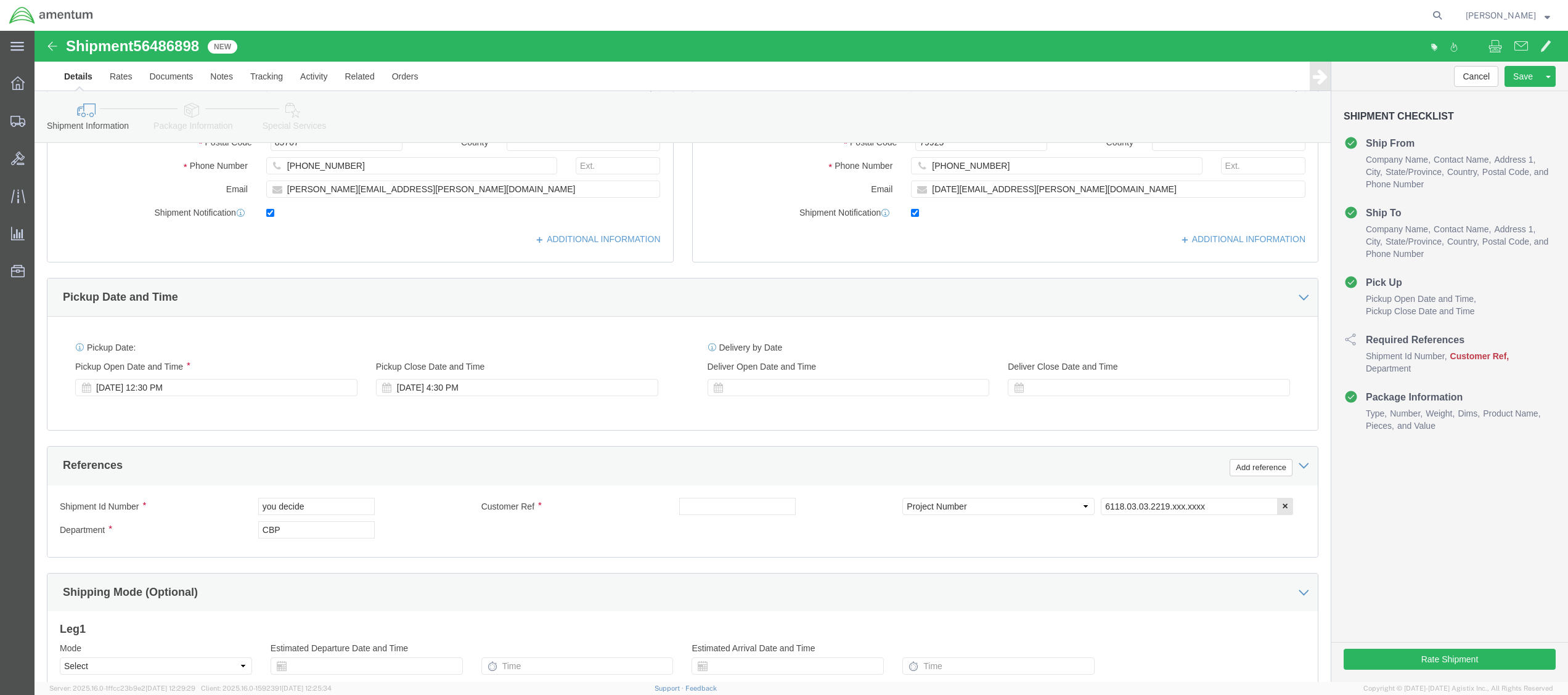
scroll to position [301, 0]
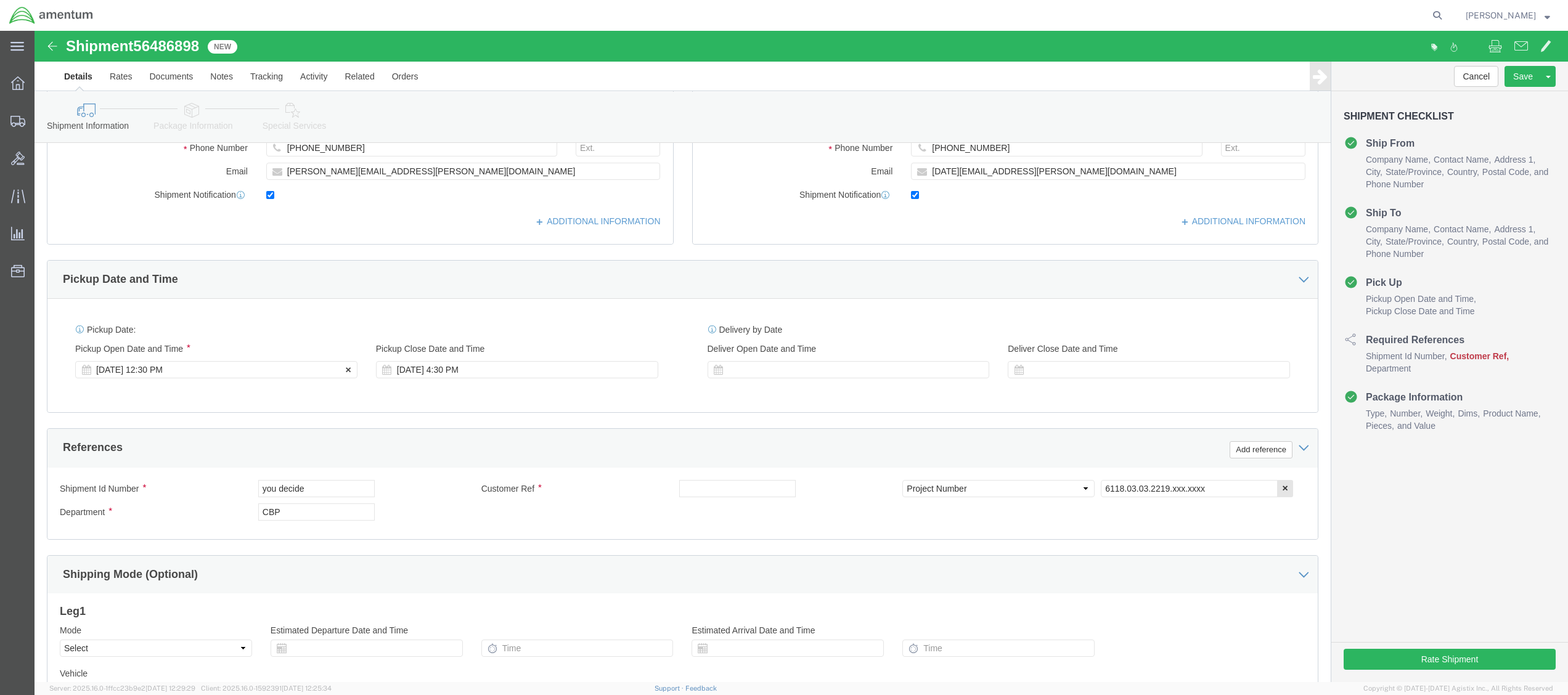
click div "Aug 13 2025 12:30 PM"
type input "1:30 PM"
click button "Apply"
click div
click button "Apply"
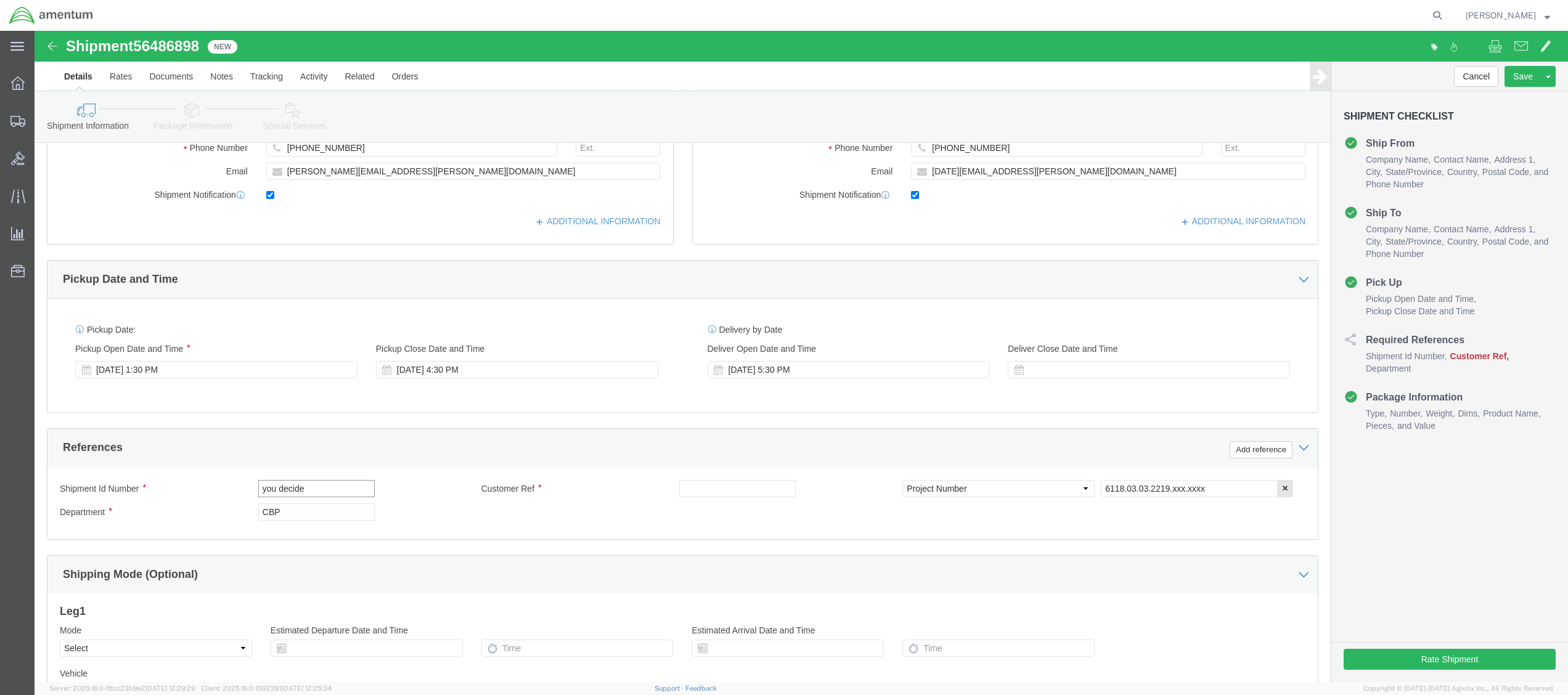
drag, startPoint x: 255, startPoint y: 451, endPoint x: 149, endPoint y: 444, distance: 106.2
click div "Shipment Id Number you decide Customer Ref Select Account Type Activity ID Airl…"
type input "u"
click input "US:"
drag, startPoint x: 304, startPoint y: 463, endPoint x: 222, endPoint y: 453, distance: 82.6
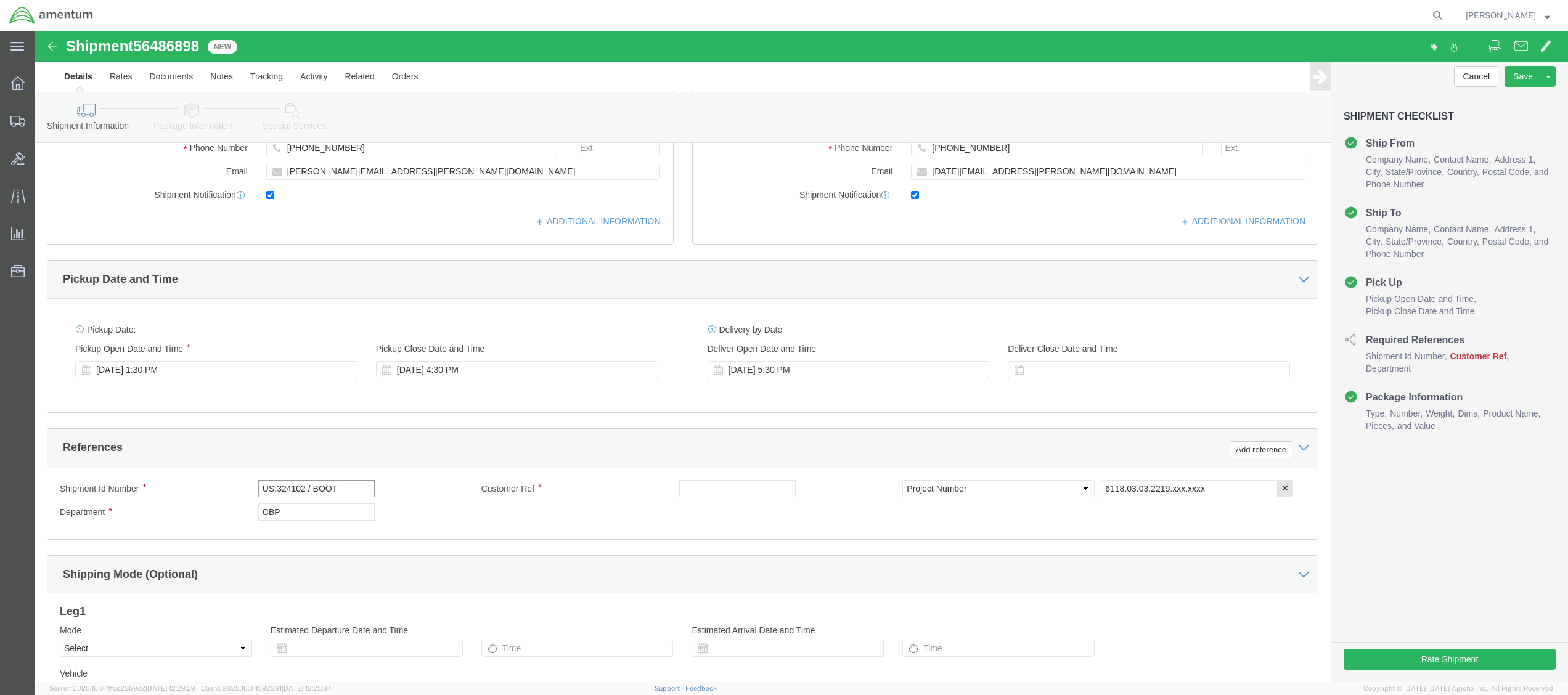
click div "Shipment Id Number US:324102 / BOOT"
type input "US:324102 / BOOT"
click input "text"
paste input "US:324102 / BOOT"
type input "US:324102 / BOOT"
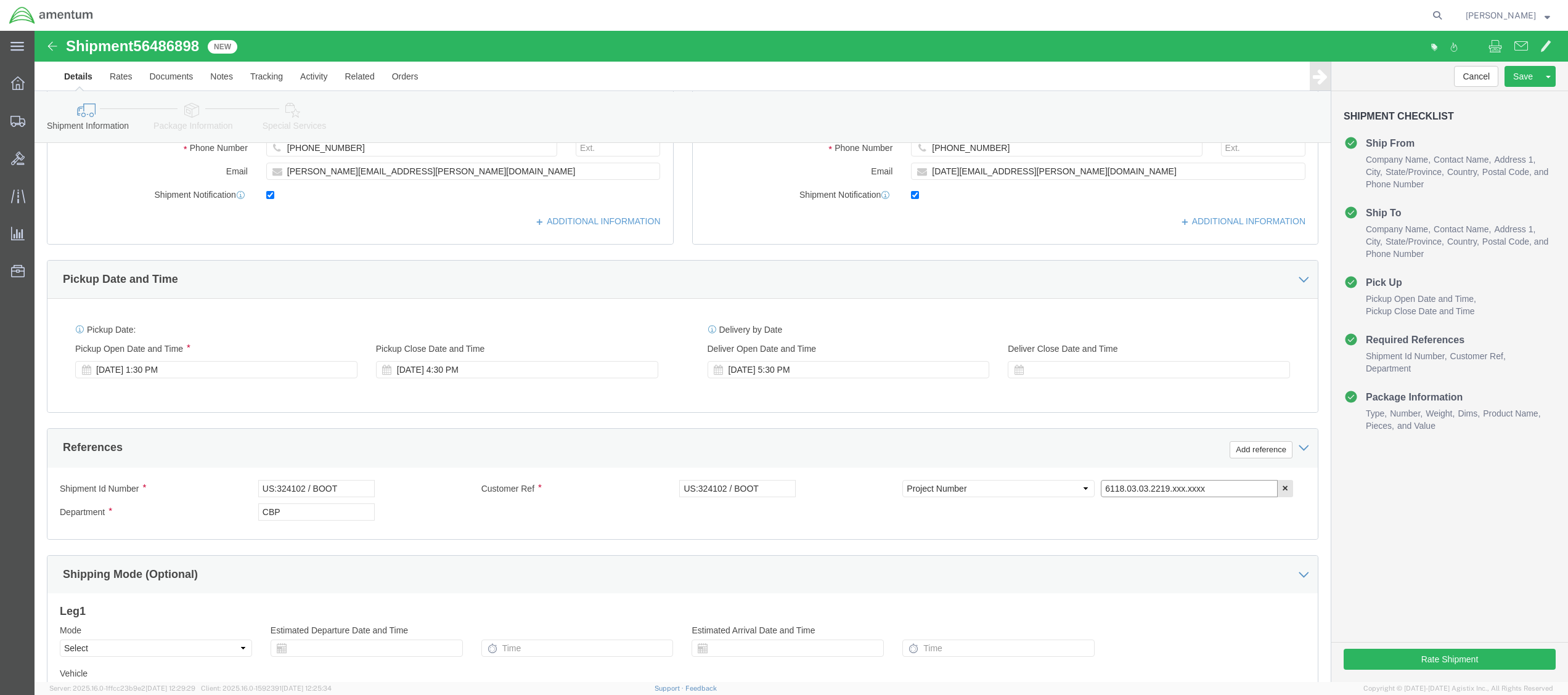
click input "6118.03.03.2219.xxx.xxxx"
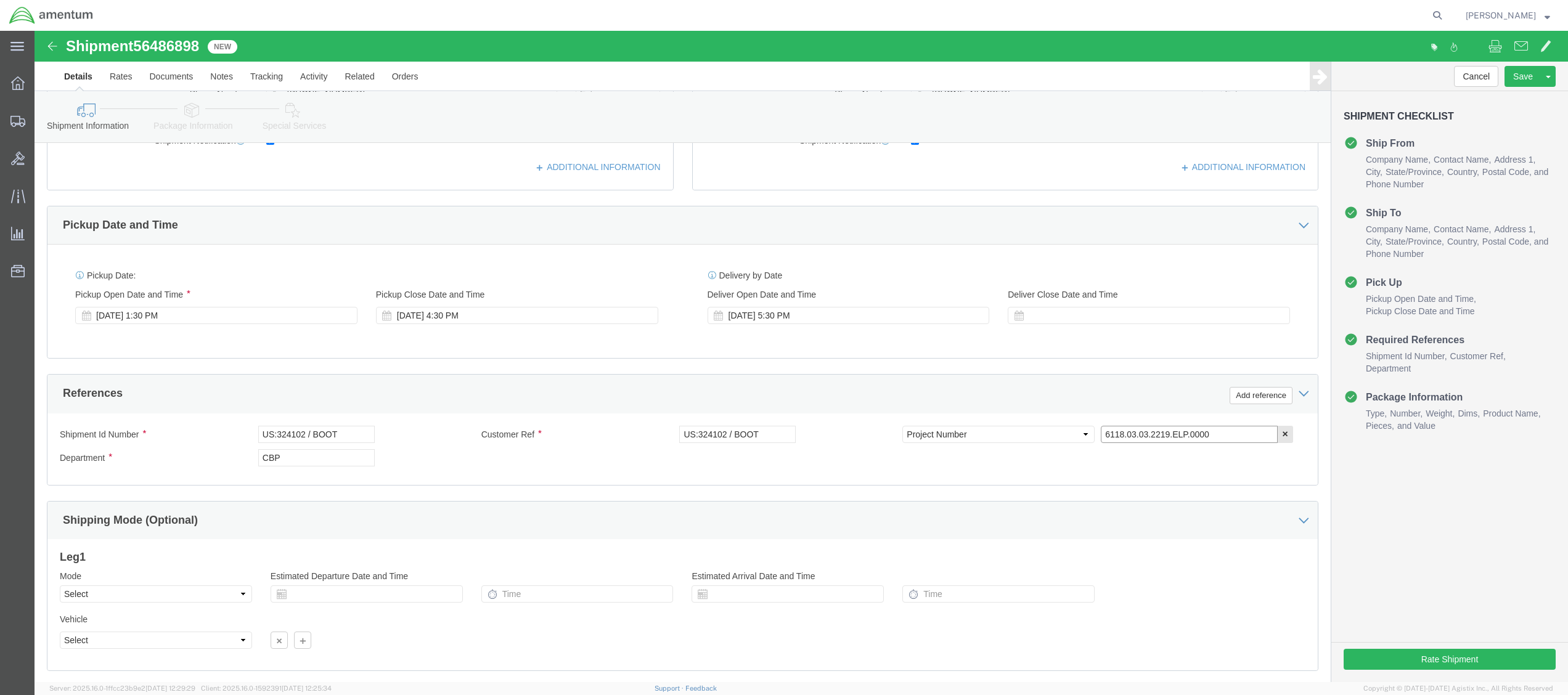
scroll to position [435, 0]
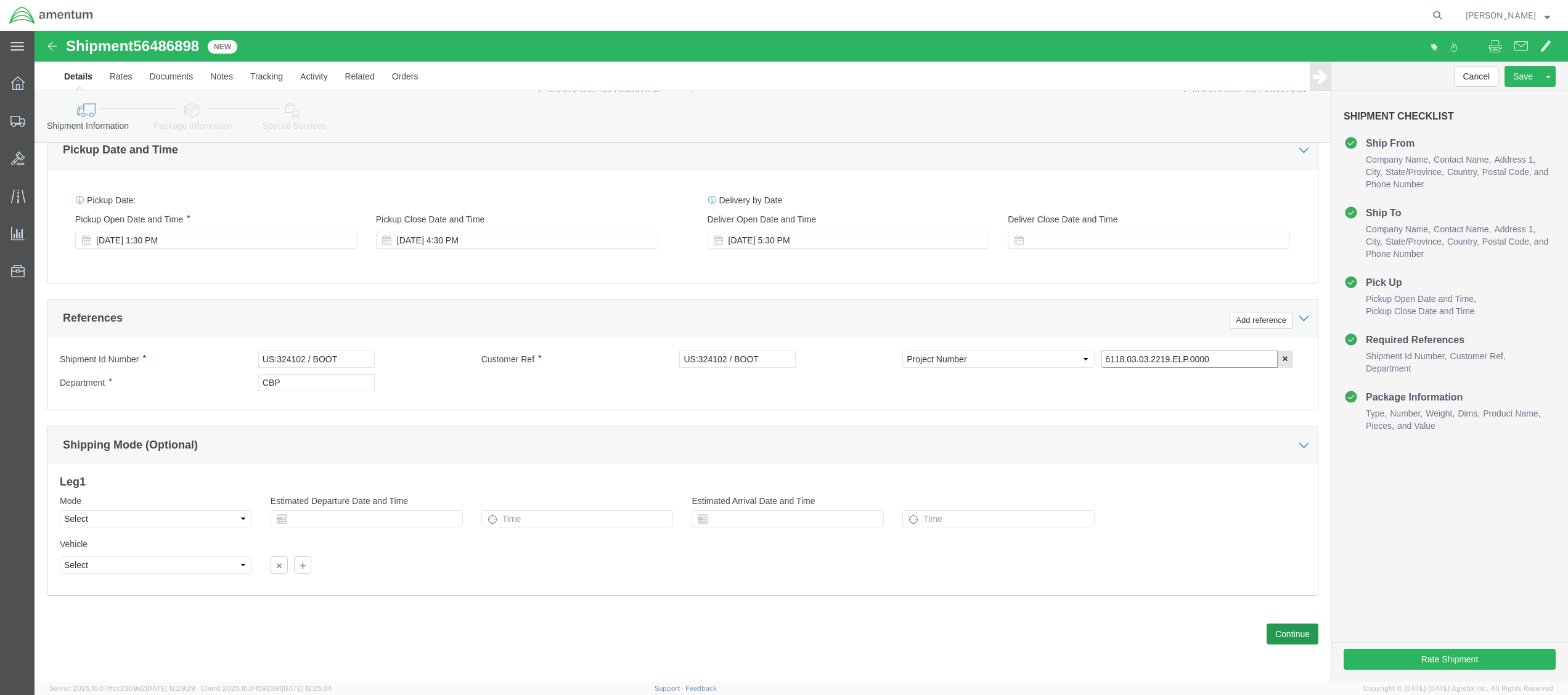
type input "6118.03.03.2219.ELP.0000"
click button "Continue"
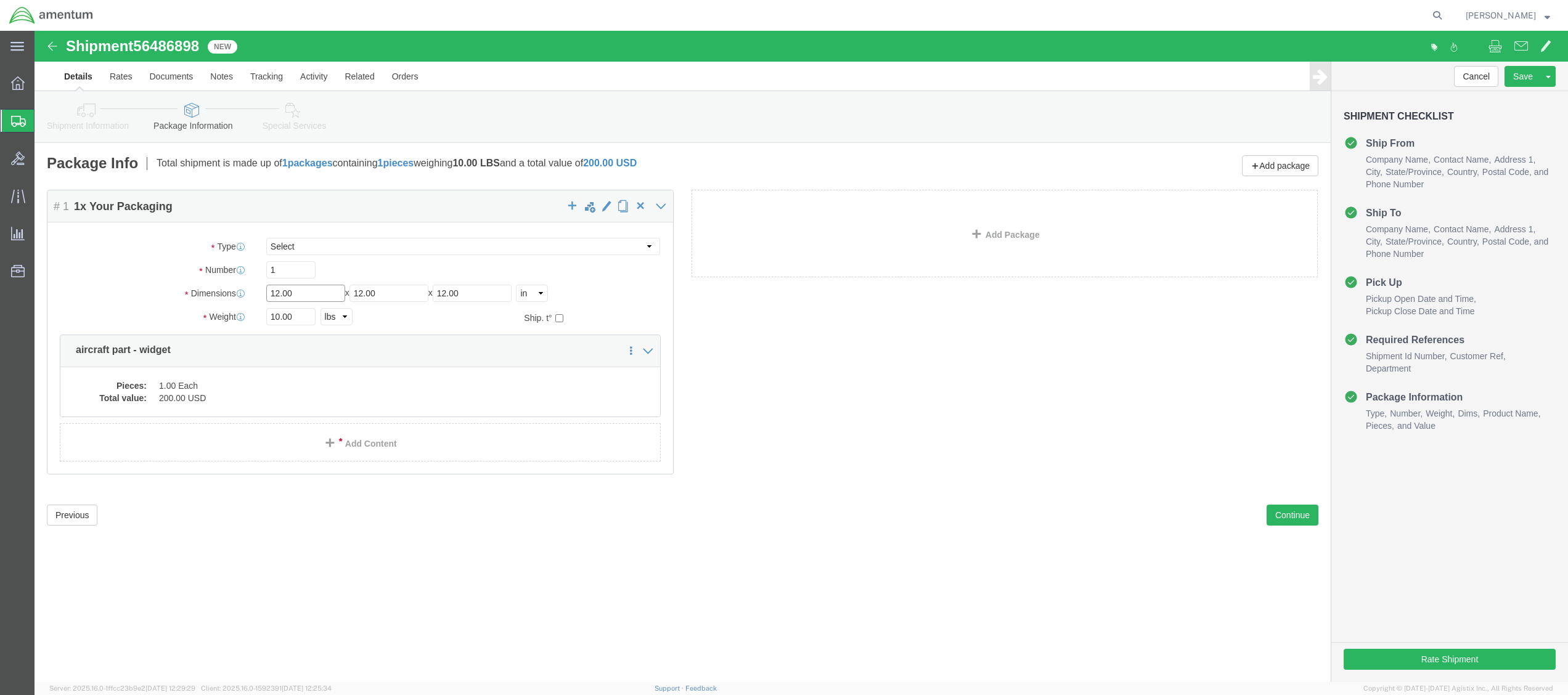
drag, startPoint x: 302, startPoint y: 259, endPoint x: 136, endPoint y: 265, distance: 166.1
click div "Dimensions Length 12.00 x Width 12.00 x Height 12.00 Select cm ft in"
click select "Select BCK Boxes Bale(s) Basket(s) Bolt(s) Bottle(s) Buckets Bulk Bundle(s) Can…"
select select "SBX"
click select "Select BCK Boxes Bale(s) Basket(s) Bolt(s) Bottle(s) Buckets Bulk Bundle(s) Can…"
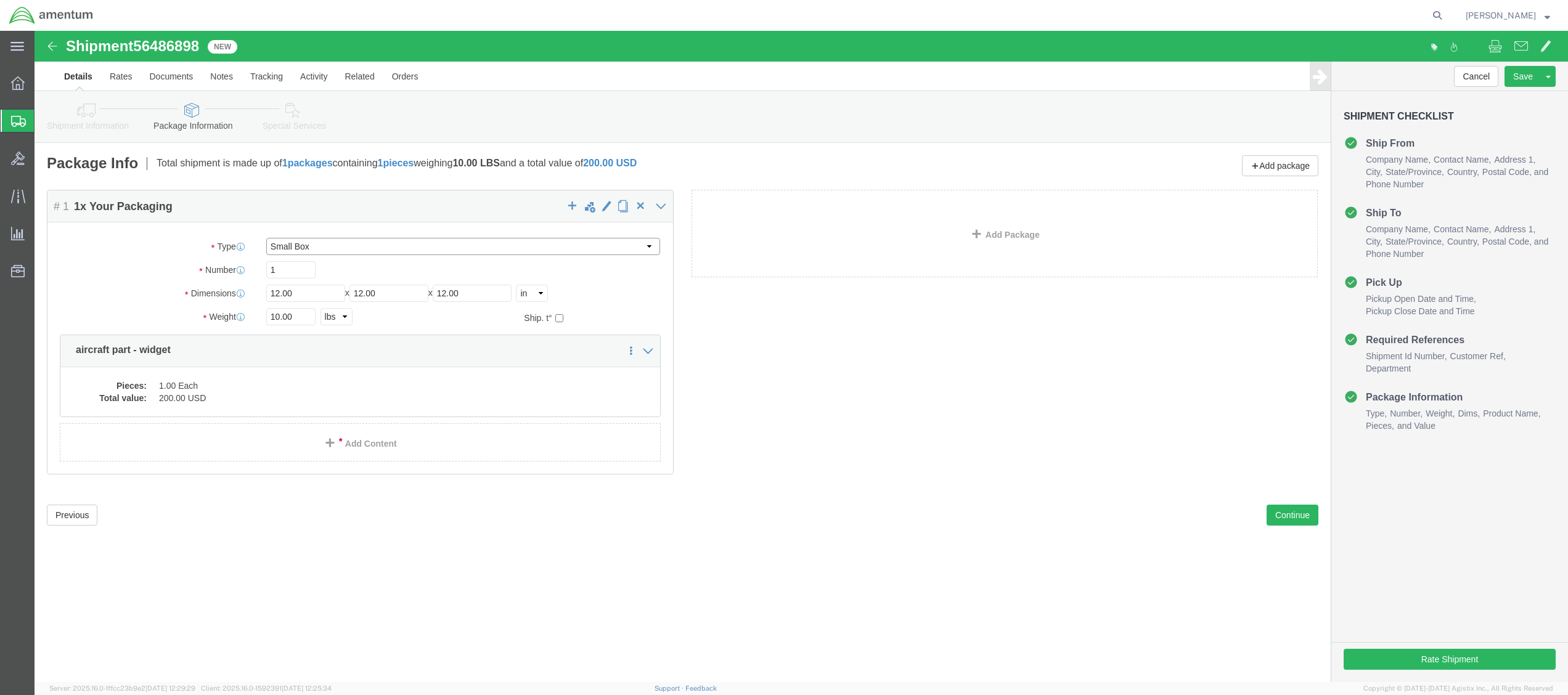
type input "12.25"
type input "11.00"
type input "1.50"
drag, startPoint x: 274, startPoint y: 285, endPoint x: 113, endPoint y: 303, distance: 162.0
click div "Package Type Select BCK Boxes Bale(s) Basket(s) Bolt(s) Bottle(s) Buckets Bulk …"
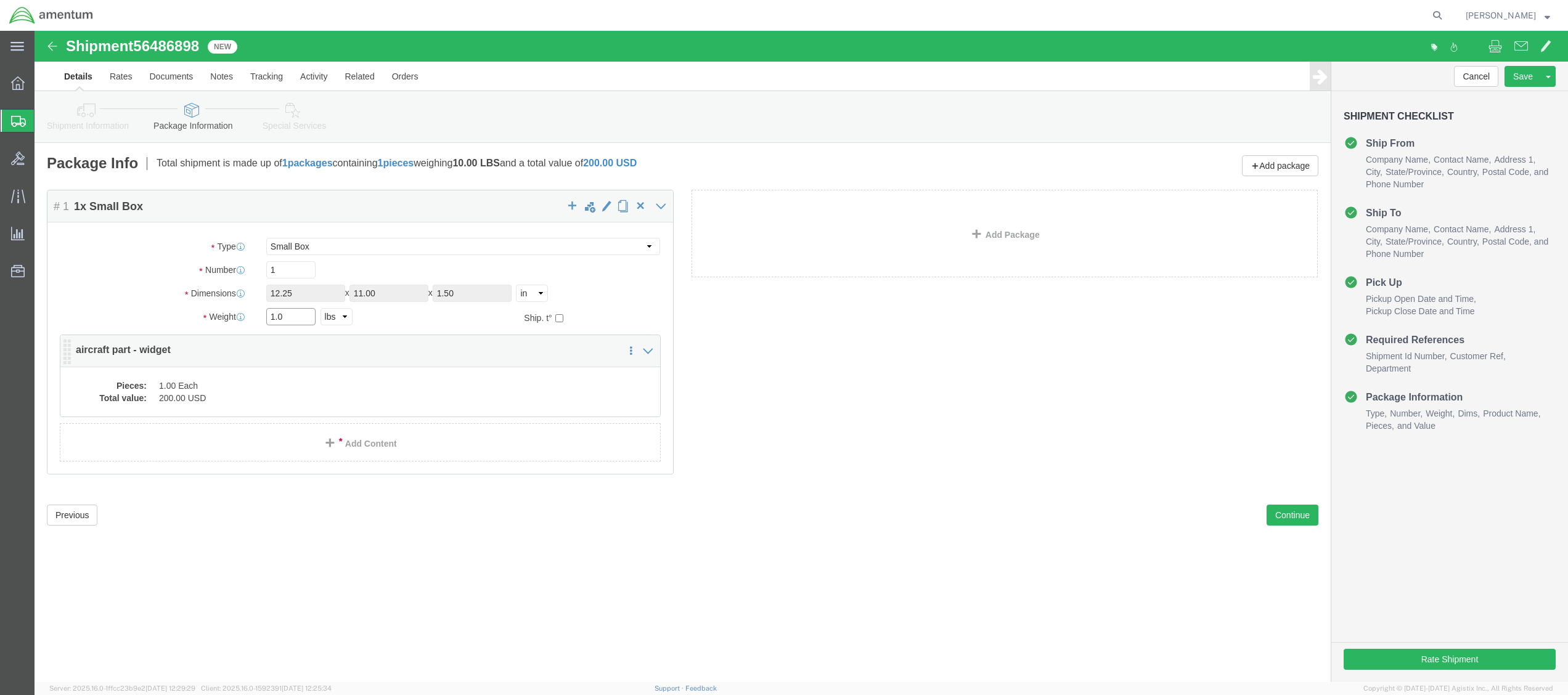
type input "1.00"
click dd "1.00 Each"
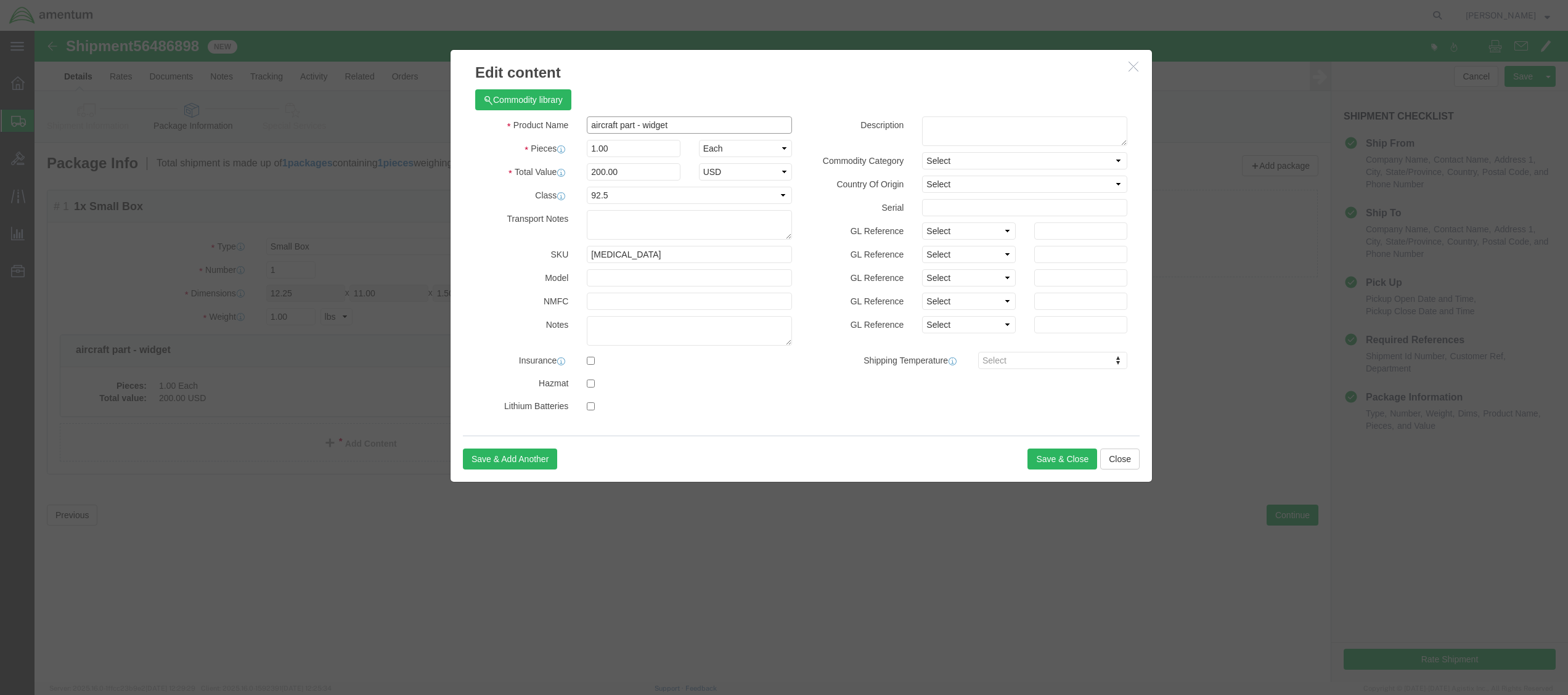
drag, startPoint x: 644, startPoint y: 96, endPoint x: 418, endPoint y: 120, distance: 227.3
click div "Commodity library Product Name aircraft part - widget Pieces 1.00 Select Bag Ba…"
type input "v"
paste input "US:324102 / BOOT"
type input "US:324102 / BOOT"
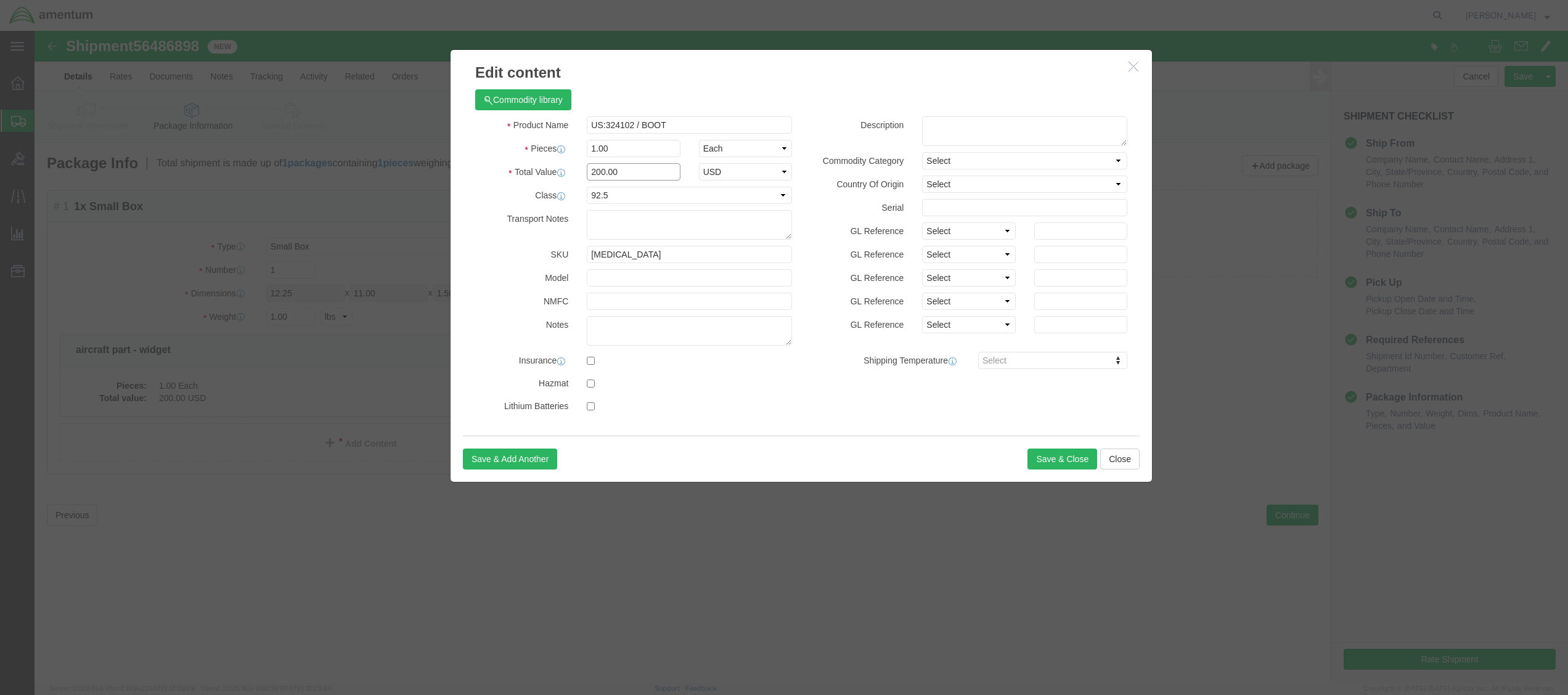
drag, startPoint x: 602, startPoint y: 137, endPoint x: 495, endPoint y: 147, distance: 107.5
click div "Total Value 200.00 Select ADP AED AFN ALL AMD AOA ARS ATS AUD AWG AZN BAM BBD B…"
type input "111.88"
click button "Save & Close"
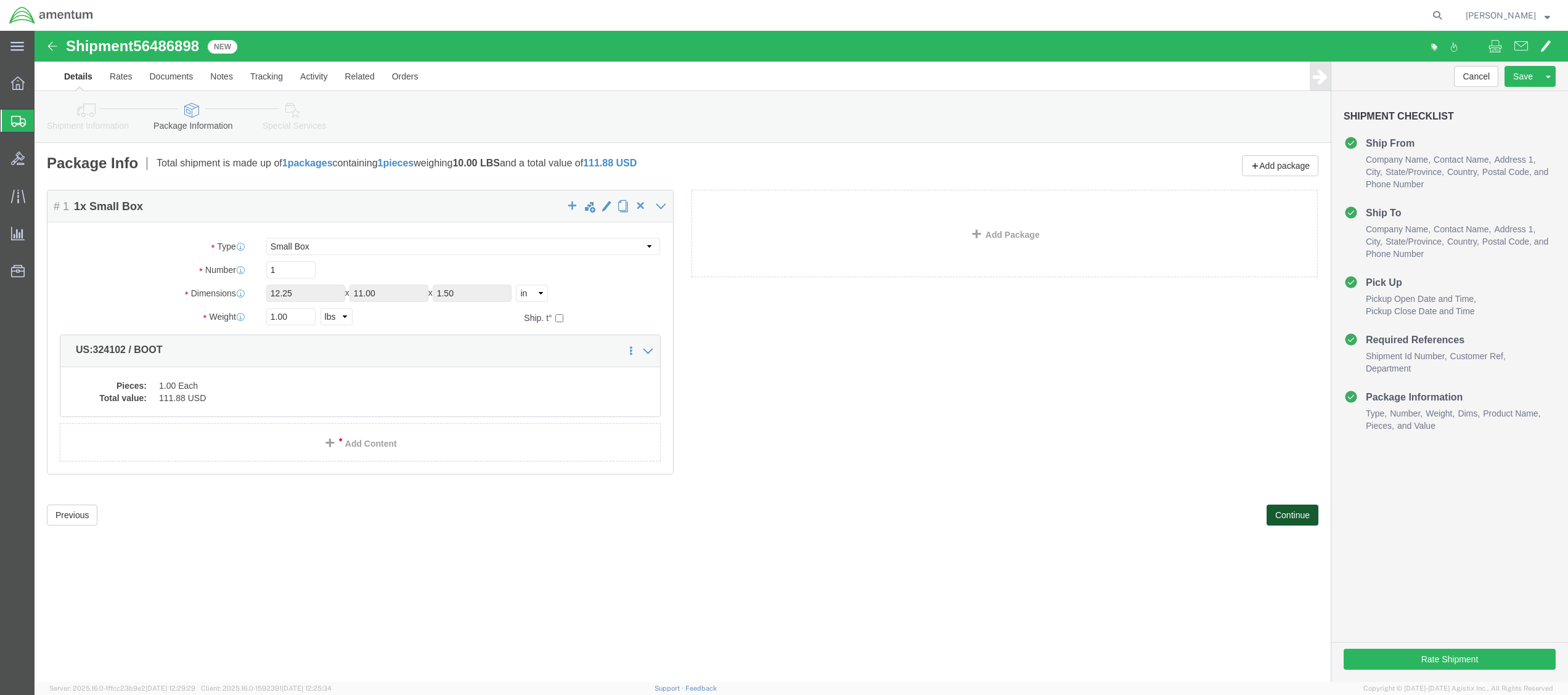
click button "Continue"
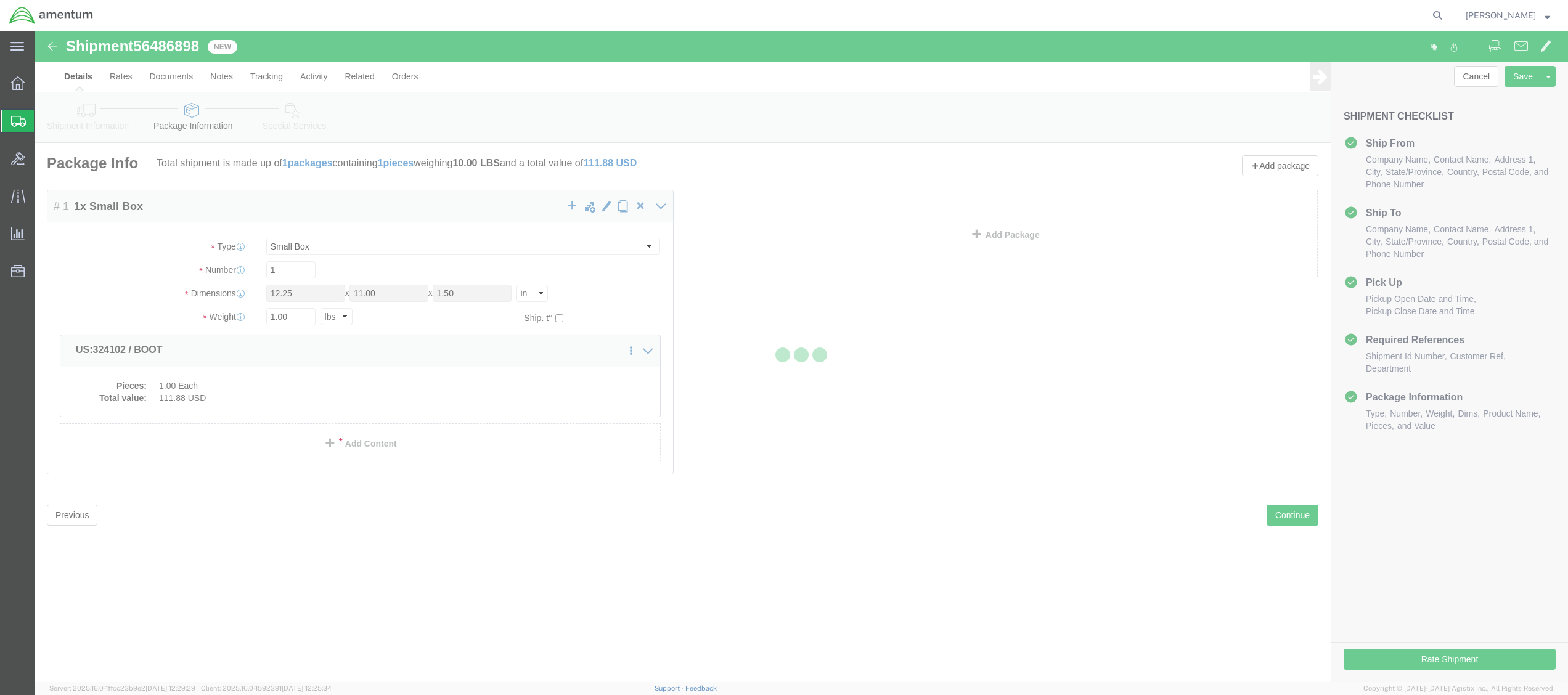
select select
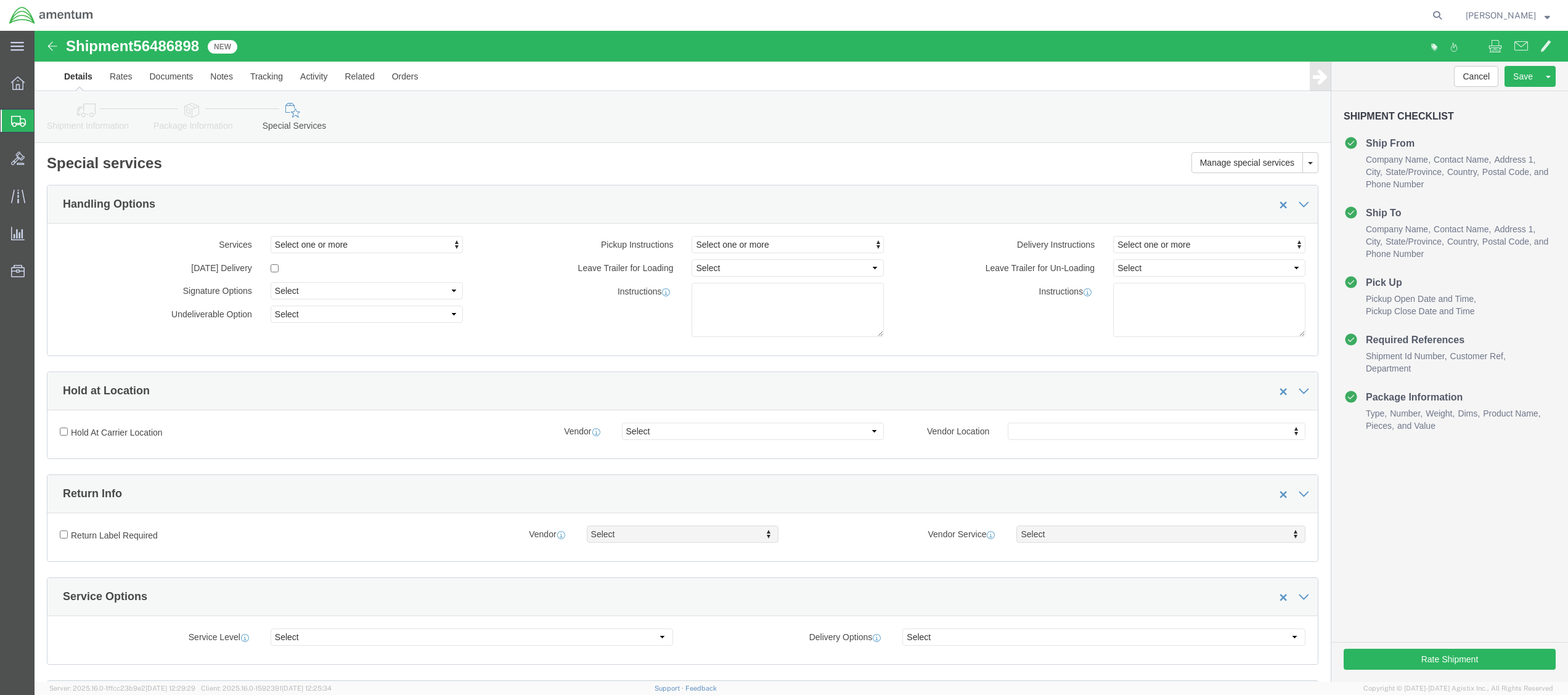
select select "DEPARTMENT"
click button "Rate Shipment"
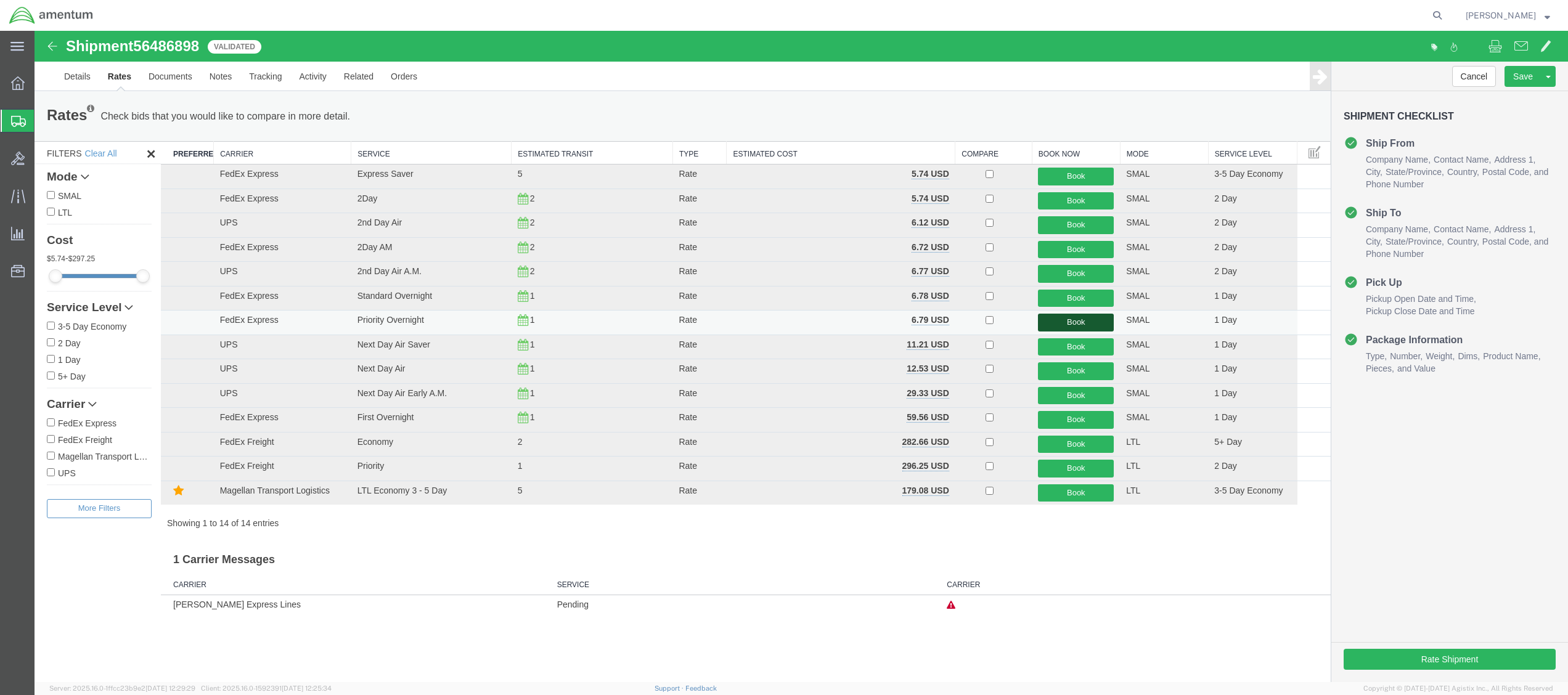
click at [783, 322] on button "Book" at bounding box center [1076, 323] width 76 height 18
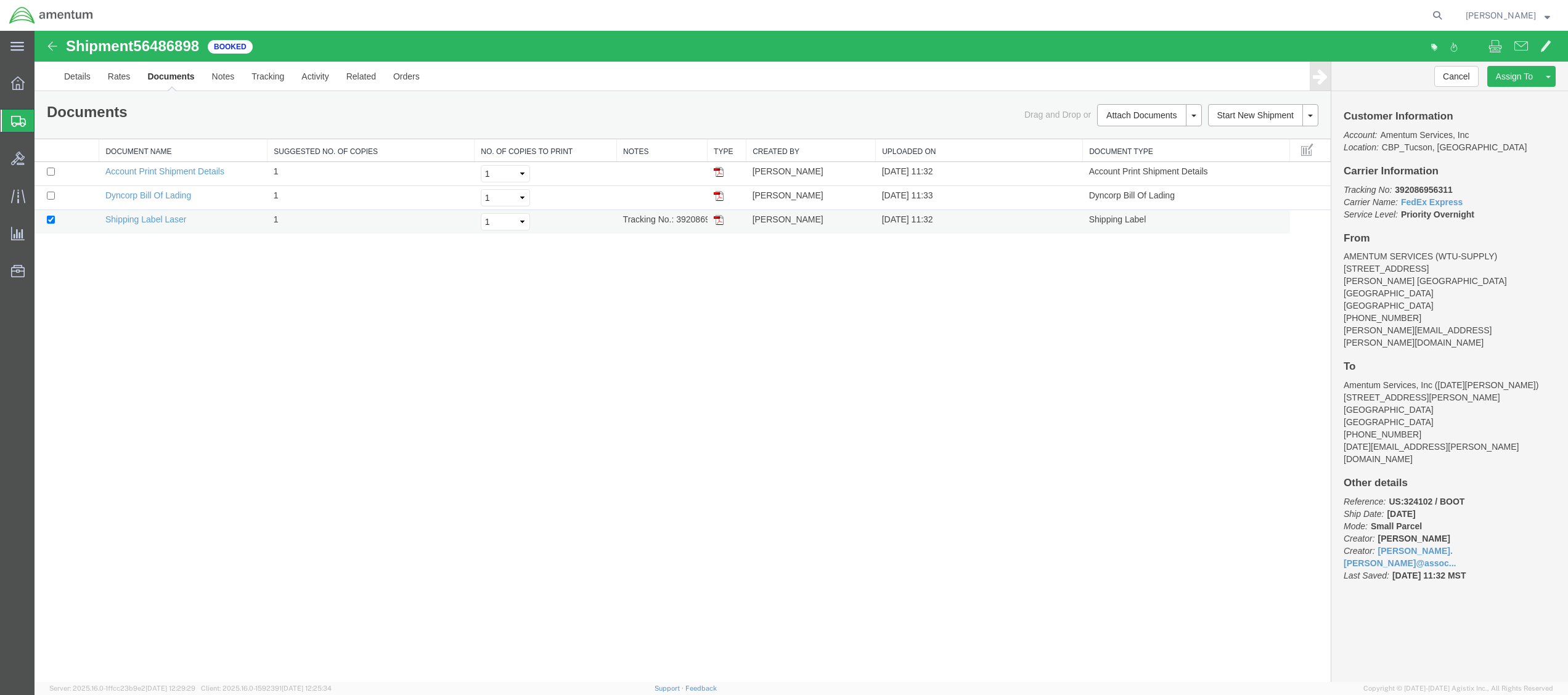
click at [717, 219] on img at bounding box center [719, 220] width 10 height 10
